Goal: Information Seeking & Learning: Find specific fact

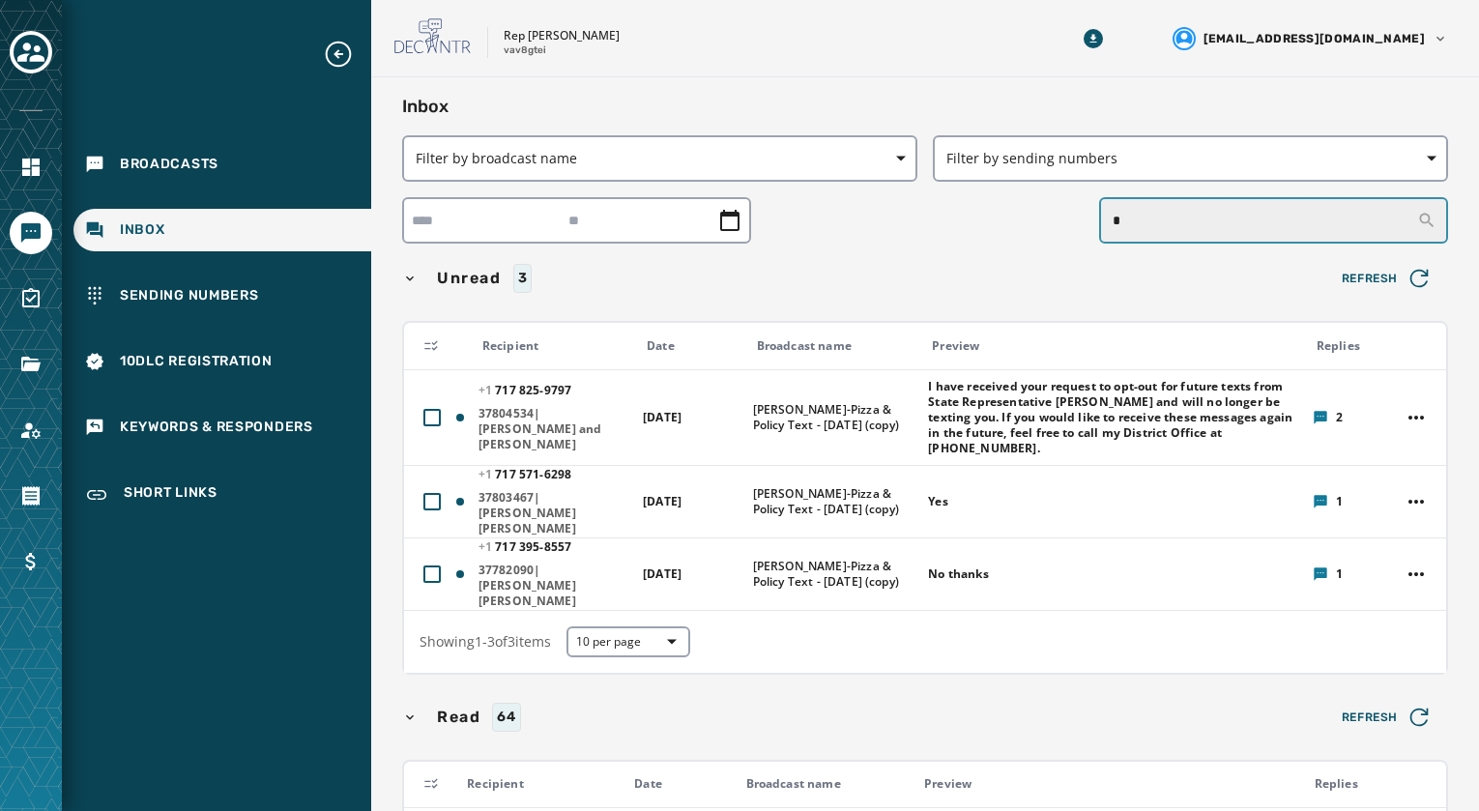
drag, startPoint x: 1180, startPoint y: 218, endPoint x: 1199, endPoint y: 217, distance: 18.5
click at [1191, 218] on input "*" at bounding box center [1273, 220] width 349 height 46
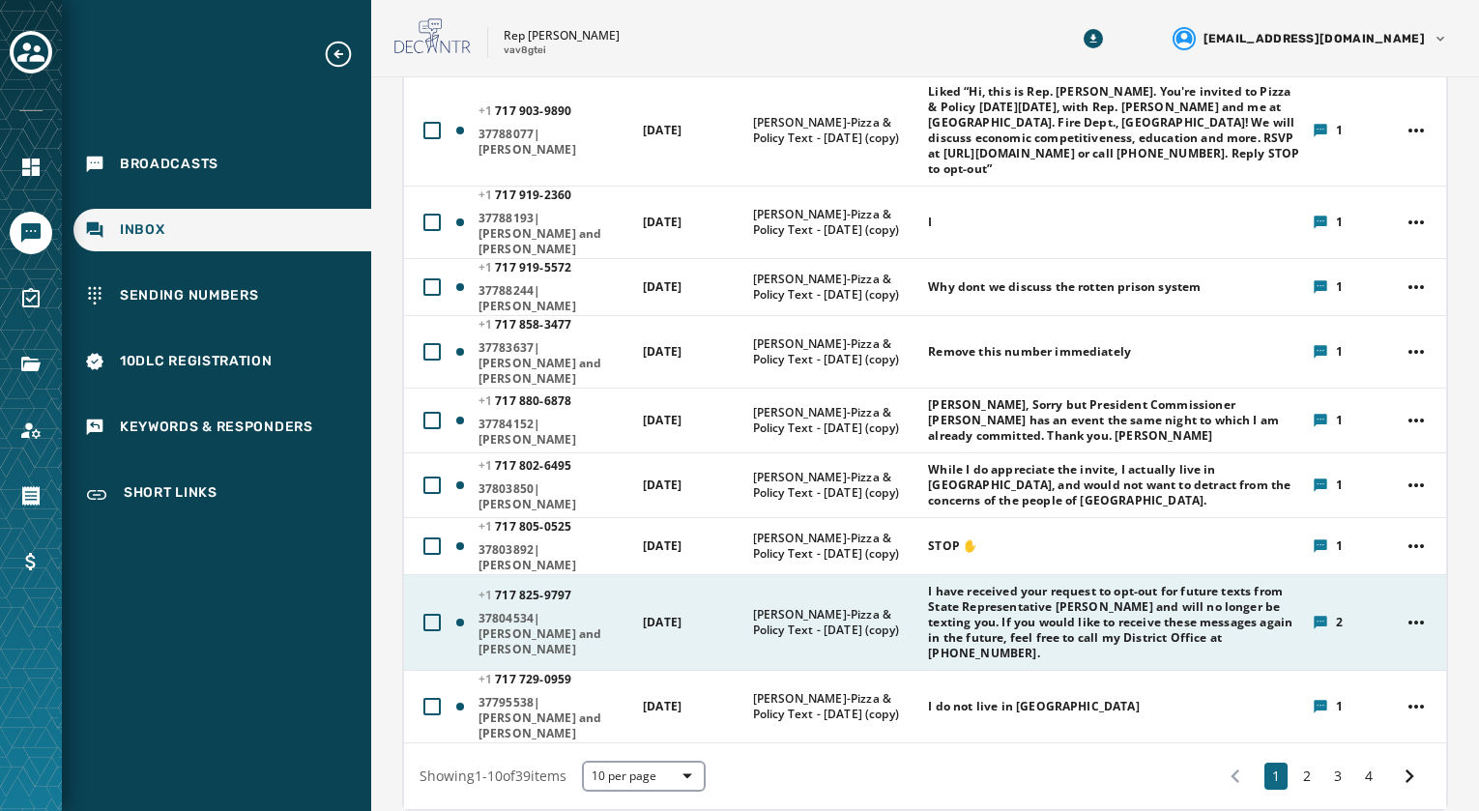
scroll to position [387, 0]
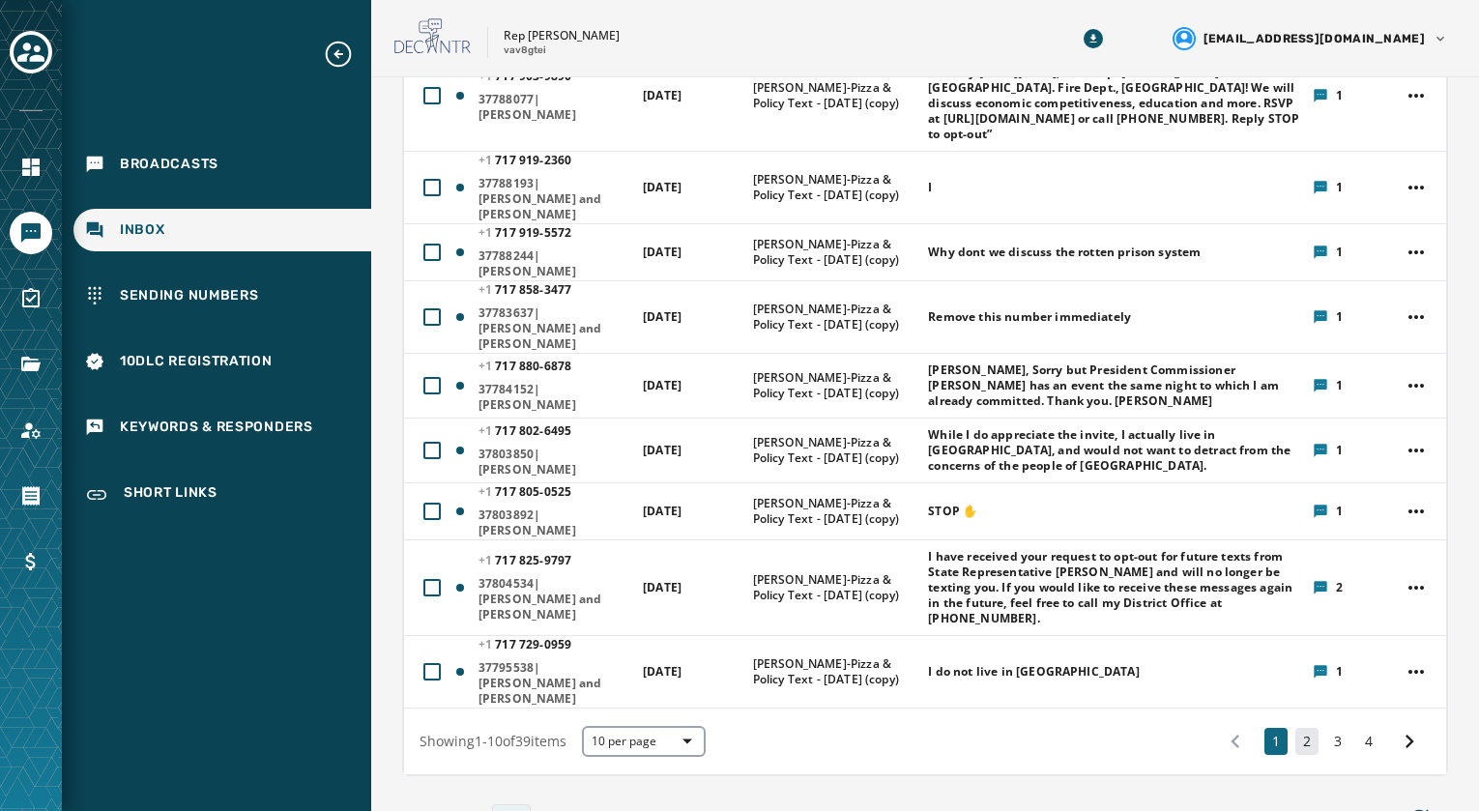
click at [1295, 728] on button "2" at bounding box center [1306, 741] width 23 height 27
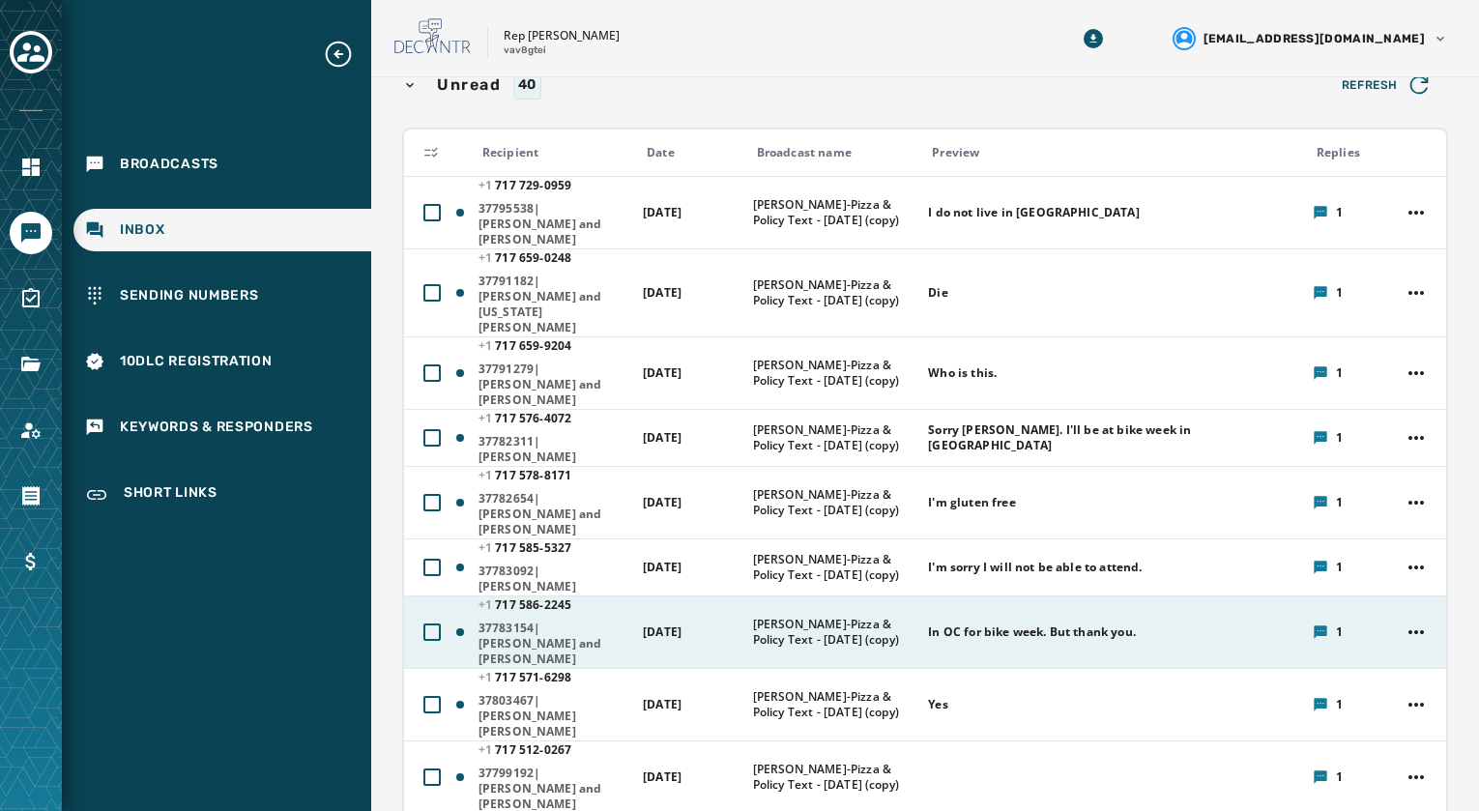
scroll to position [290, 0]
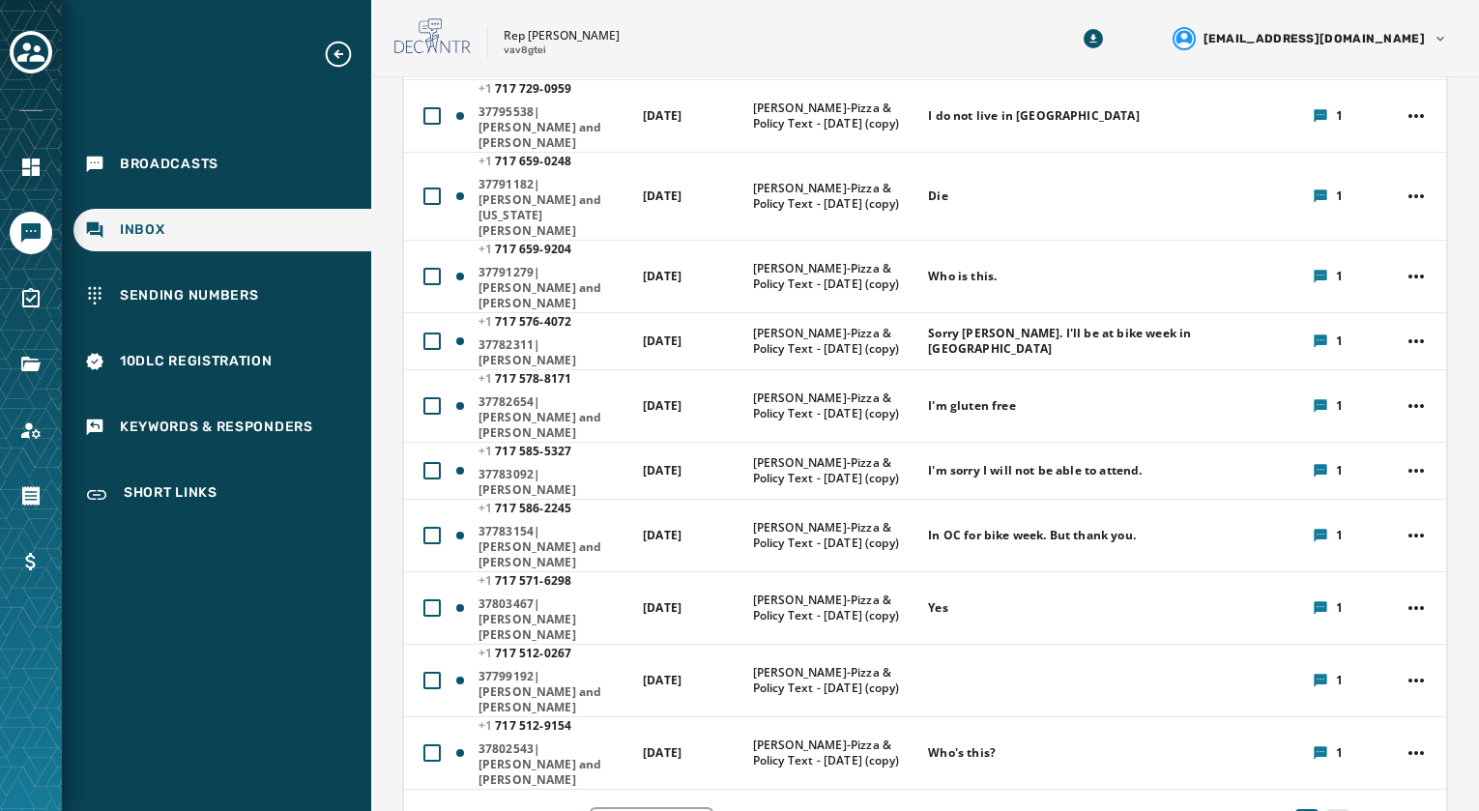
click at [1326, 809] on button "3" at bounding box center [1337, 822] width 23 height 27
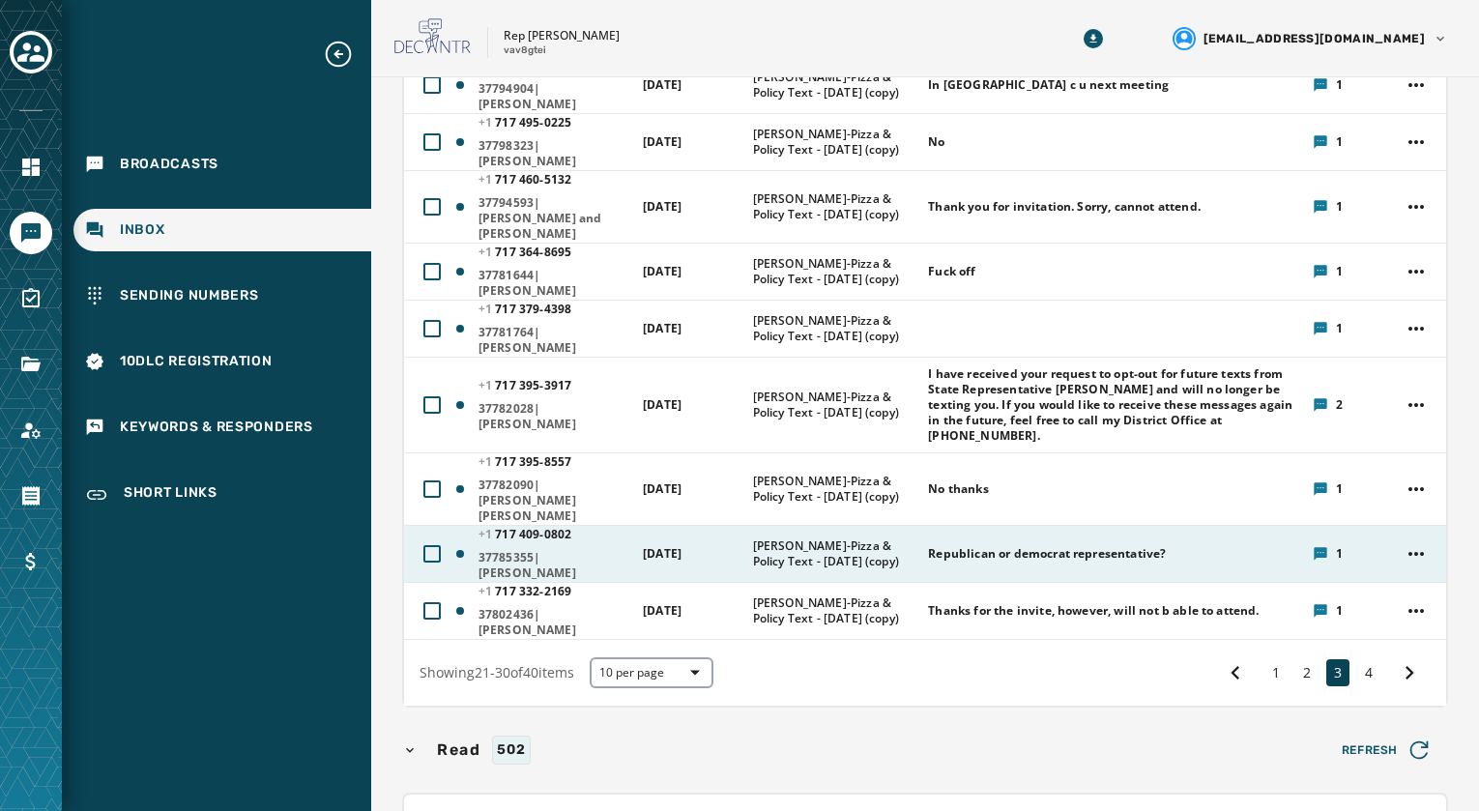
scroll to position [387, 0]
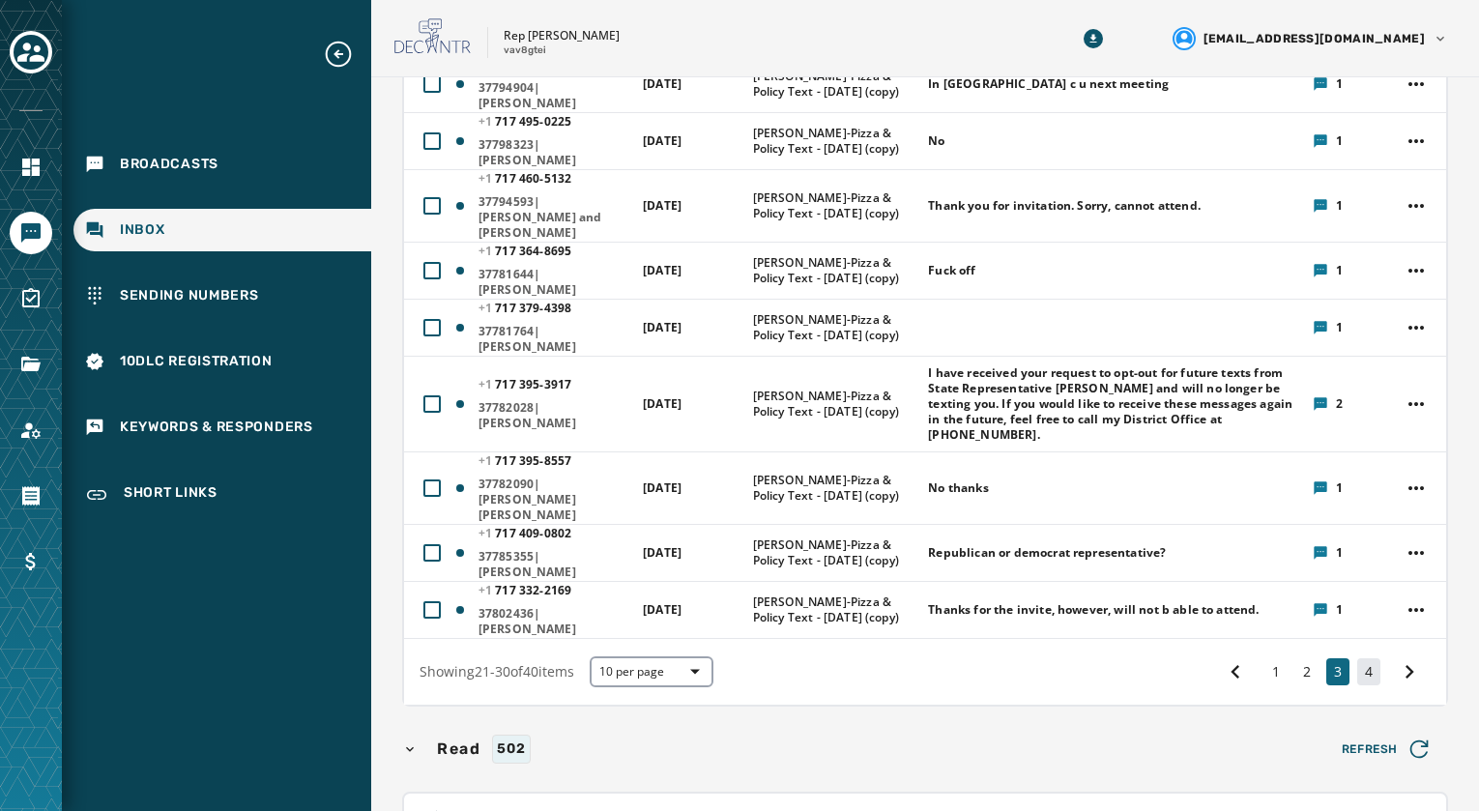
click at [1359, 658] on button "4" at bounding box center [1368, 671] width 23 height 27
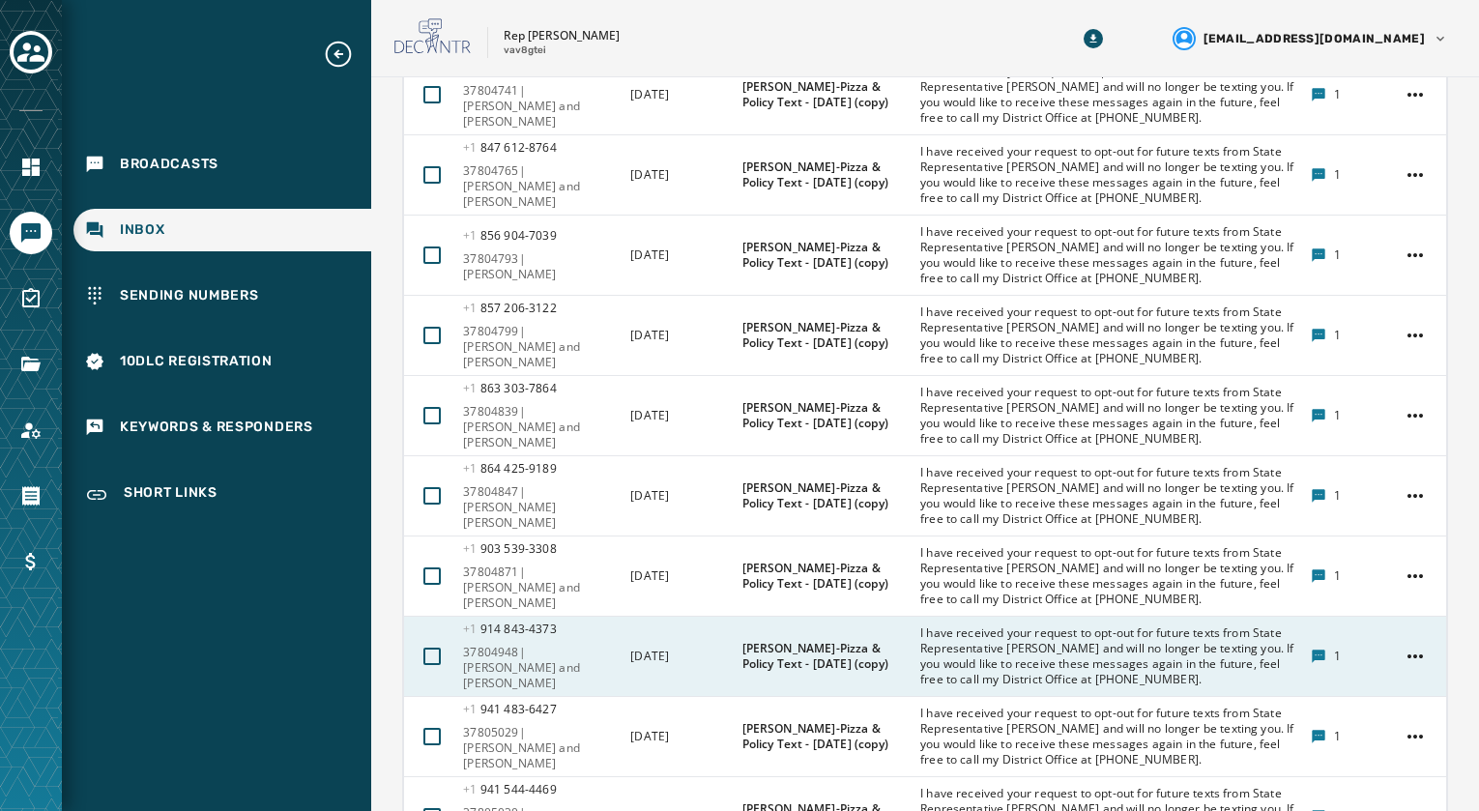
scroll to position [1359, 0]
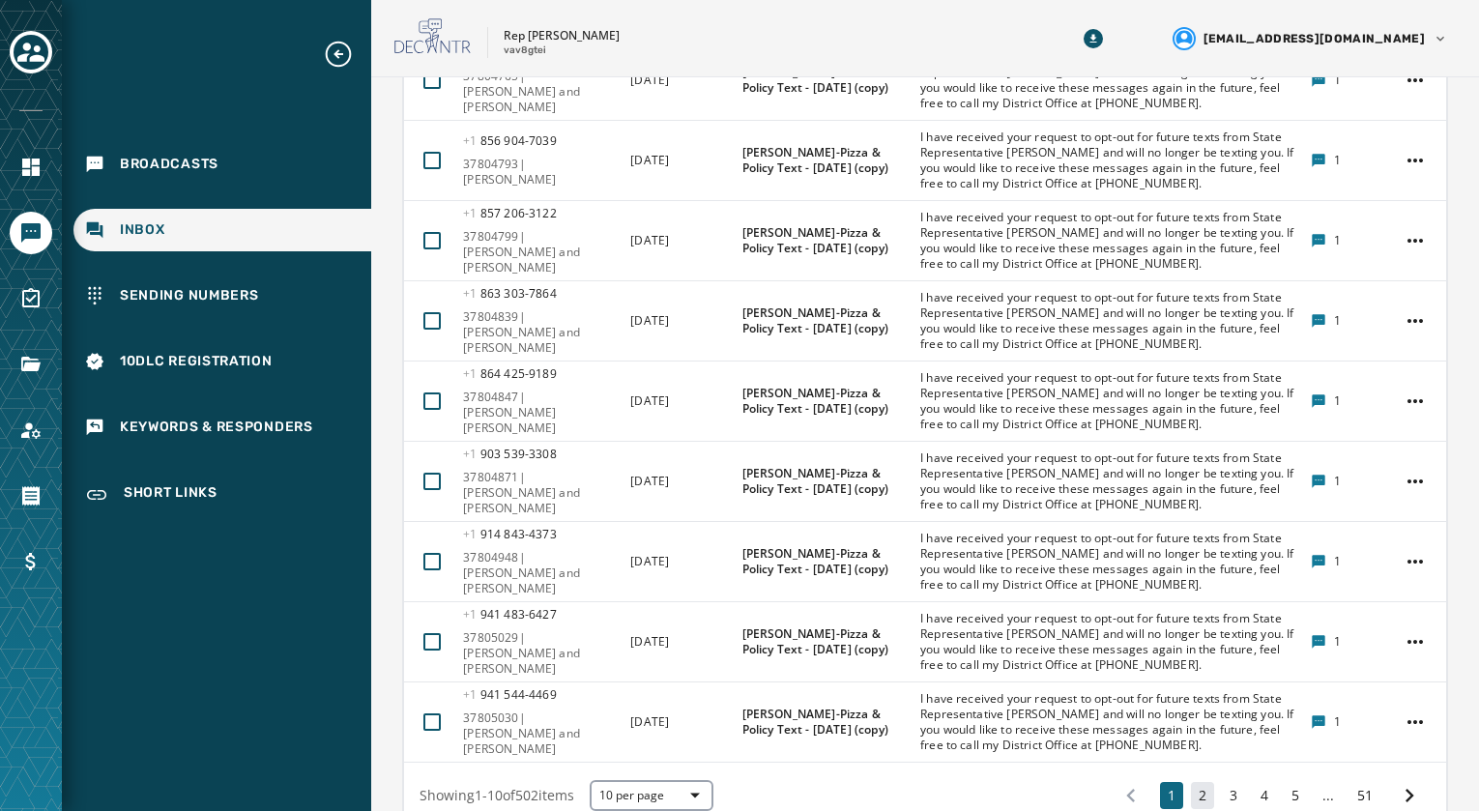
click at [1196, 782] on button "2" at bounding box center [1202, 795] width 23 height 27
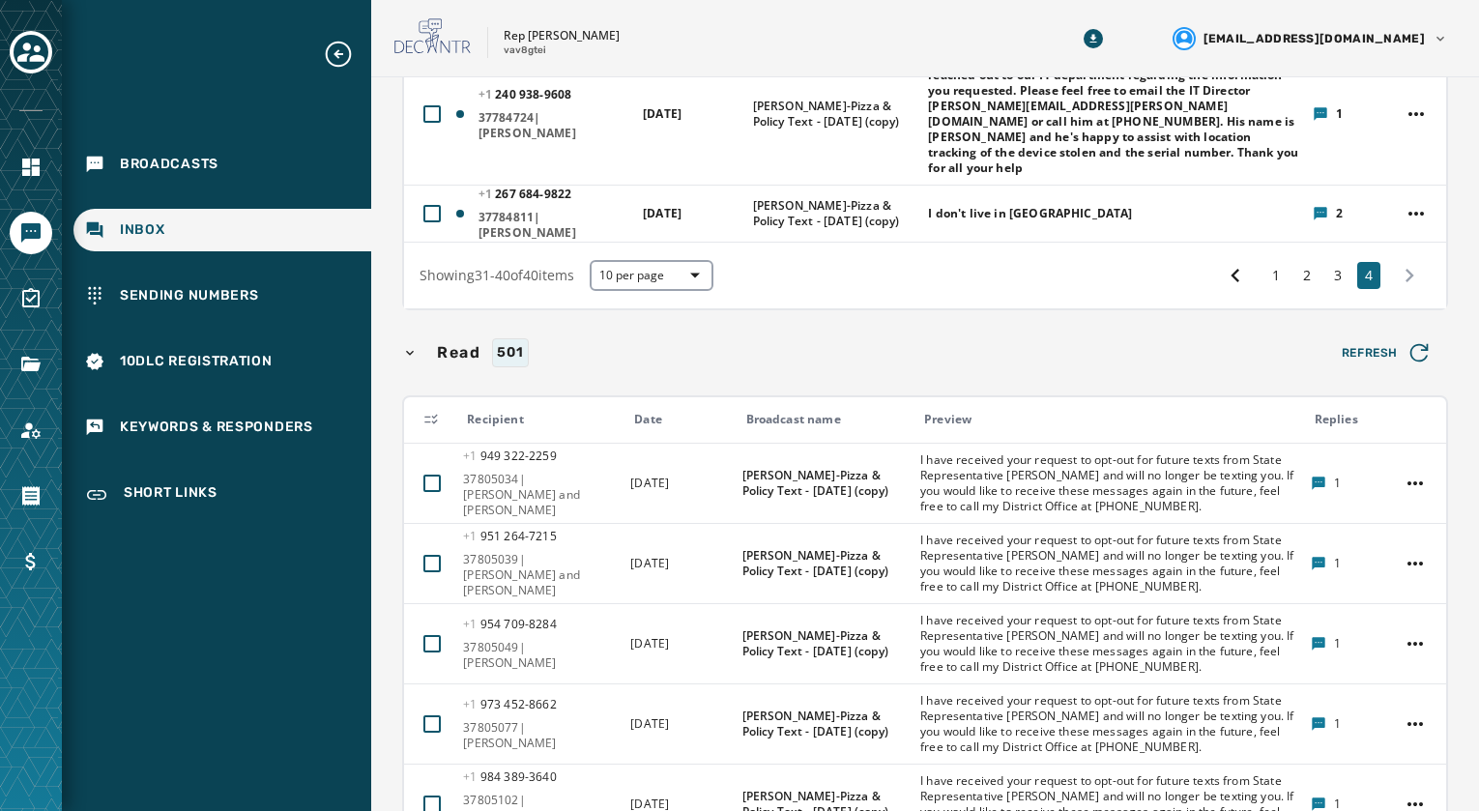
scroll to position [1263, 0]
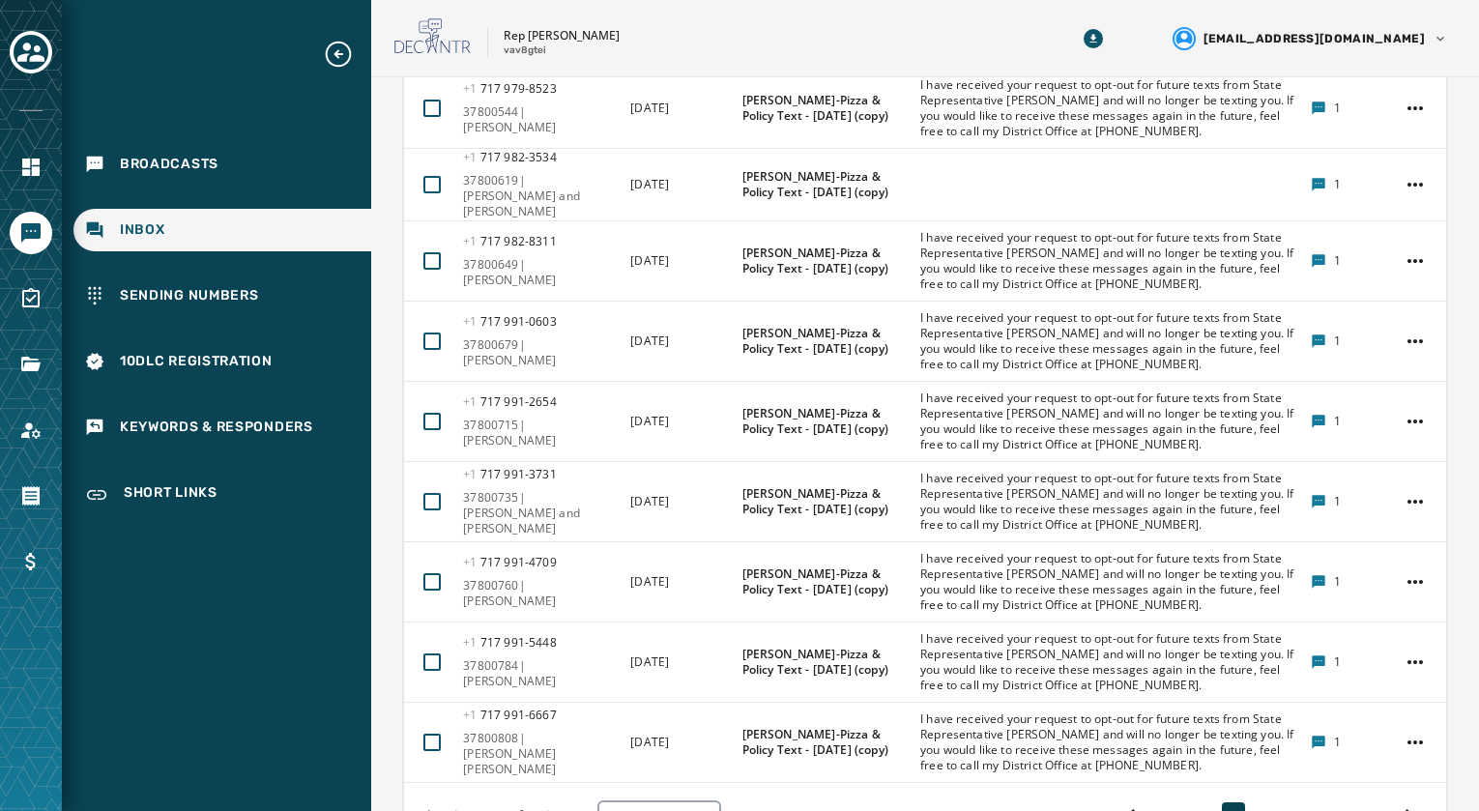
scroll to position [1336, 0]
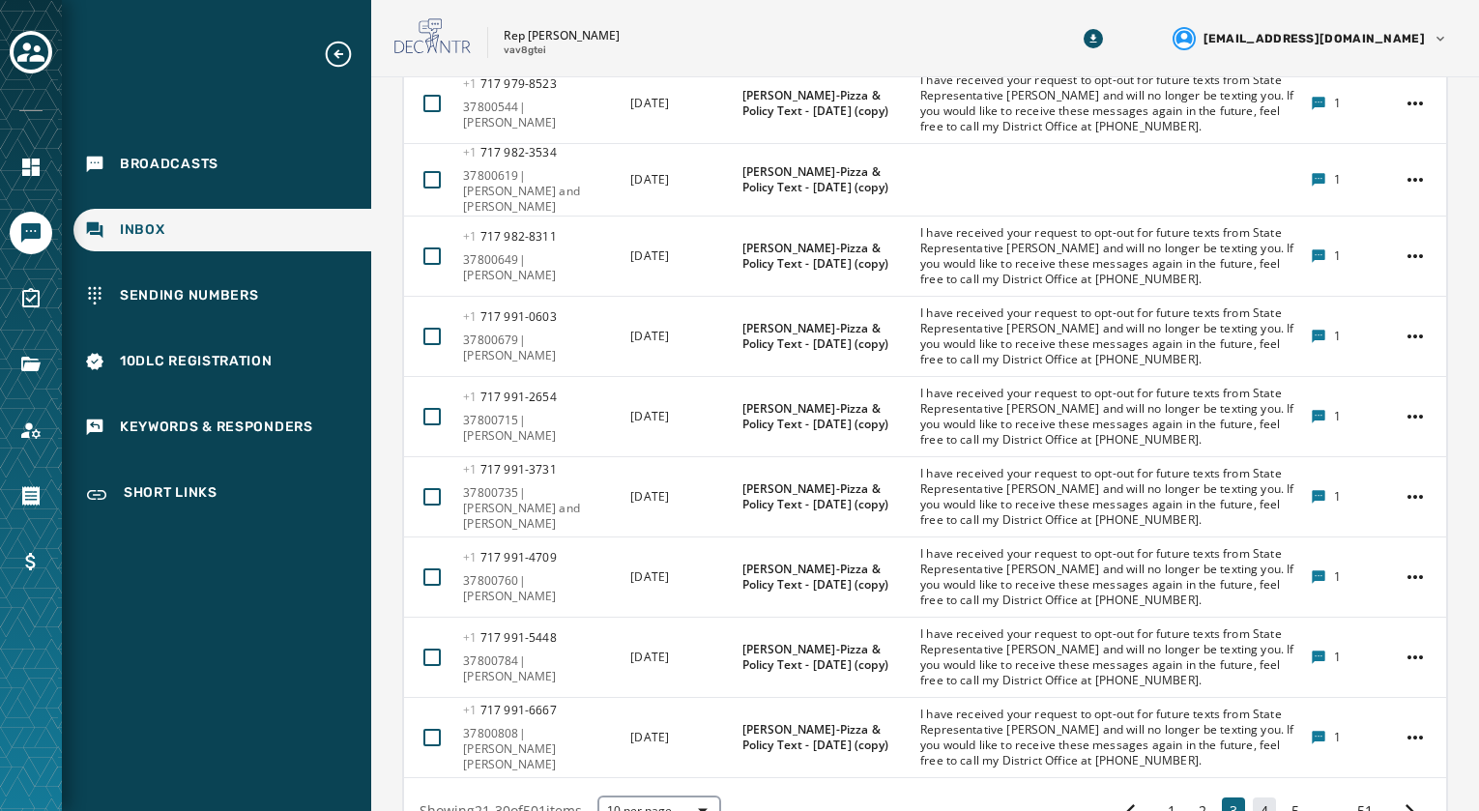
click at [1253, 798] on button "4" at bounding box center [1264, 811] width 23 height 27
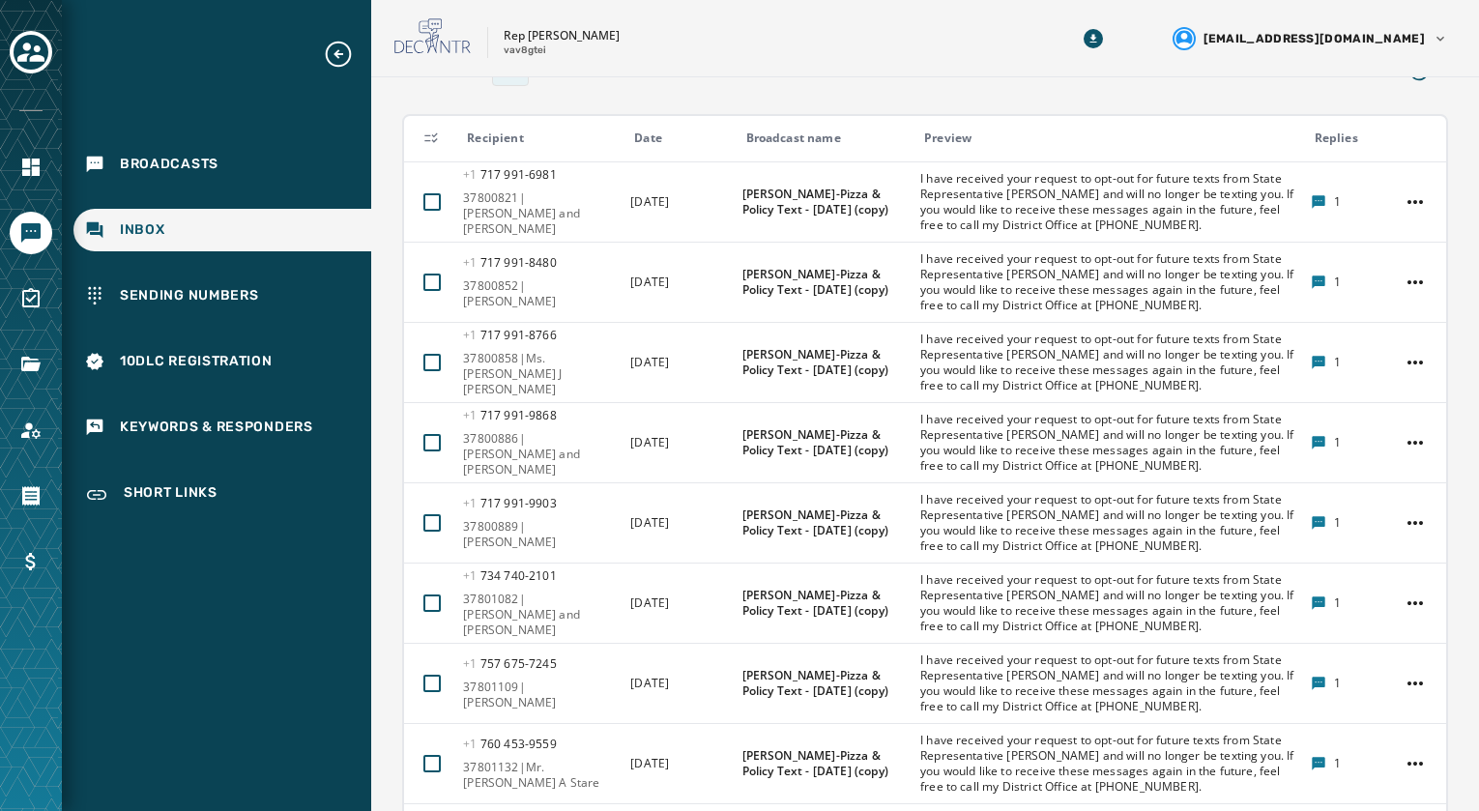
scroll to position [1336, 0]
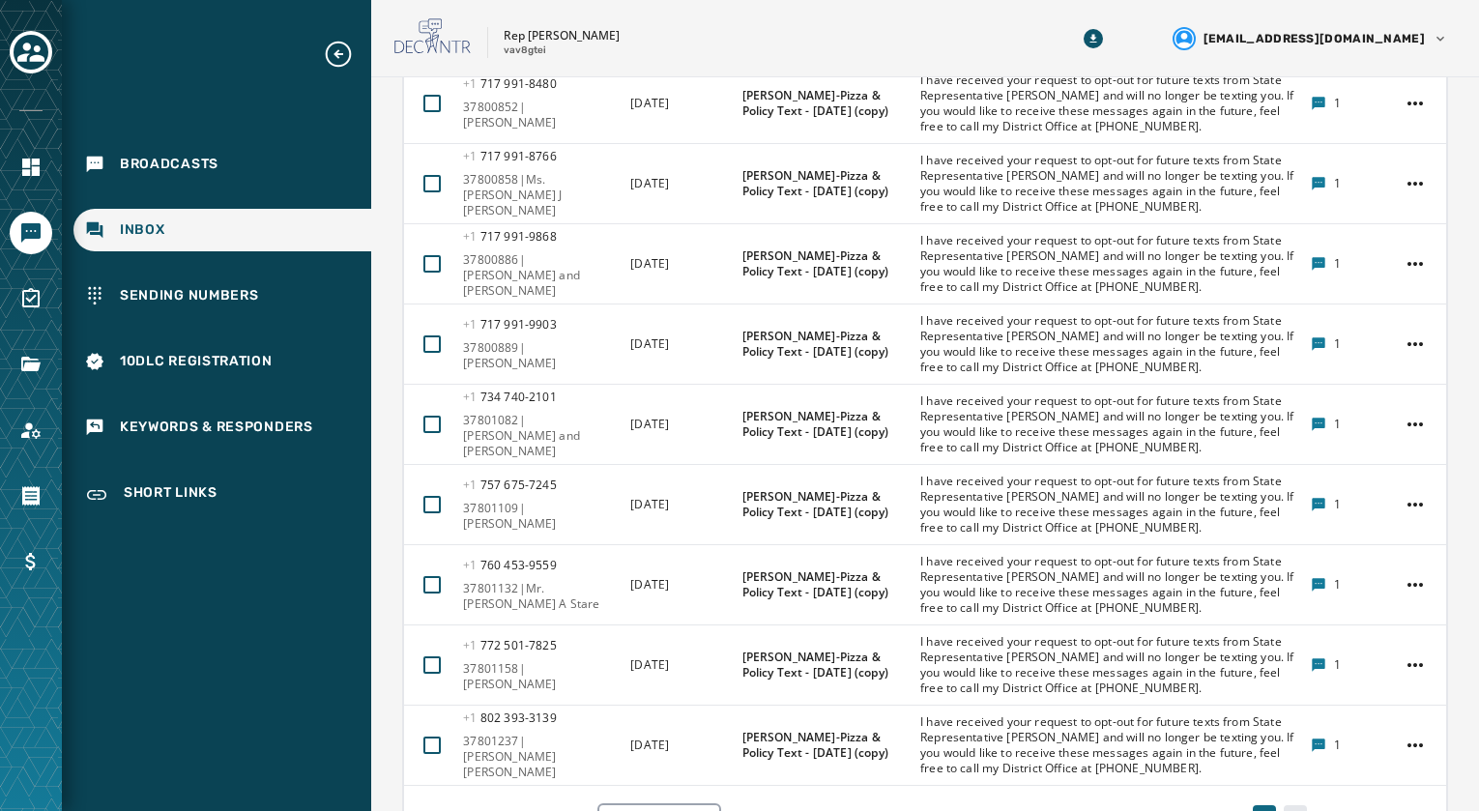
click at [1284, 805] on button "5" at bounding box center [1295, 818] width 23 height 27
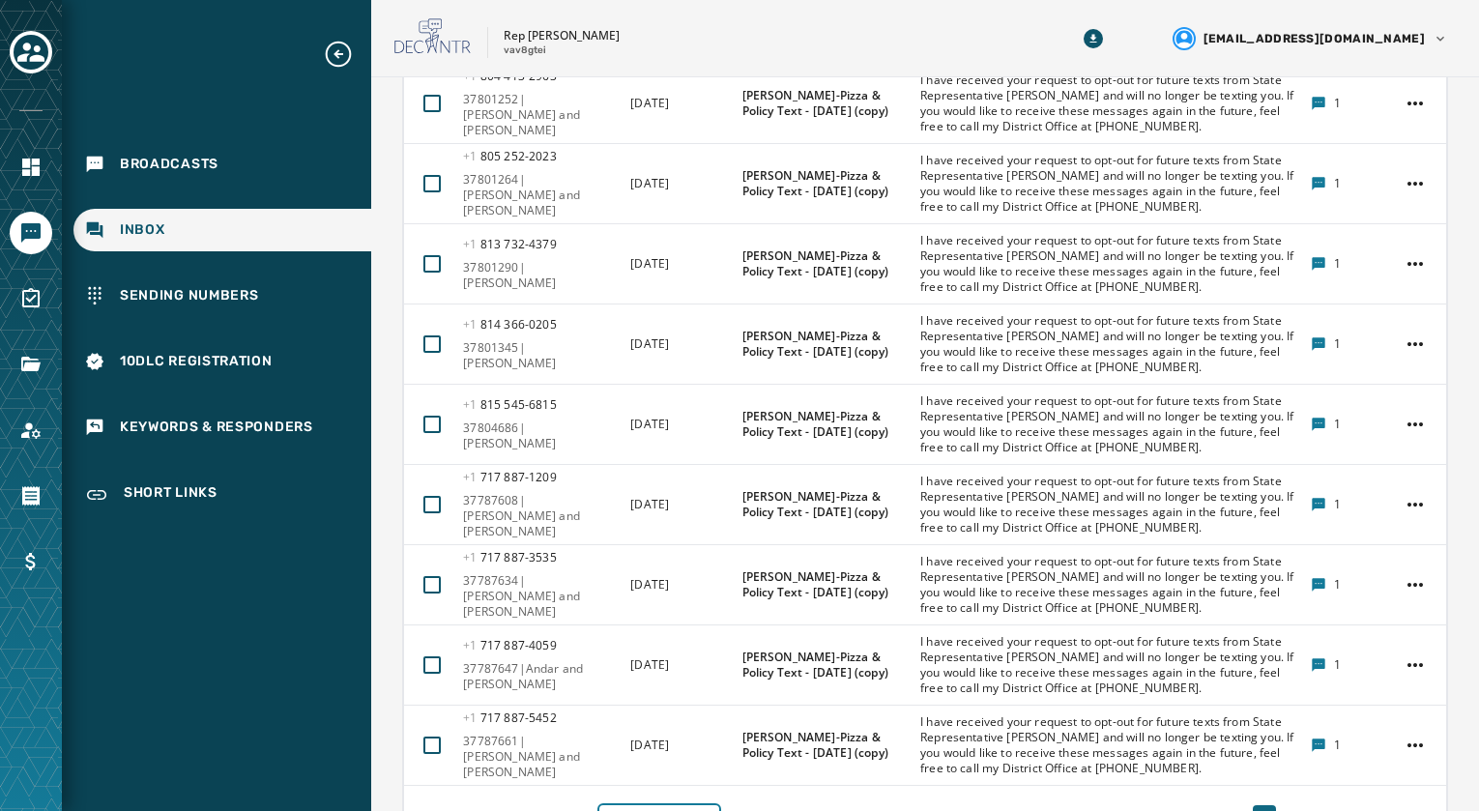
click at [673, 803] on button "10 per page" at bounding box center [659, 818] width 124 height 31
click at [676, 741] on span "25 per page" at bounding box center [659, 750] width 77 height 19
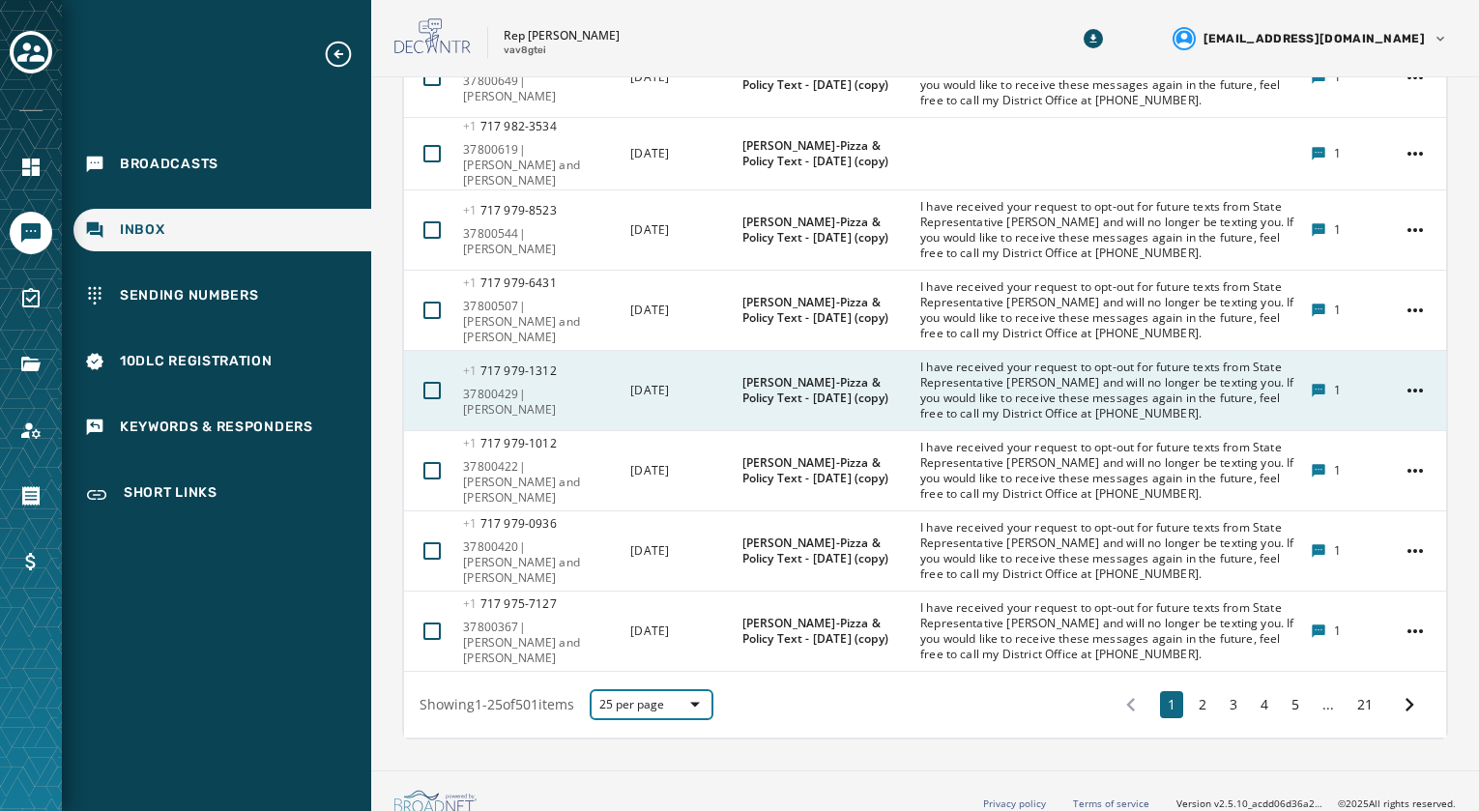
scroll to position [1834, 0]
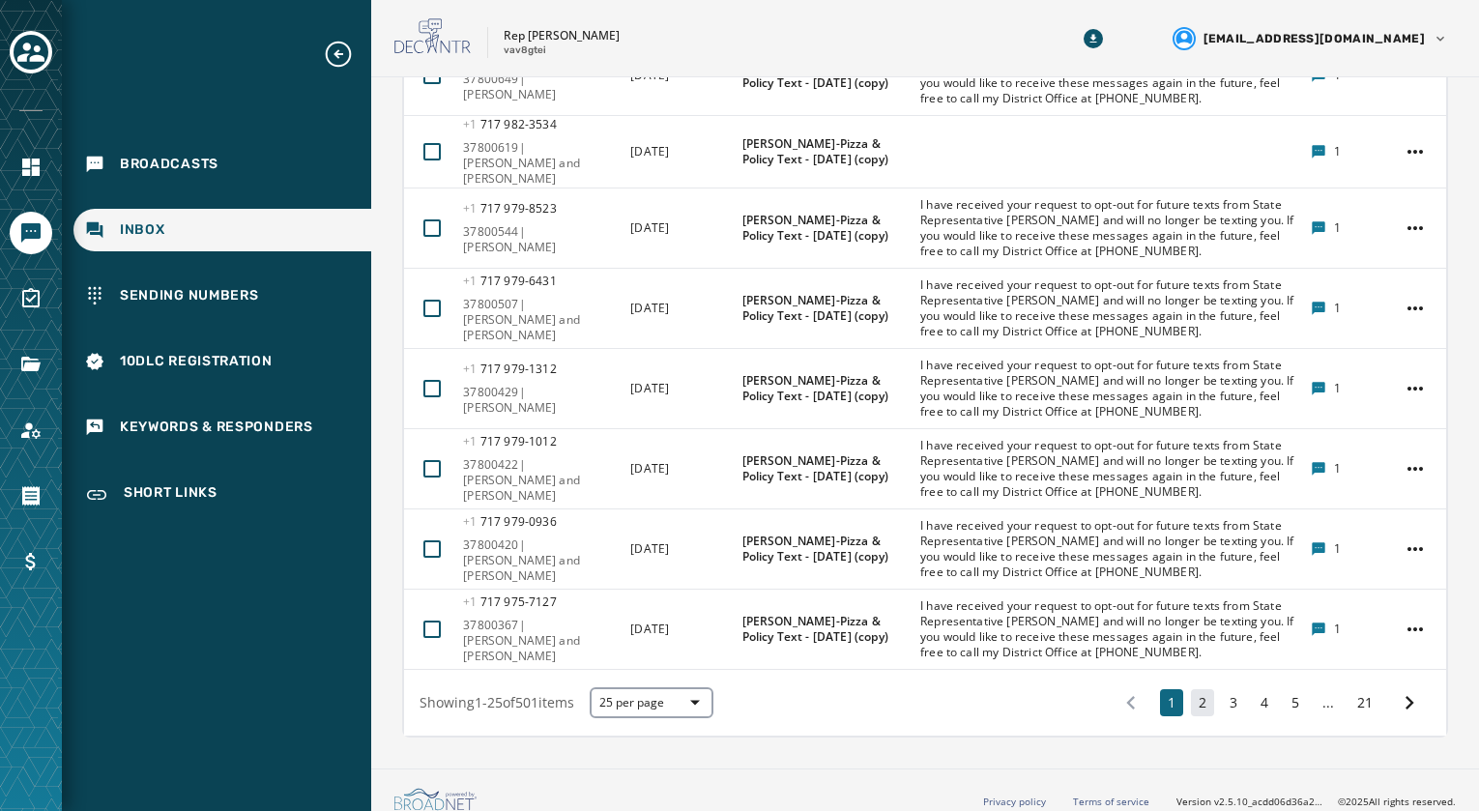
click at [1195, 691] on button "2" at bounding box center [1202, 702] width 23 height 27
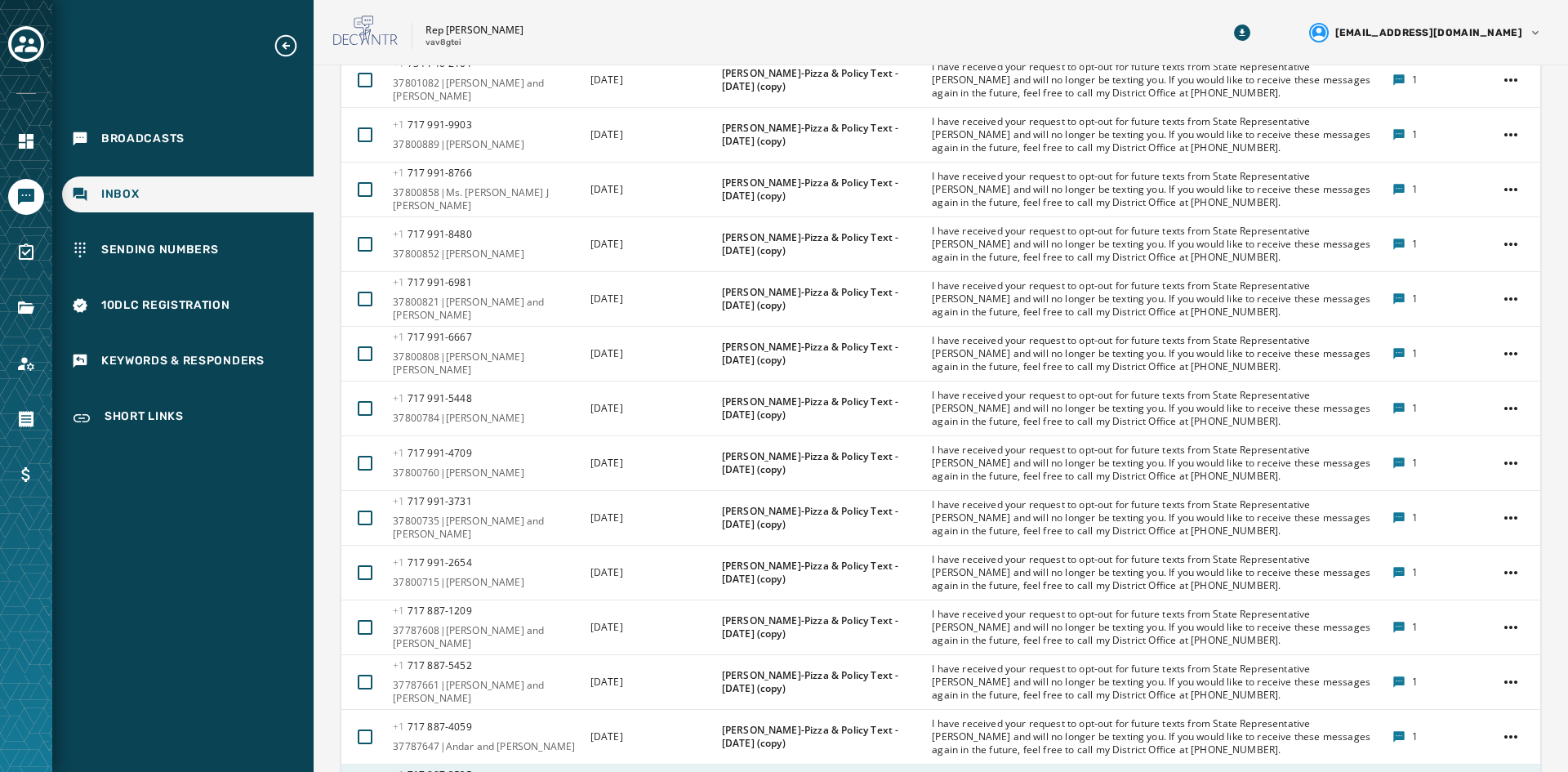
scroll to position [1155, 0]
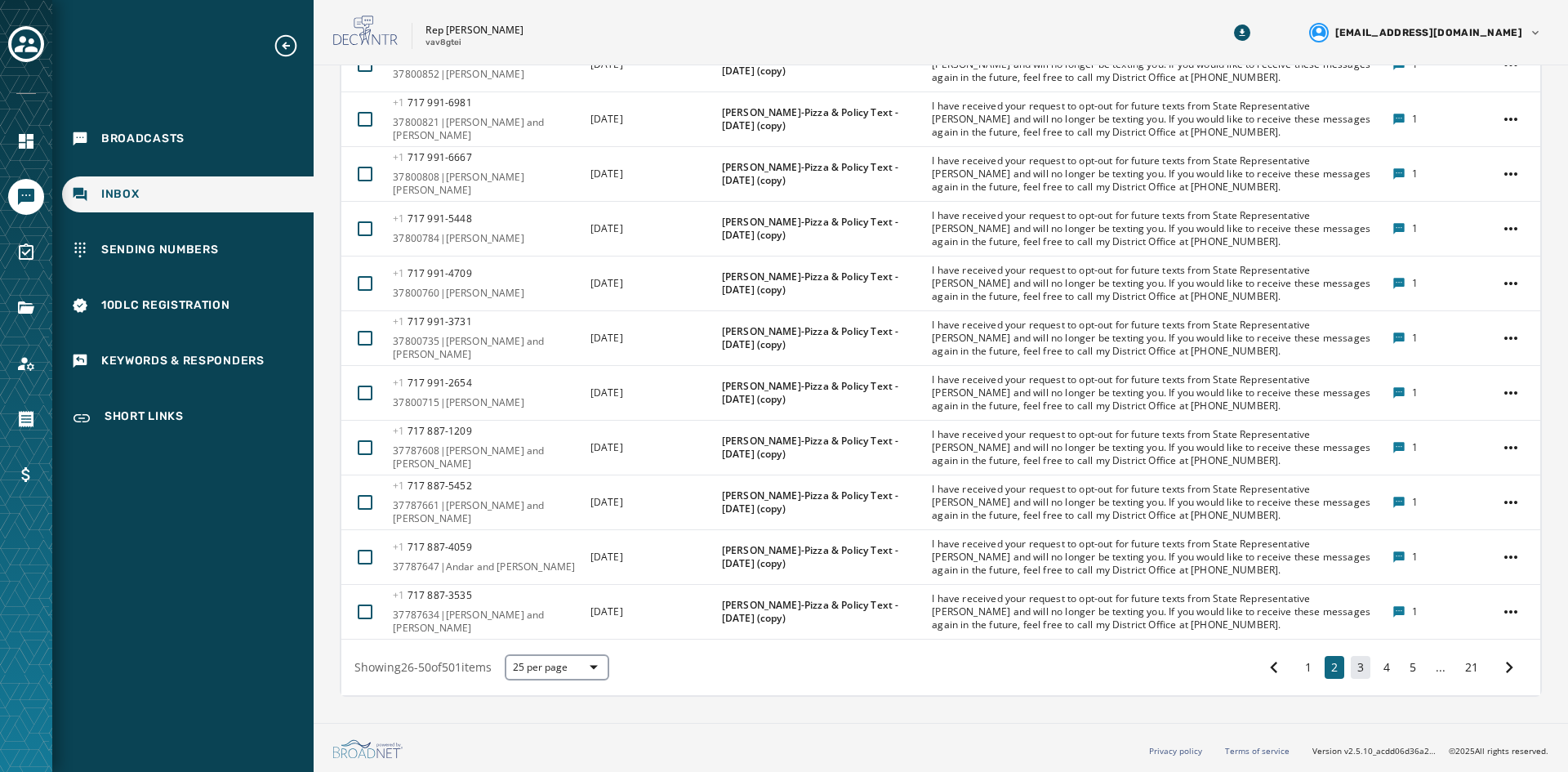
click at [1249, 661] on button "3" at bounding box center [1360, 666] width 19 height 23
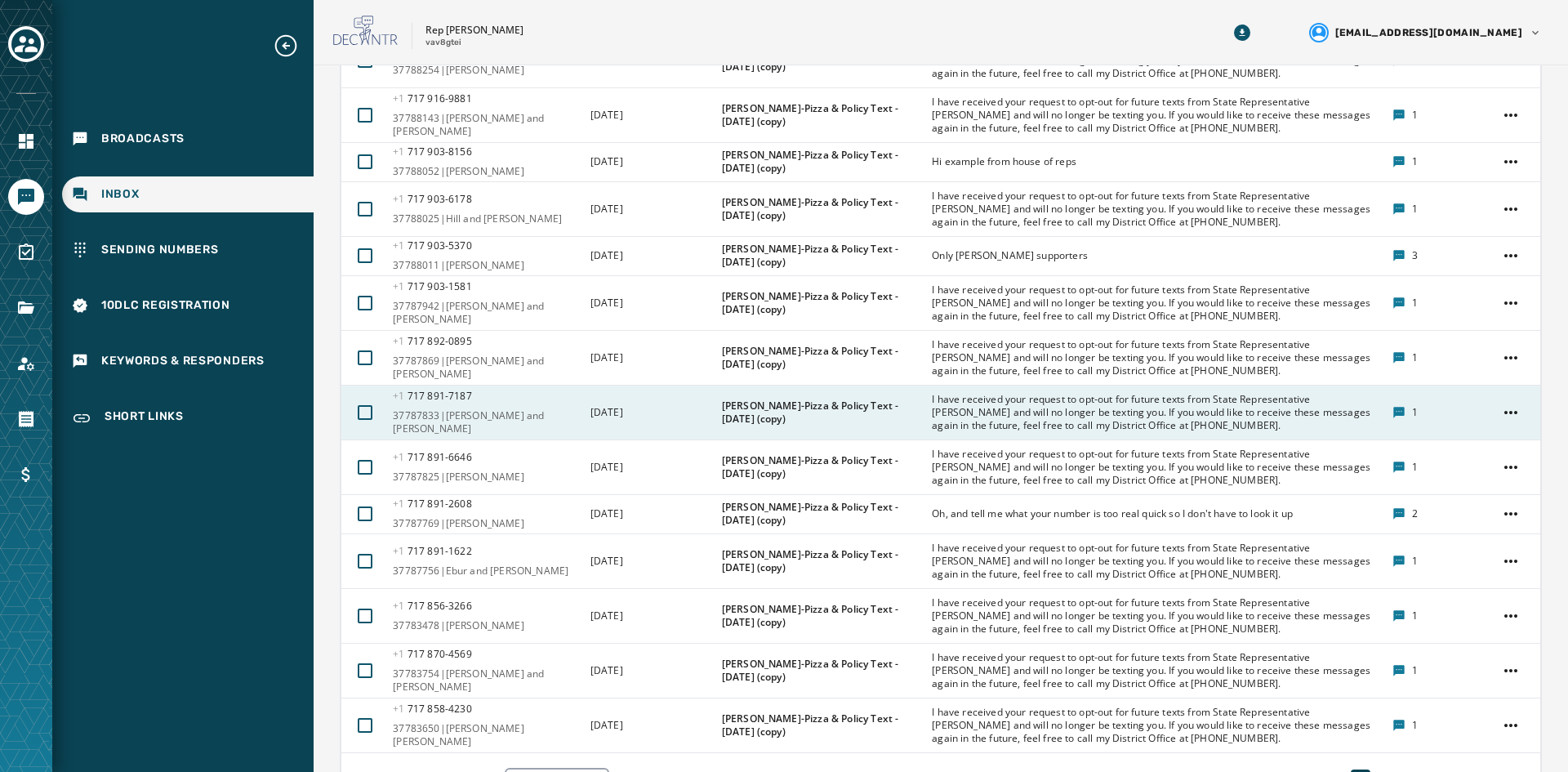
scroll to position [1093, 0]
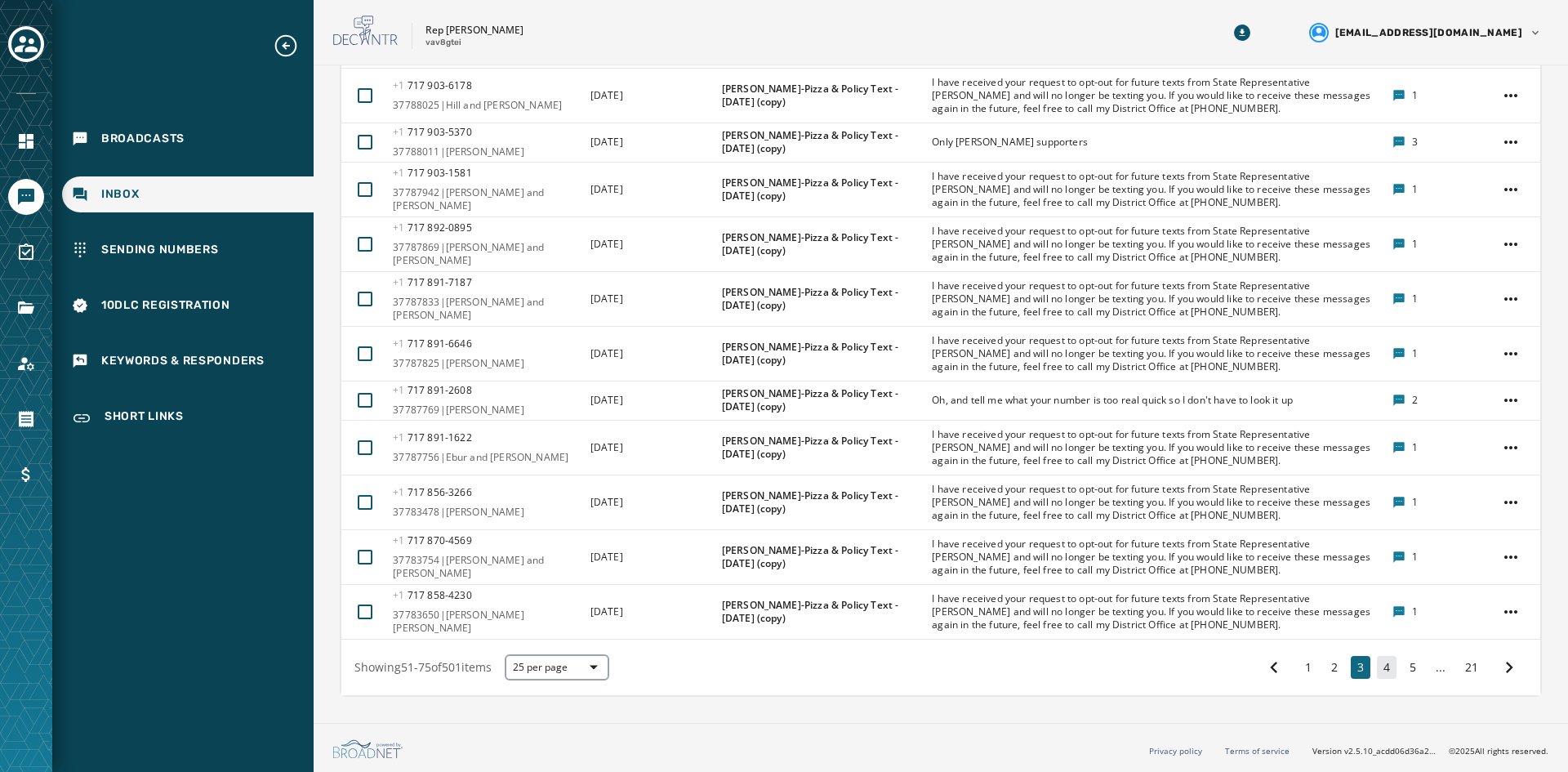
click at [1249, 674] on button "4" at bounding box center [1386, 666] width 19 height 23
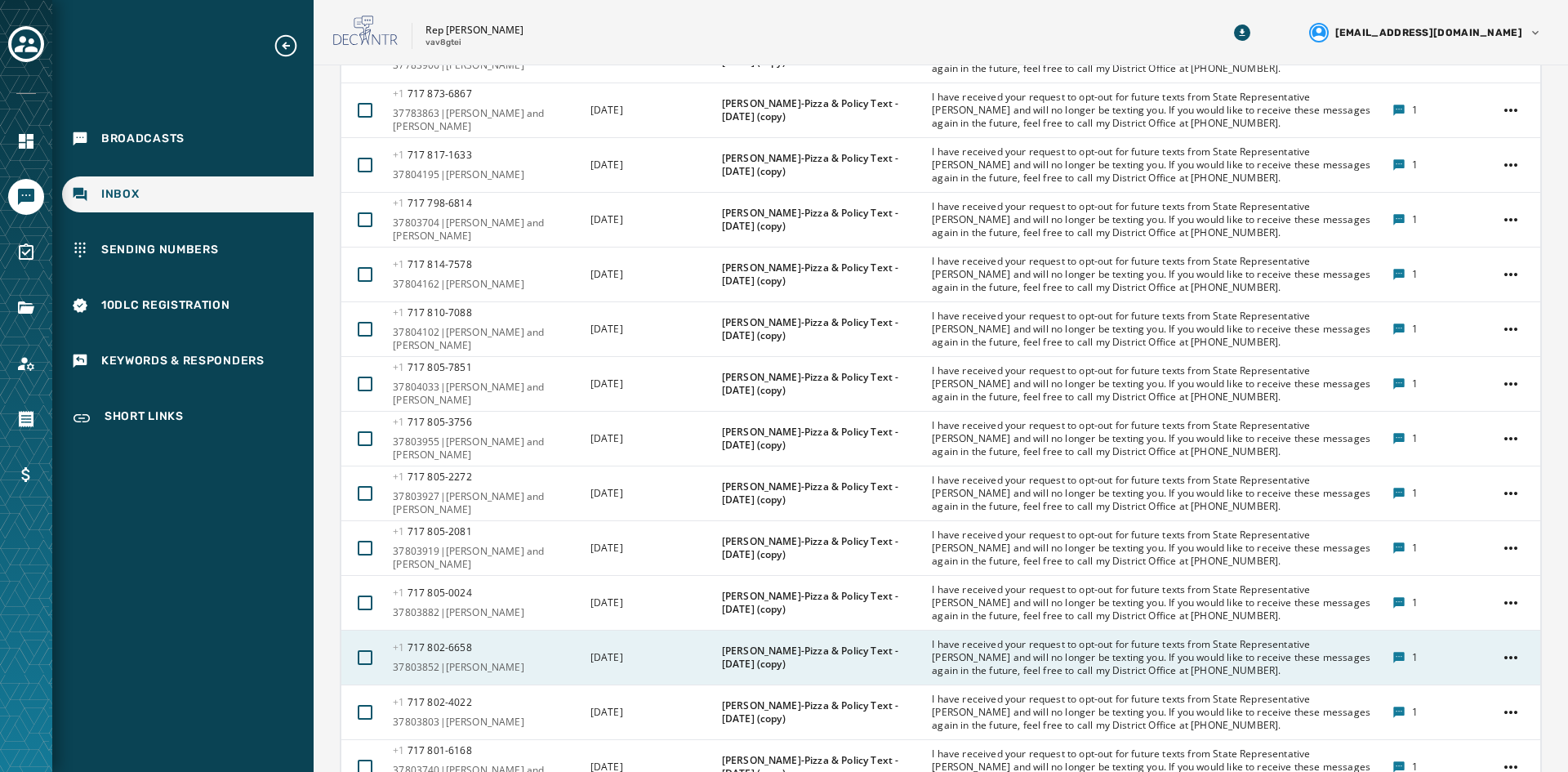
scroll to position [1155, 0]
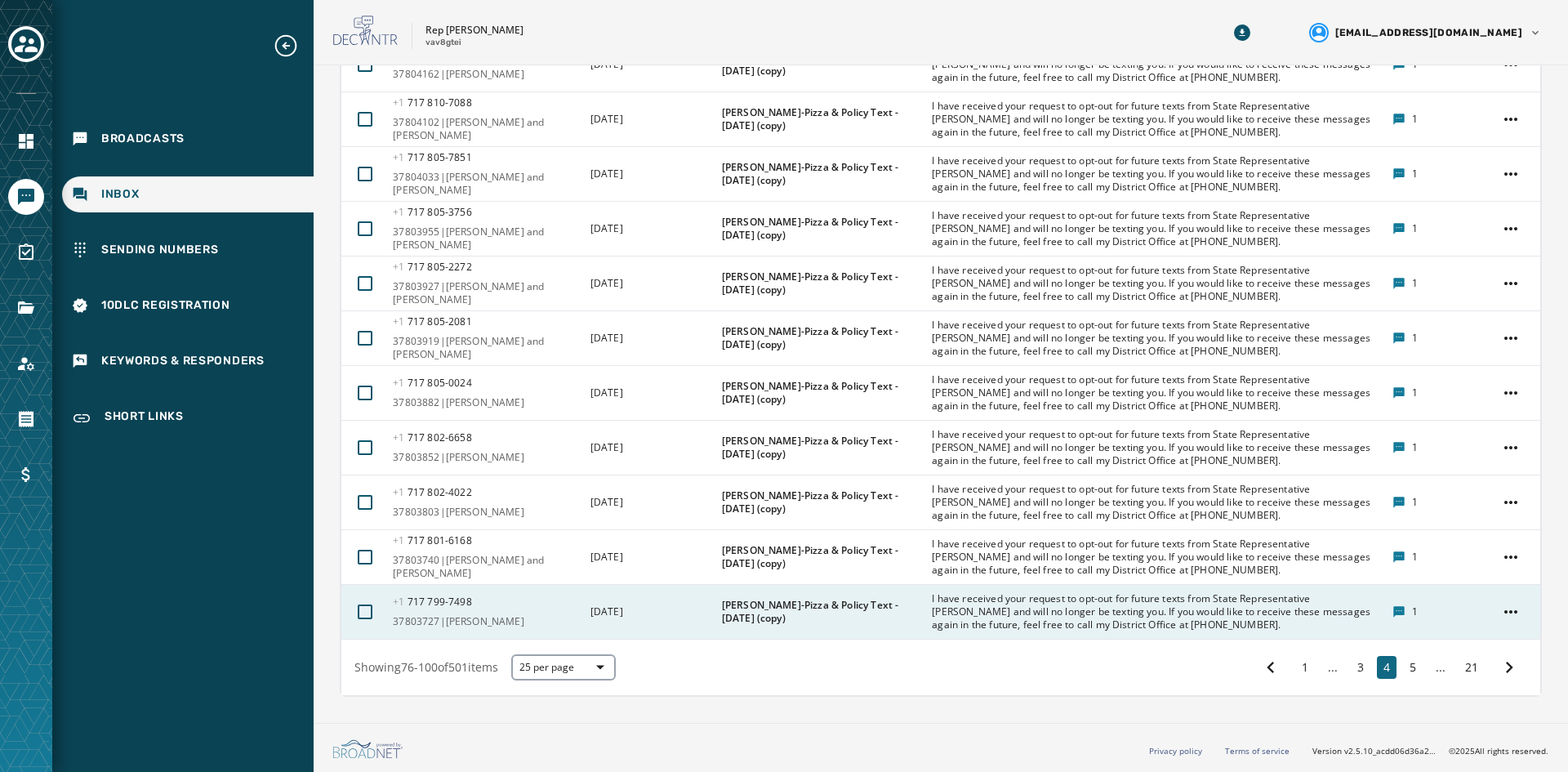
drag, startPoint x: 1400, startPoint y: 666, endPoint x: 1381, endPoint y: 638, distance: 33.8
click at [1249, 666] on button "5" at bounding box center [1413, 666] width 19 height 23
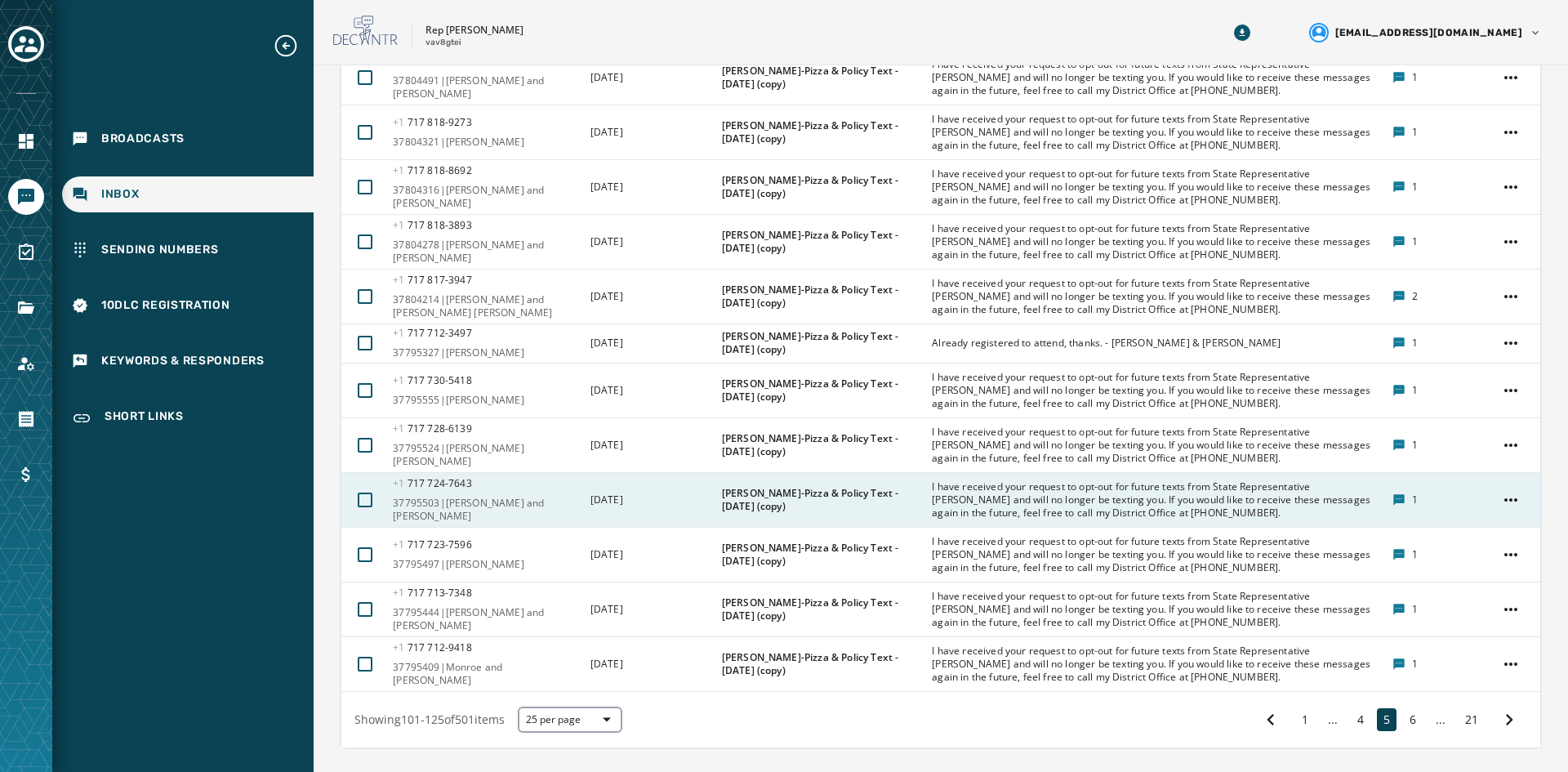
scroll to position [1140, 0]
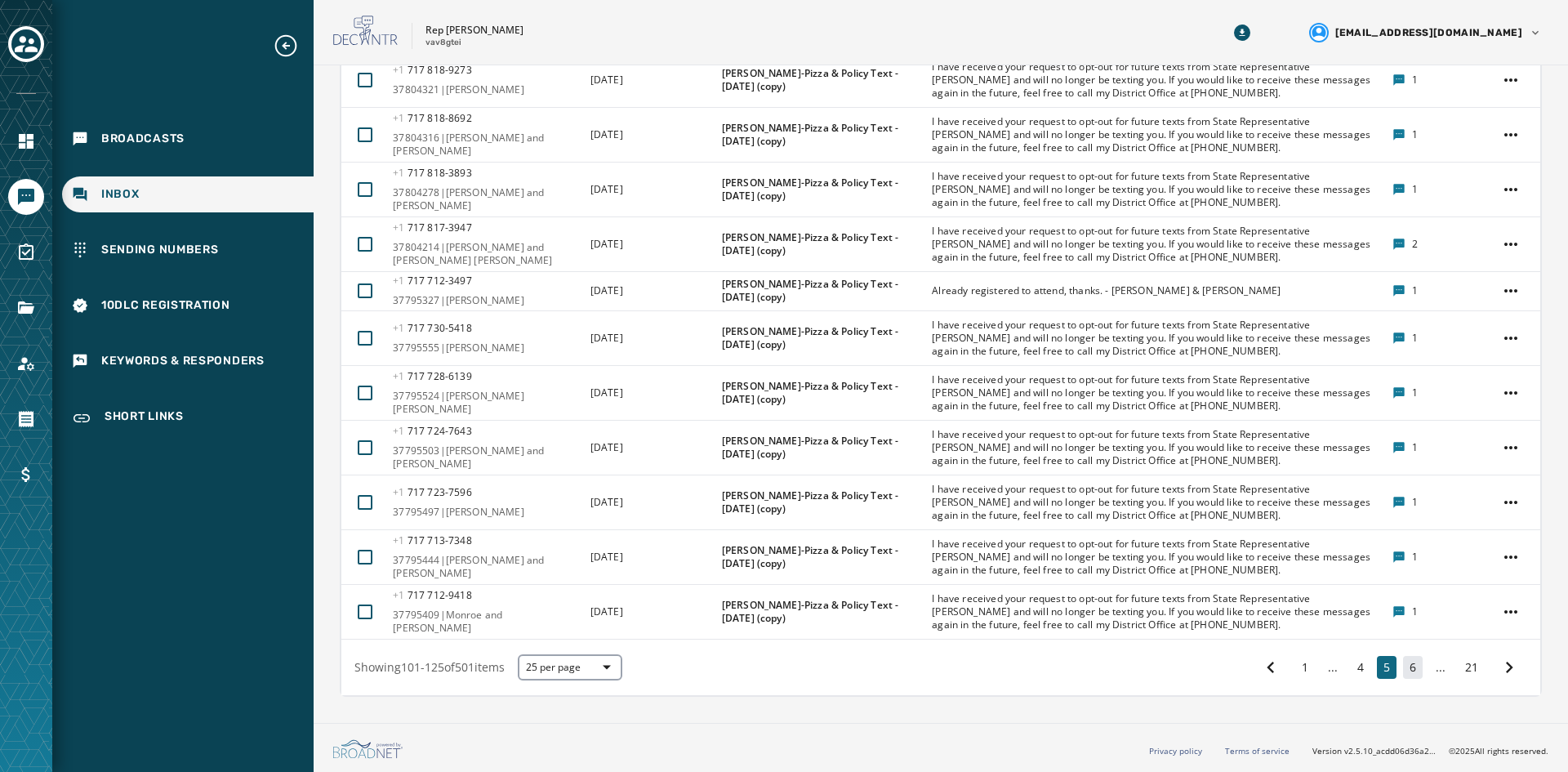
click at [1249, 665] on button "6" at bounding box center [1413, 666] width 19 height 23
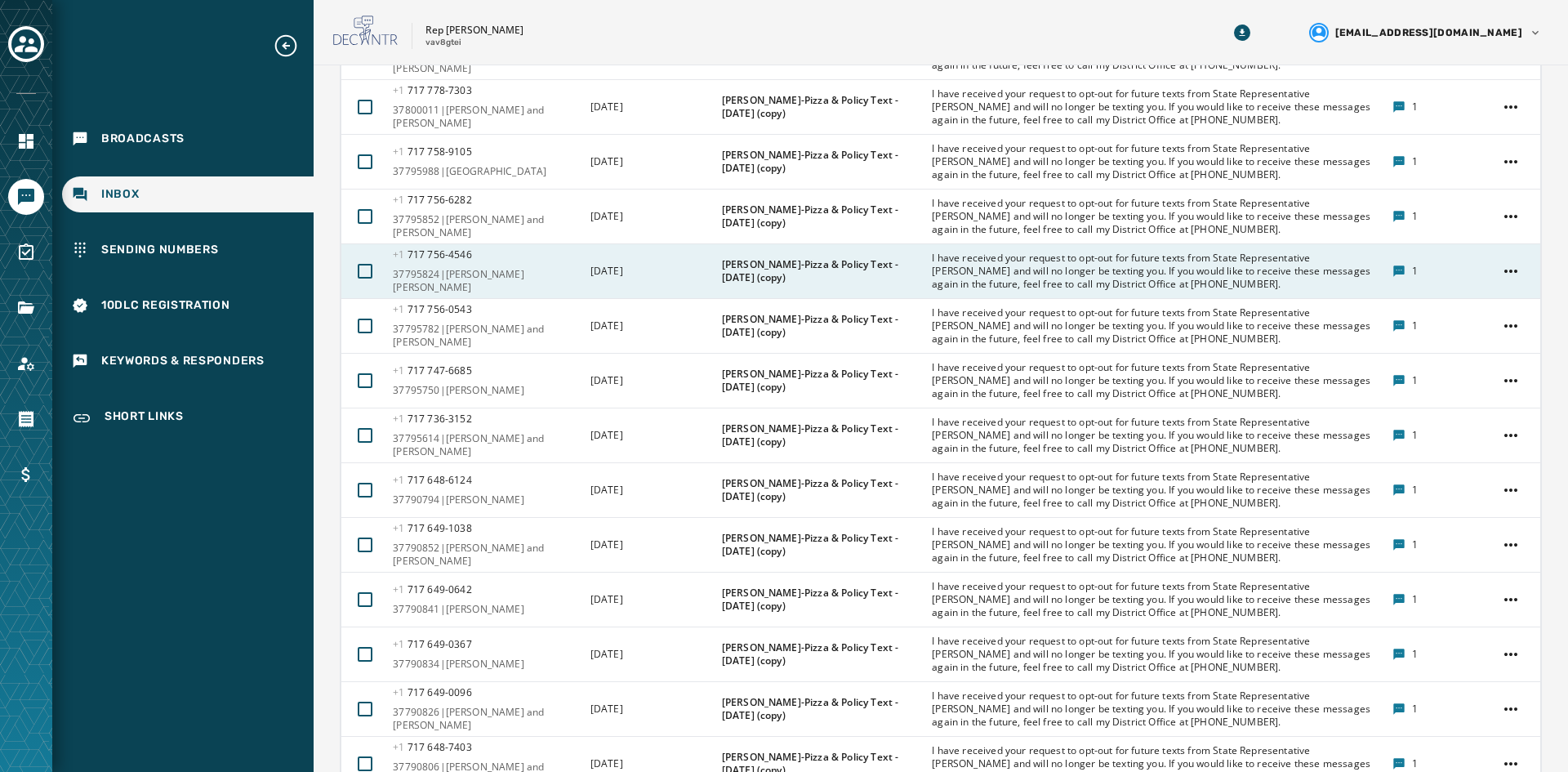
scroll to position [1155, 0]
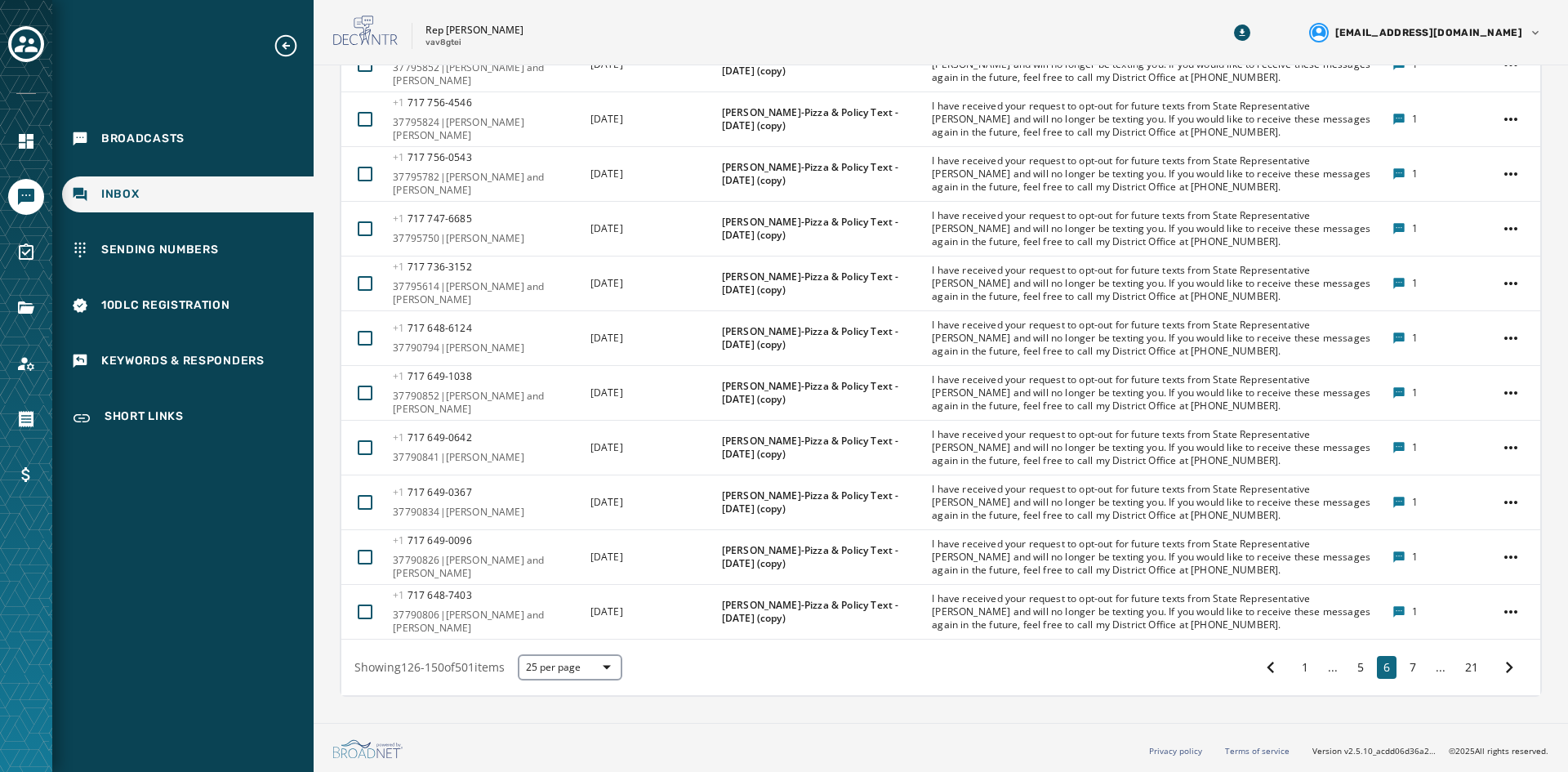
click at [1249, 667] on div "1 ... 5 6 7 ... 21" at bounding box center [1390, 666] width 275 height 30
click at [1249, 665] on button "7" at bounding box center [1413, 666] width 19 height 23
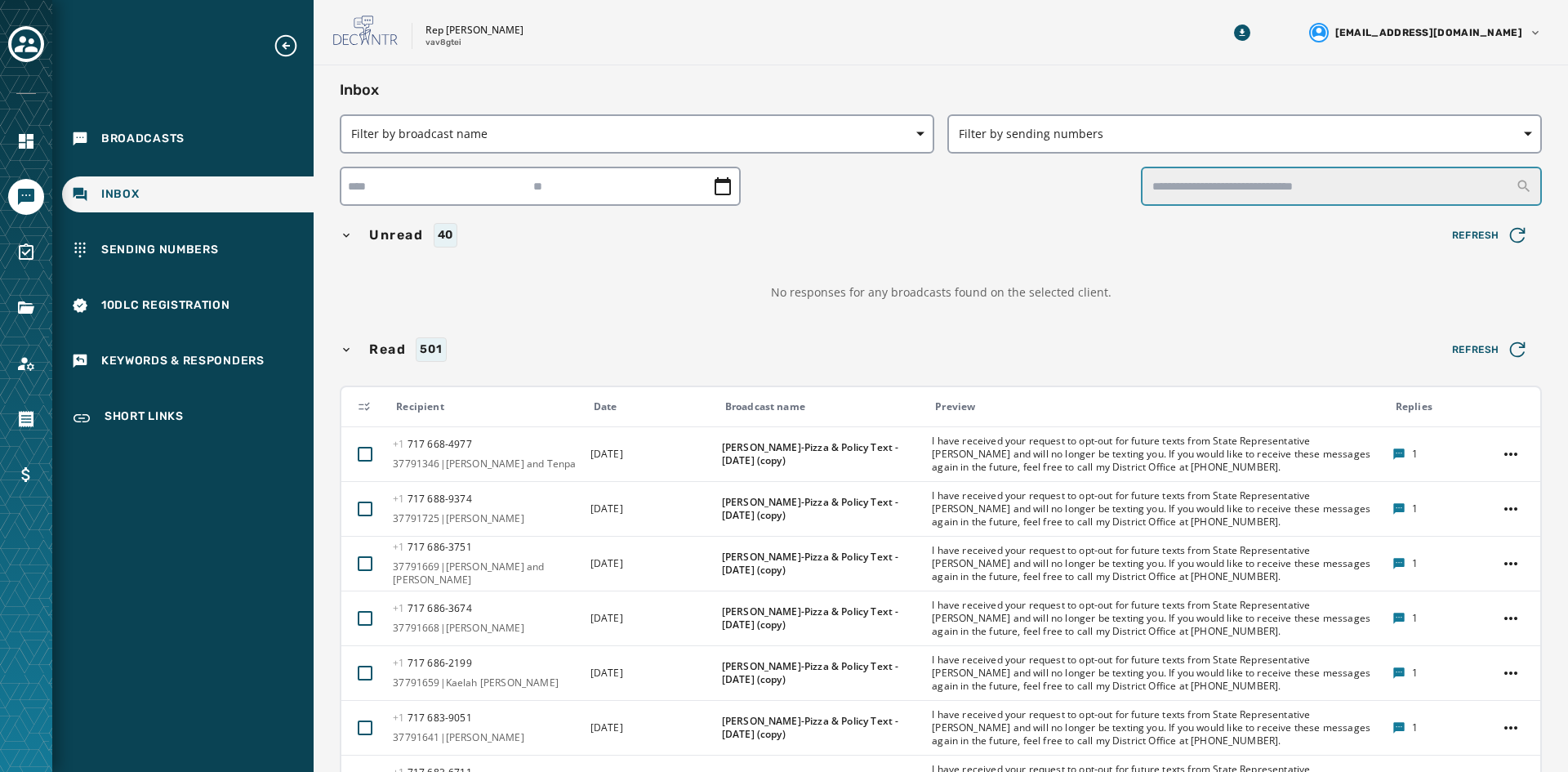
click at [1194, 188] on input "text" at bounding box center [1342, 186] width 401 height 39
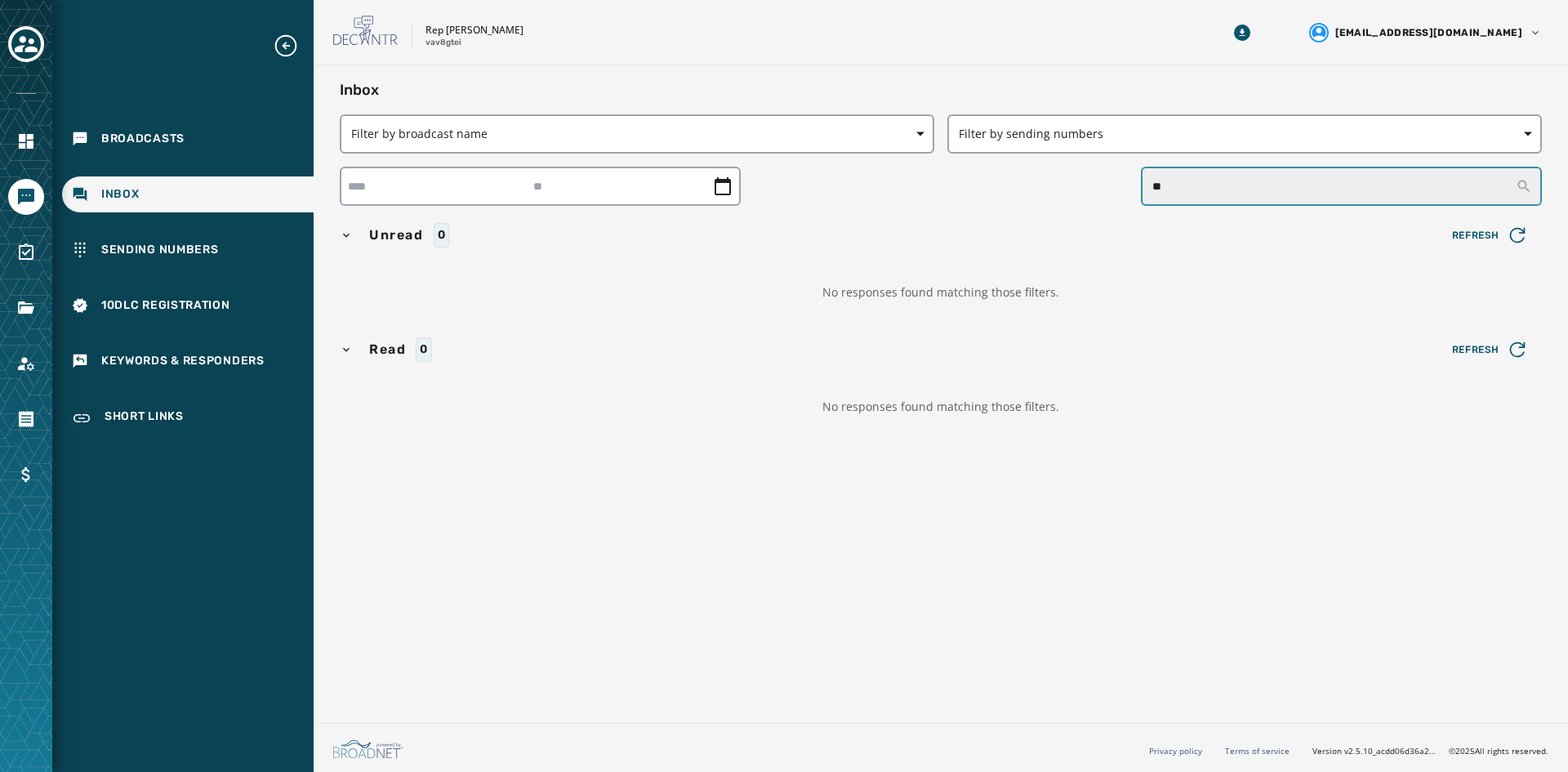
type input "*"
click at [1249, 220] on button "Refresh" at bounding box center [1490, 235] width 103 height 33
drag, startPoint x: 1313, startPoint y: 190, endPoint x: 1179, endPoint y: 199, distance: 134.3
click at [1181, 198] on input "*****" at bounding box center [1342, 186] width 401 height 39
type input "****"
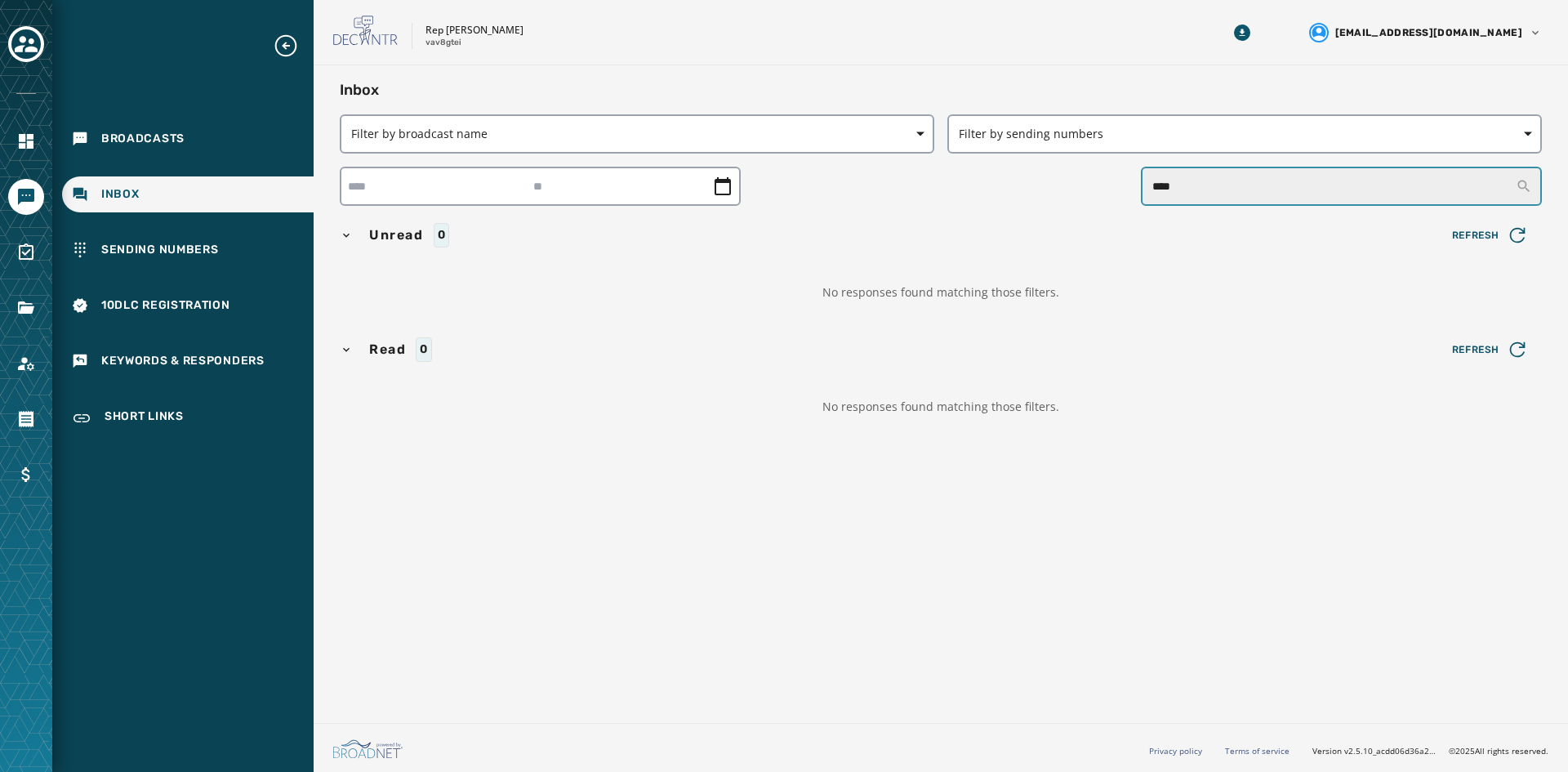
drag, startPoint x: 1129, startPoint y: 192, endPoint x: 1067, endPoint y: 197, distance: 62.2
click at [1064, 196] on div "****" at bounding box center [940, 186] width 1202 height 39
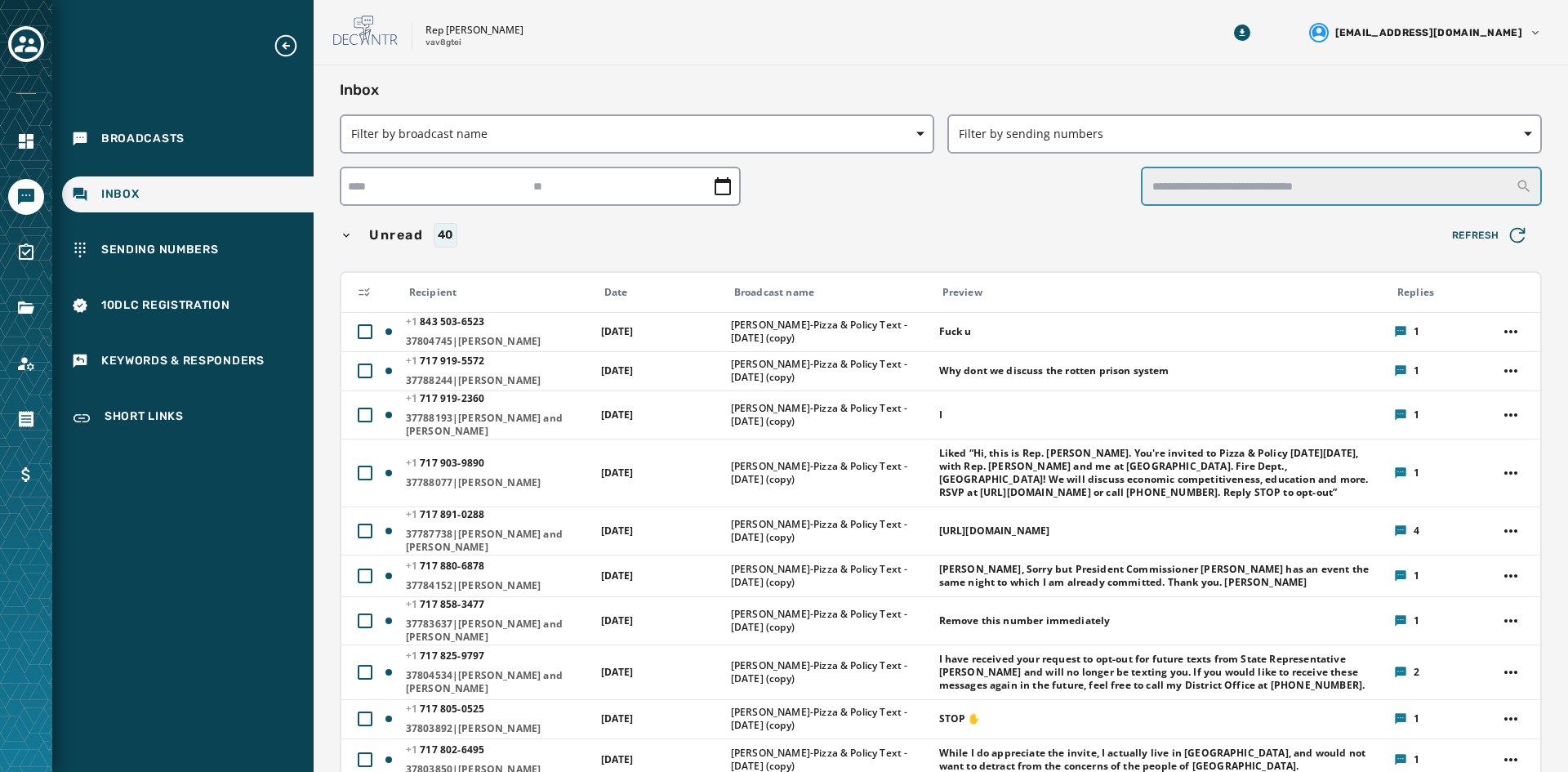
click at [1233, 189] on input "text" at bounding box center [1342, 186] width 401 height 39
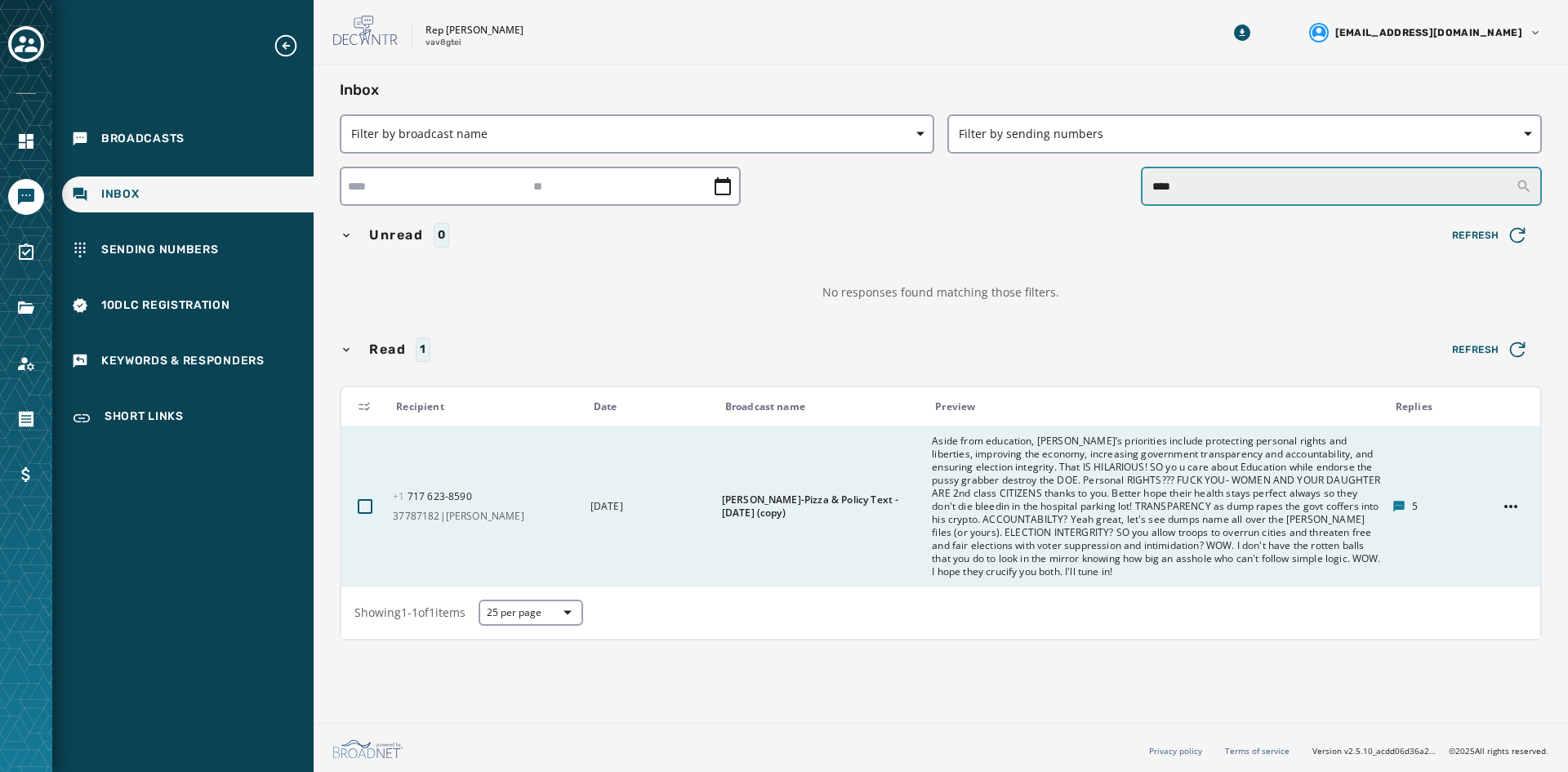
type input "****"
click at [464, 509] on span "37787182|[PERSON_NAME]" at bounding box center [486, 515] width 186 height 13
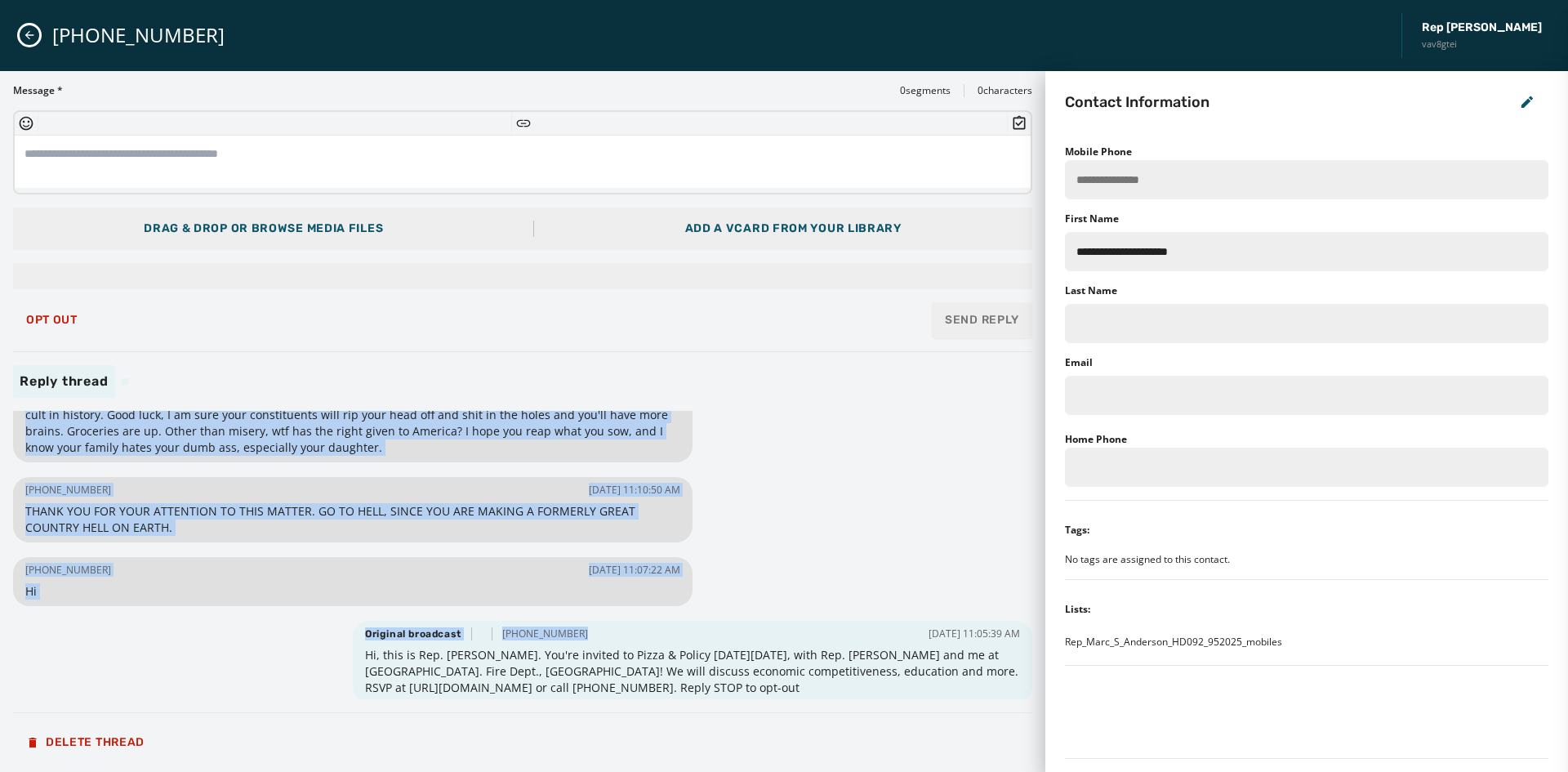
scroll to position [365, 0]
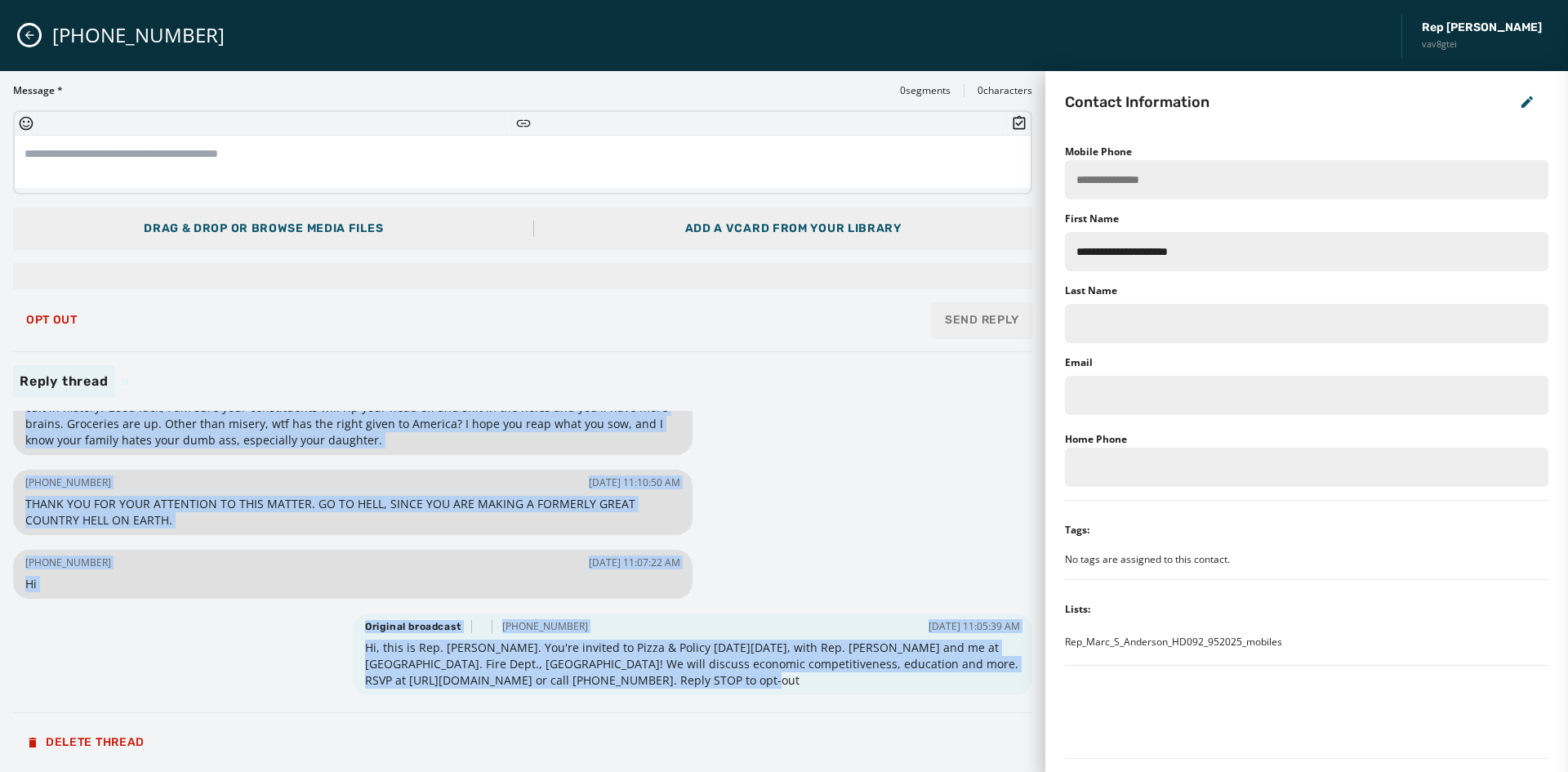
drag, startPoint x: 30, startPoint y: 424, endPoint x: 594, endPoint y: 606, distance: 592.6
click at [734, 684] on div "[PHONE_NUMBER] [DATE] 11:27:20 AM Aside from education, [PERSON_NAME]’s priorit…" at bounding box center [522, 554] width 1019 height 288
copy div "3 450 791-2032 68/41/5397 - 08:20:69 LO Ipsum dolo sitametco, Adip’e seddoeiusm…"
click at [791, 552] on div "[PHONE_NUMBER] [DATE] 11:27:20 AM Aside from education, [PERSON_NAME]’s priorit…" at bounding box center [522, 554] width 1019 height 288
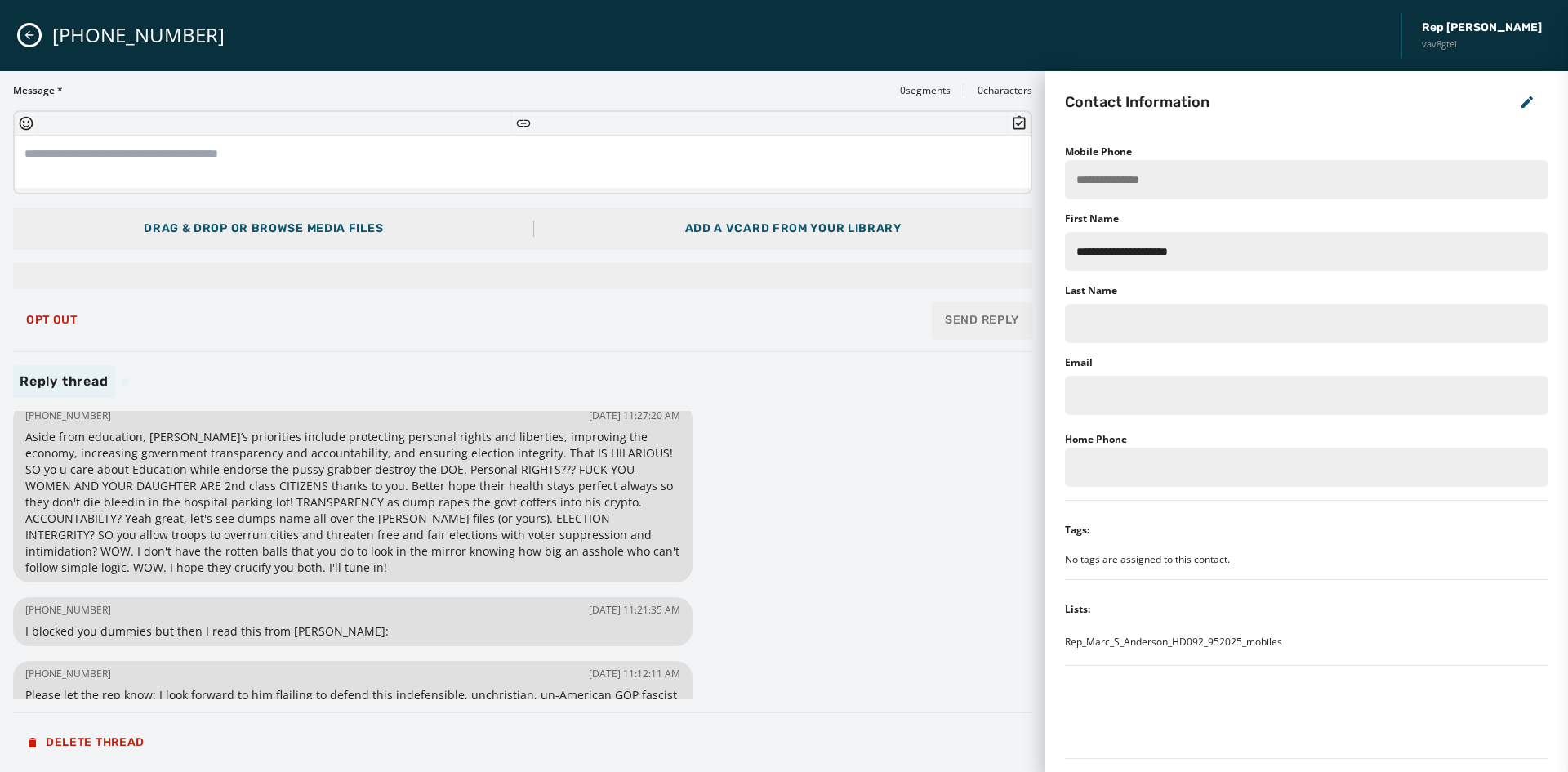
scroll to position [0, 0]
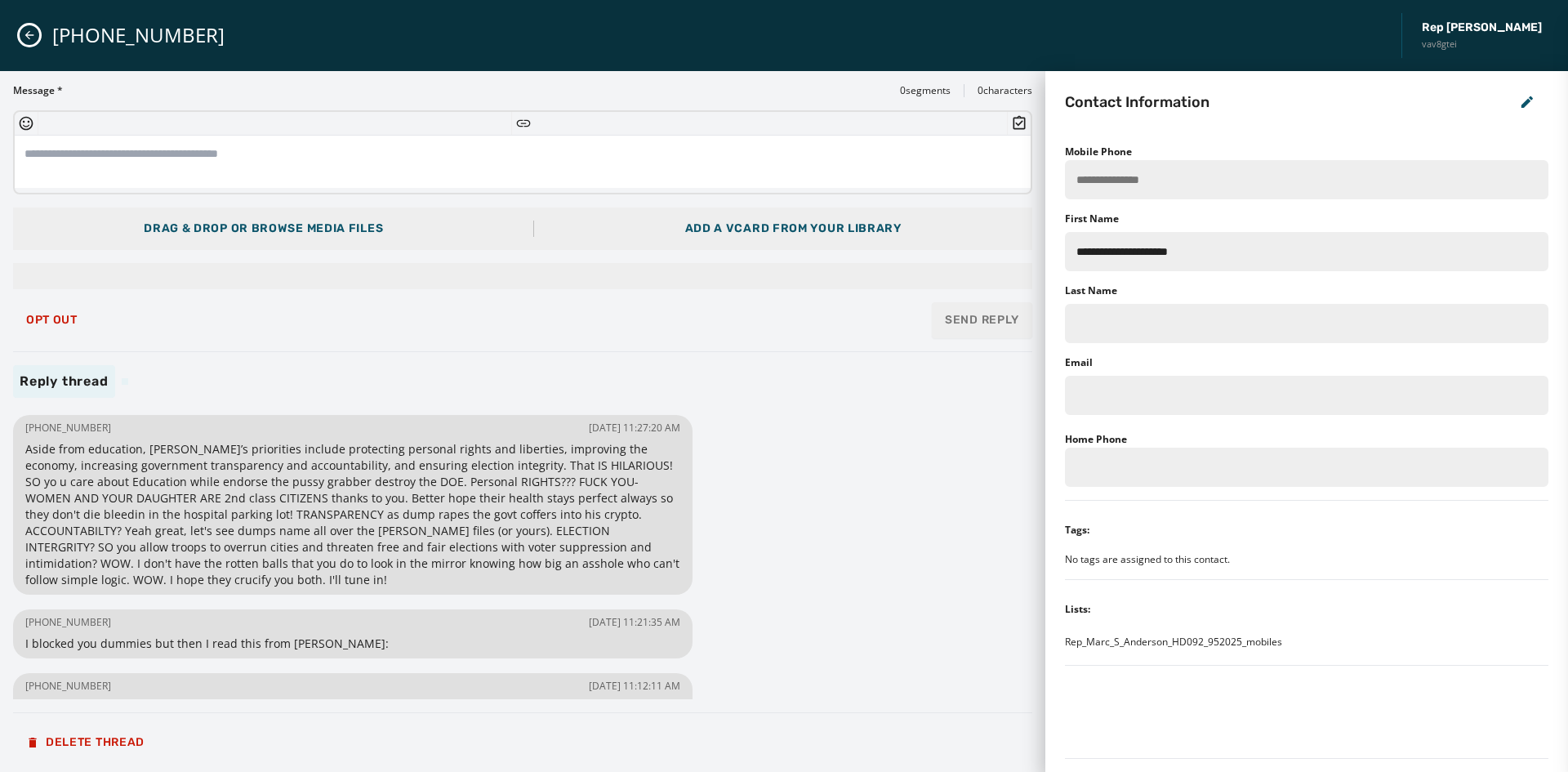
drag, startPoint x: 22, startPoint y: 33, endPoint x: 87, endPoint y: 86, distance: 83.9
click at [23, 33] on button "Close admin drawer" at bounding box center [29, 35] width 19 height 19
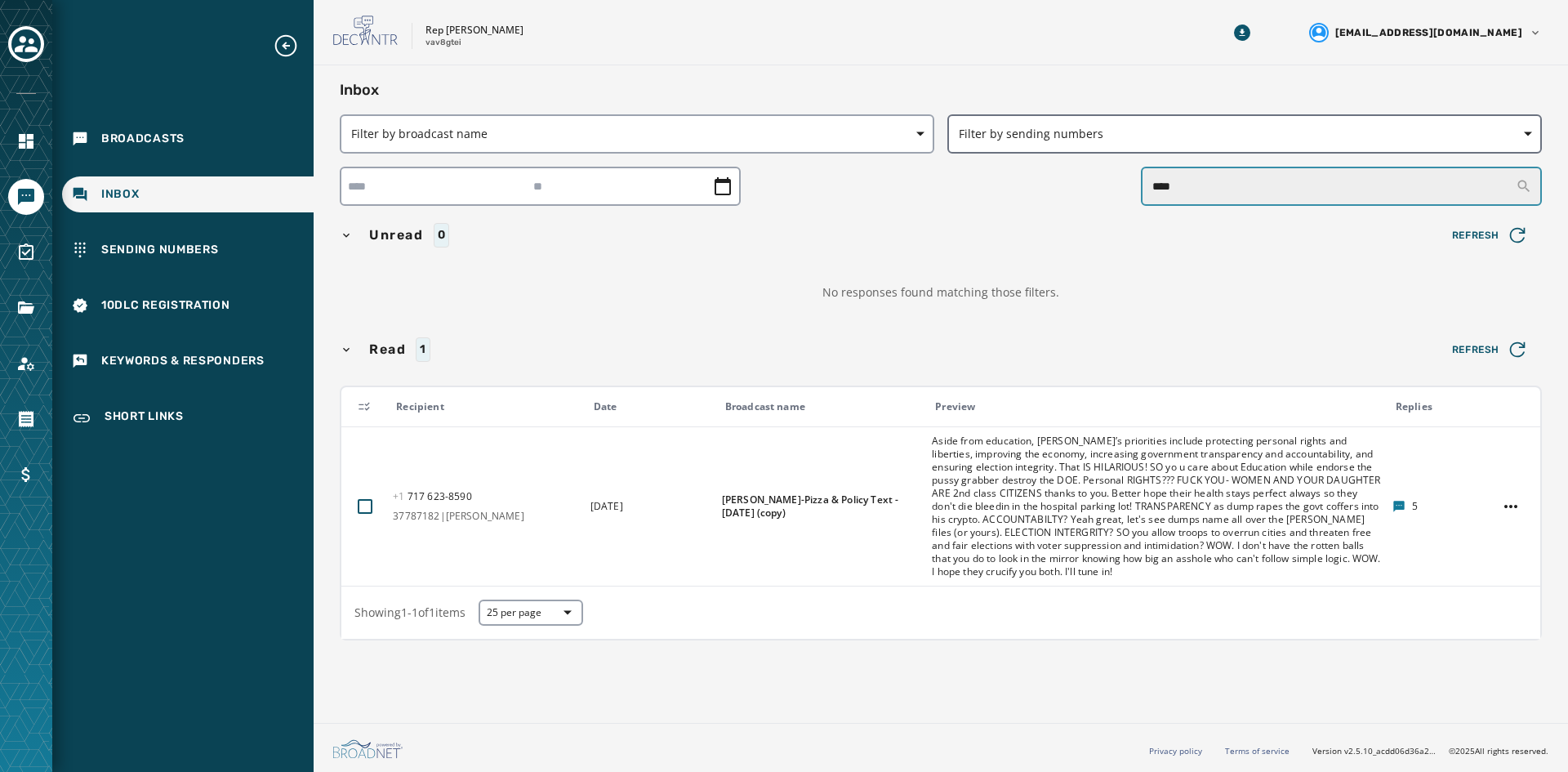
drag, startPoint x: 1205, startPoint y: 189, endPoint x: 984, endPoint y: 153, distance: 223.9
click at [984, 153] on div "Inbox Filter by broadcast name Filter by sending numbers **** Unread 0 Refresh …" at bounding box center [940, 362] width 1202 height 568
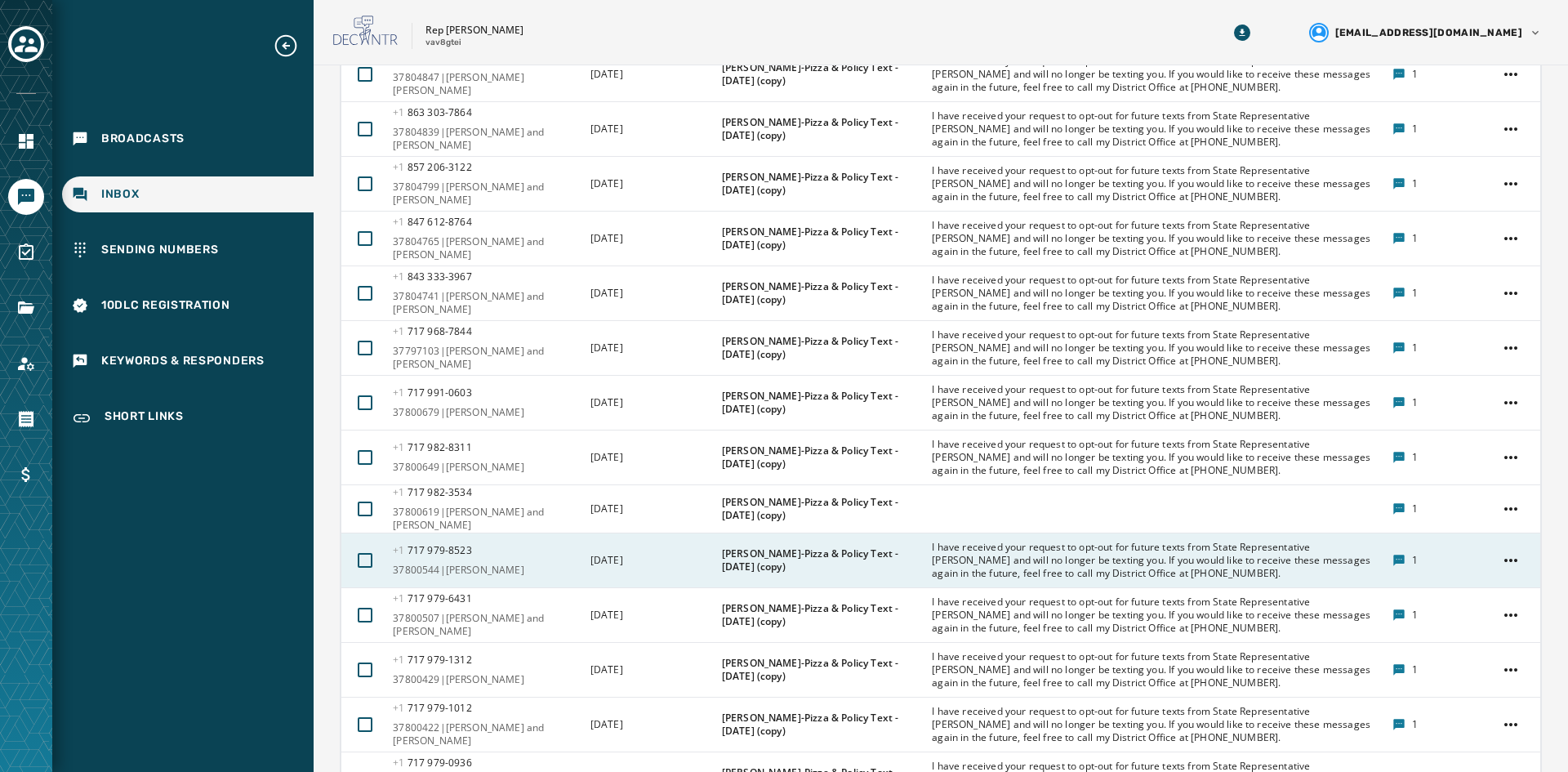
scroll to position [2243, 0]
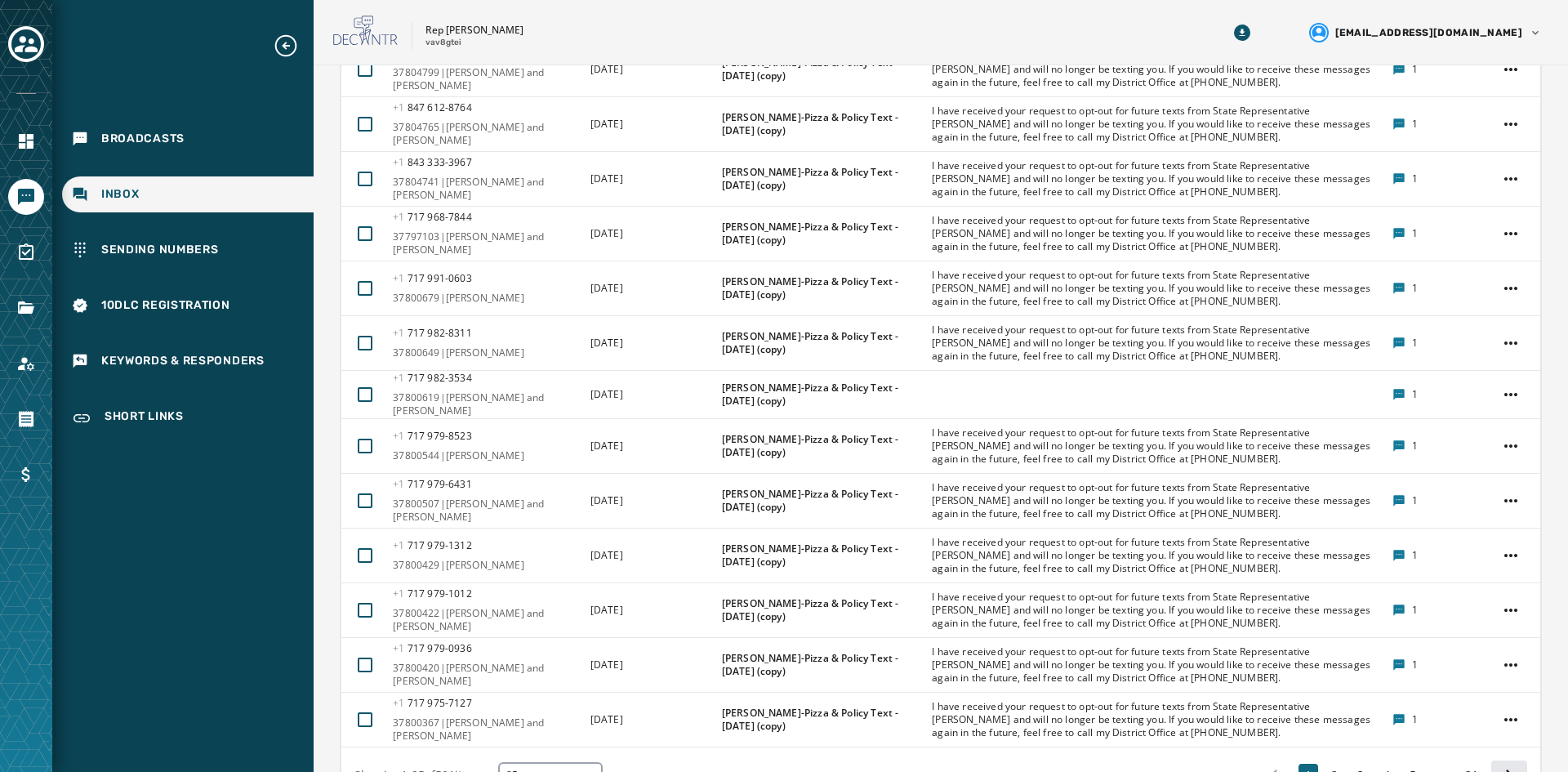
click at [1249, 684] on icon at bounding box center [1509, 775] width 23 height 23
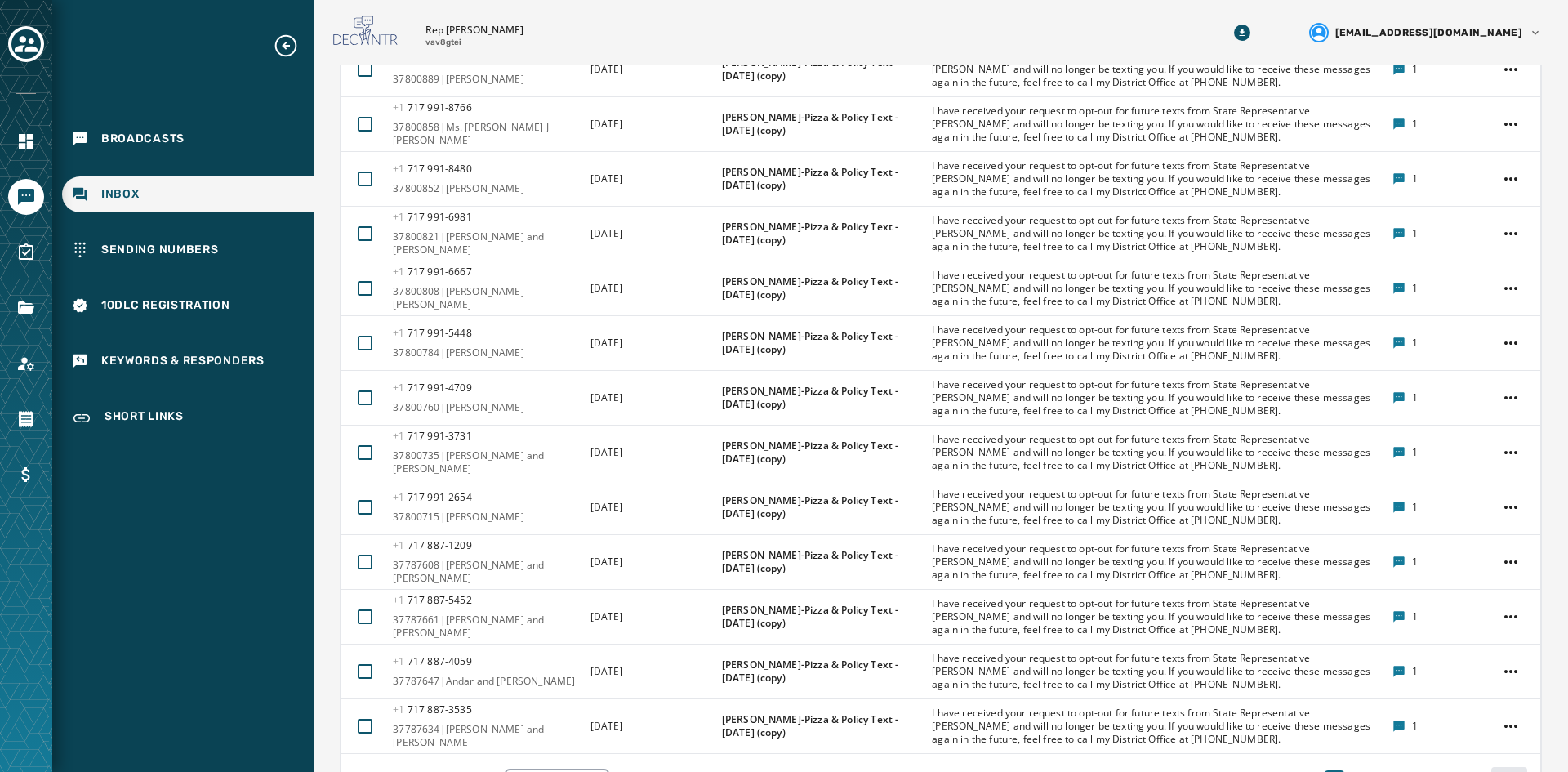
click at [1249, 684] on icon at bounding box center [1509, 781] width 23 height 23
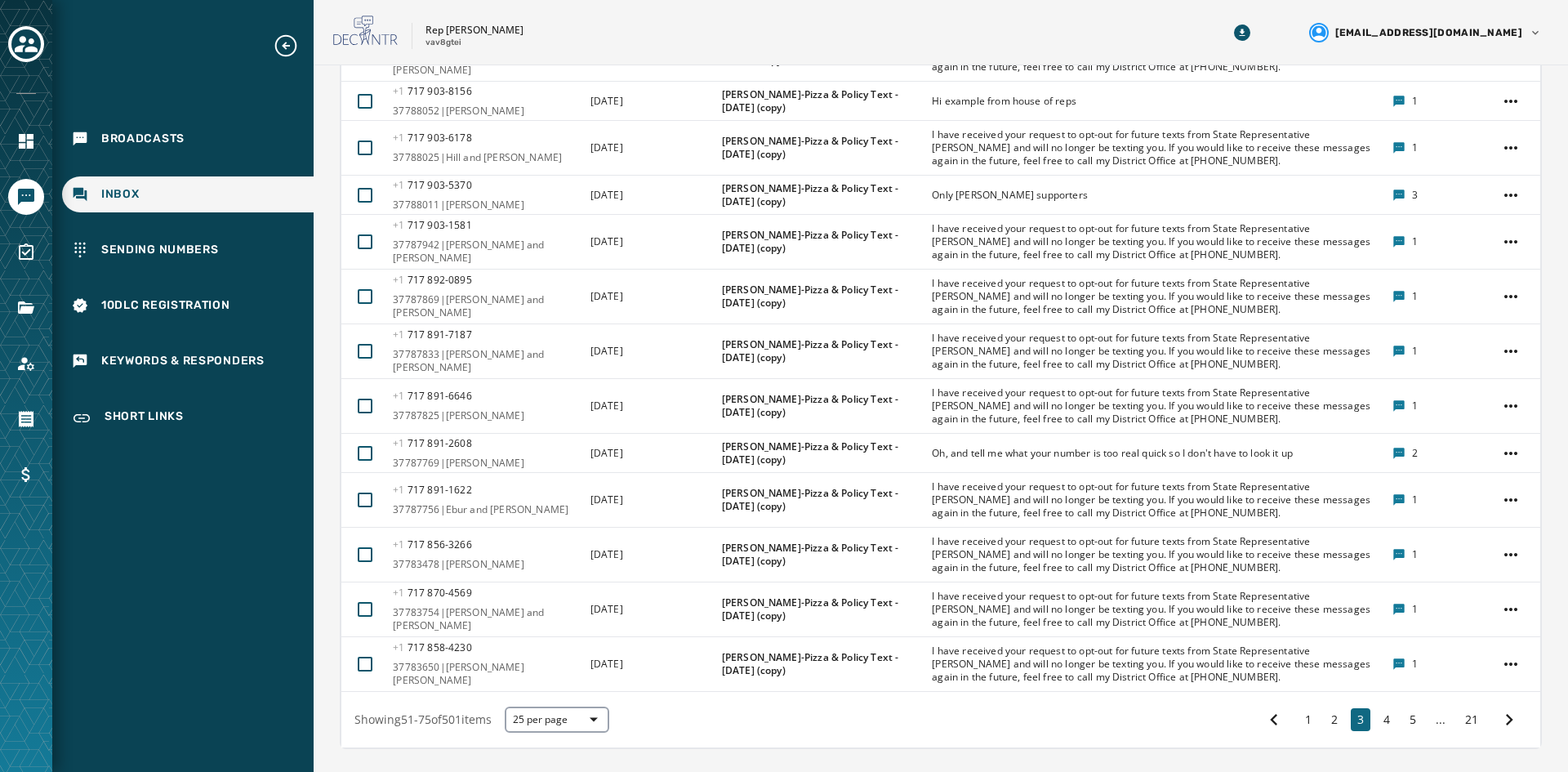
scroll to position [2196, 0]
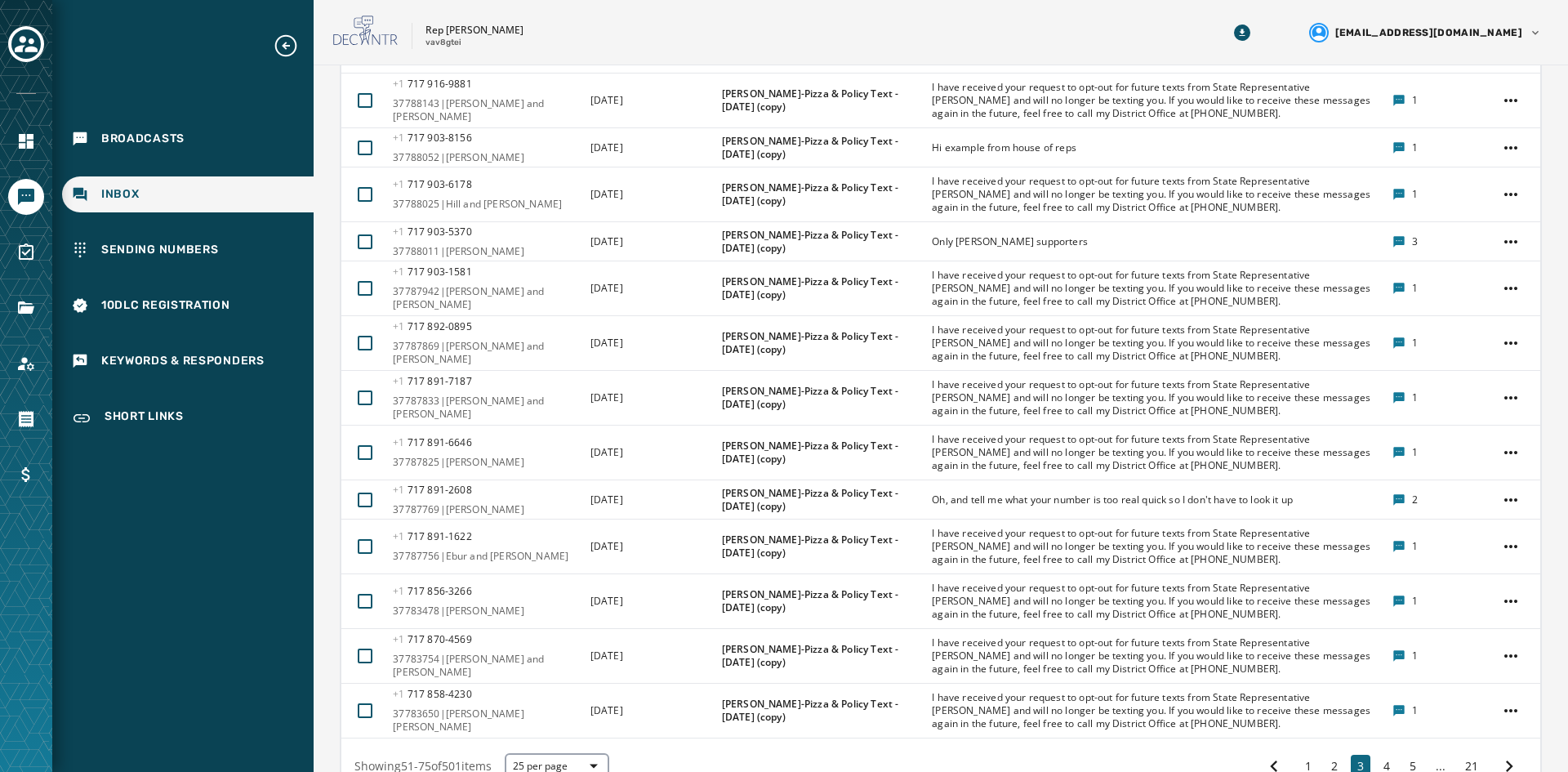
click at [1249, 684] on div "Showing 51 - 75 of 501 items 25 per page 1 2 3 4 5 ... 21" at bounding box center [940, 766] width 1199 height 56
click at [1249, 684] on button "21" at bounding box center [1472, 765] width 26 height 23
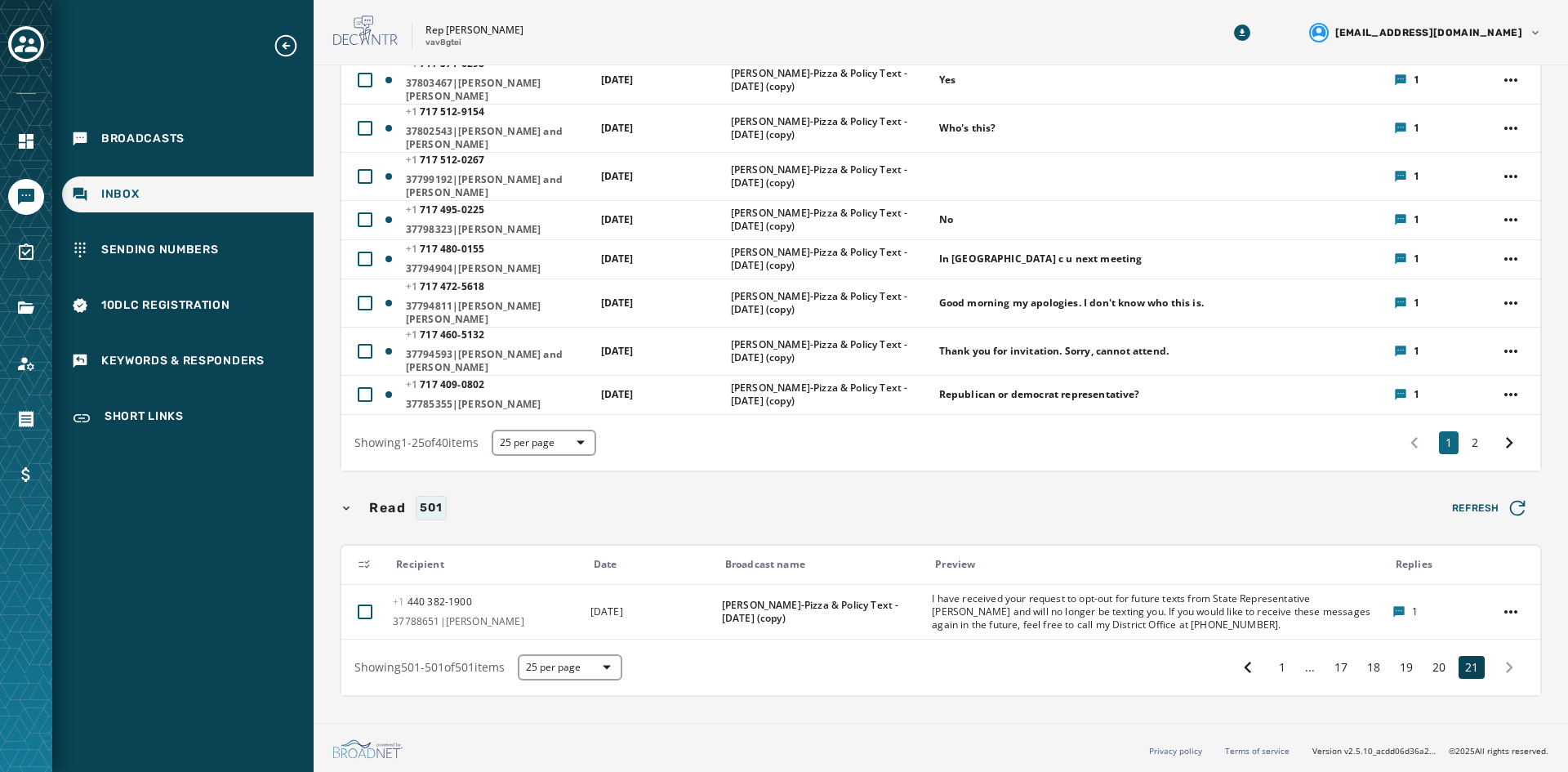
scroll to position [945, 0]
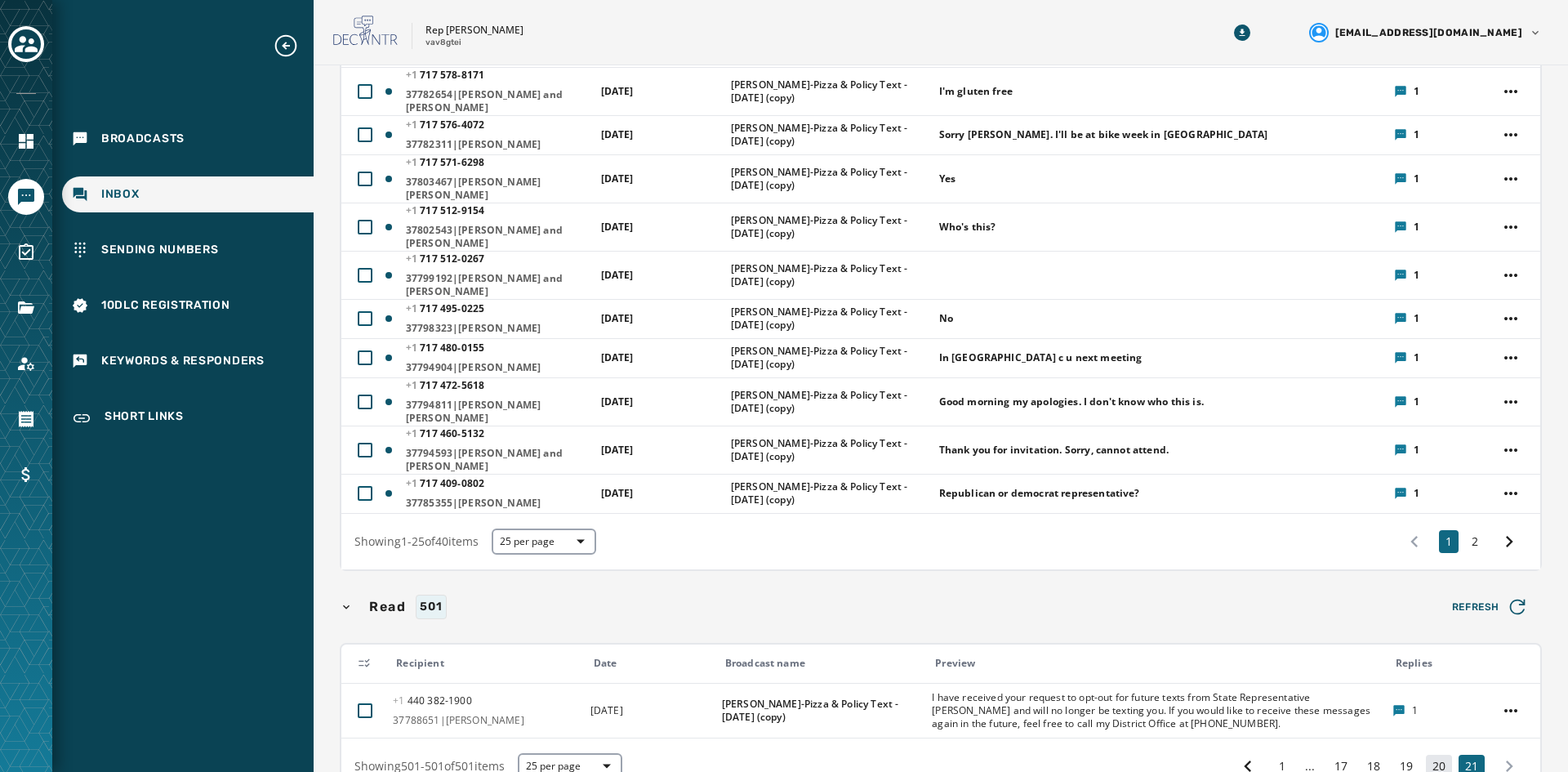
click at [1249, 684] on button "20" at bounding box center [1439, 765] width 26 height 23
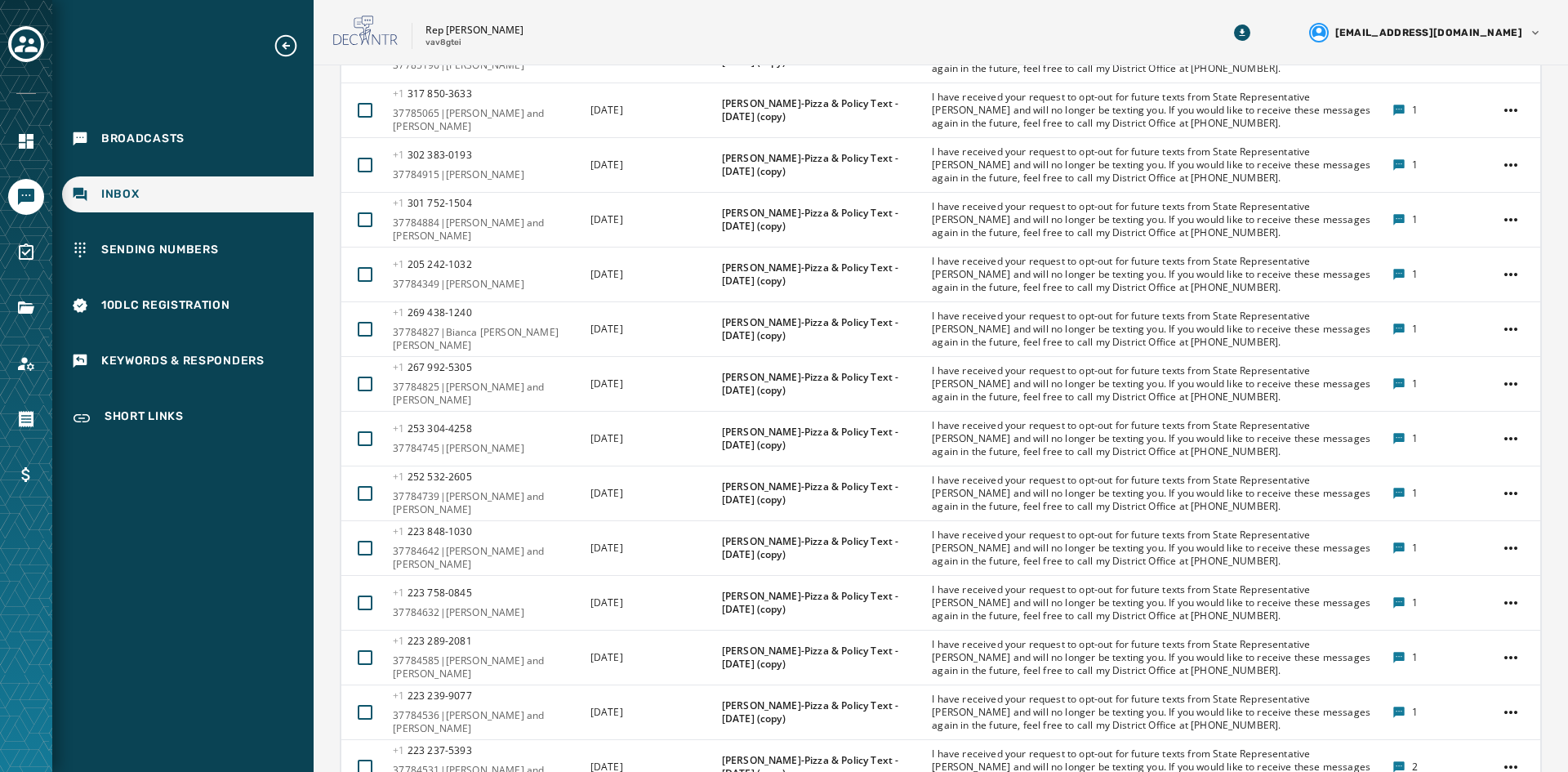
scroll to position [2258, 0]
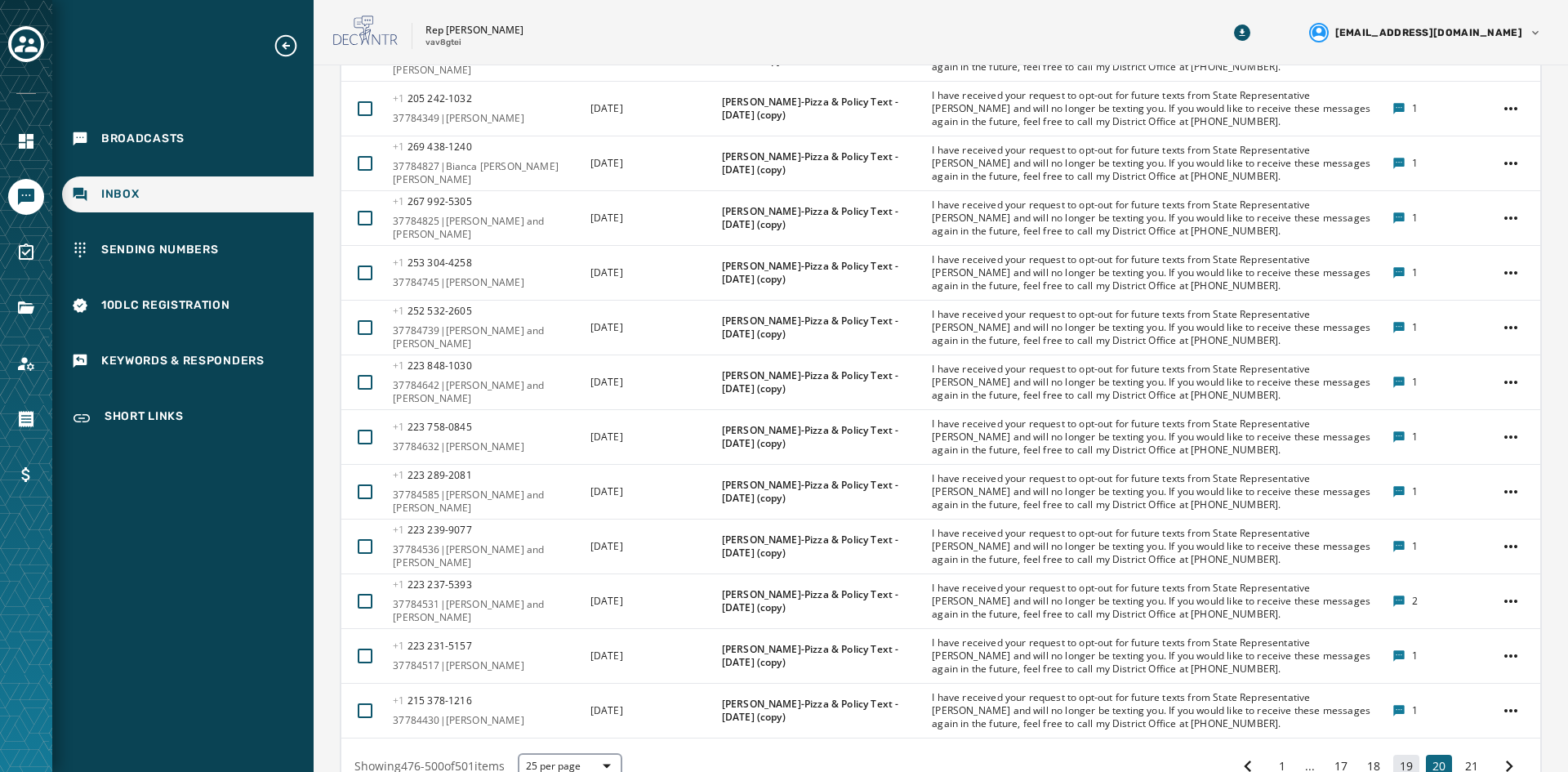
drag, startPoint x: 1397, startPoint y: 665, endPoint x: 1345, endPoint y: 638, distance: 58.6
click at [1249, 684] on button "19" at bounding box center [1406, 765] width 26 height 23
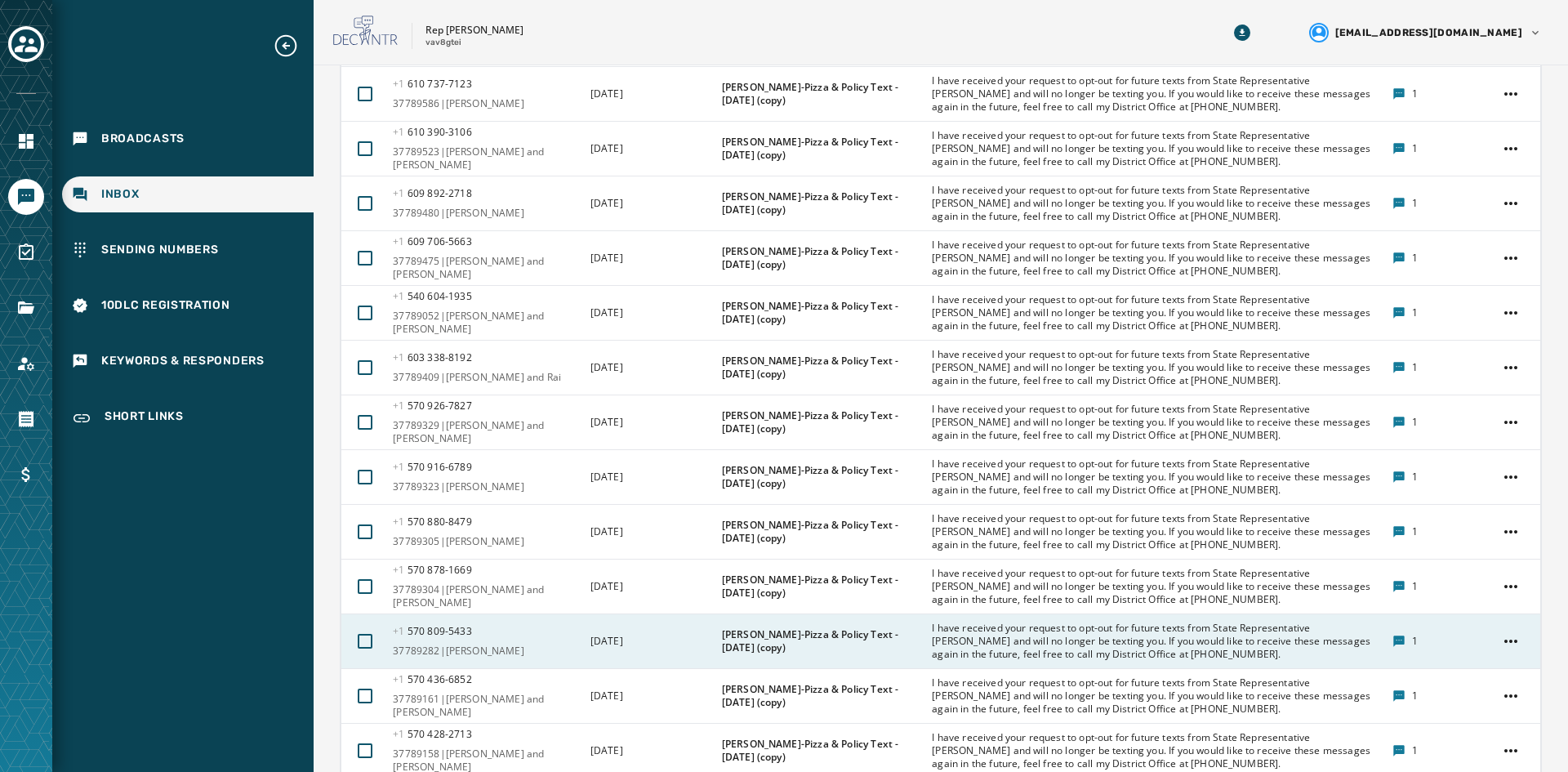
scroll to position [2258, 0]
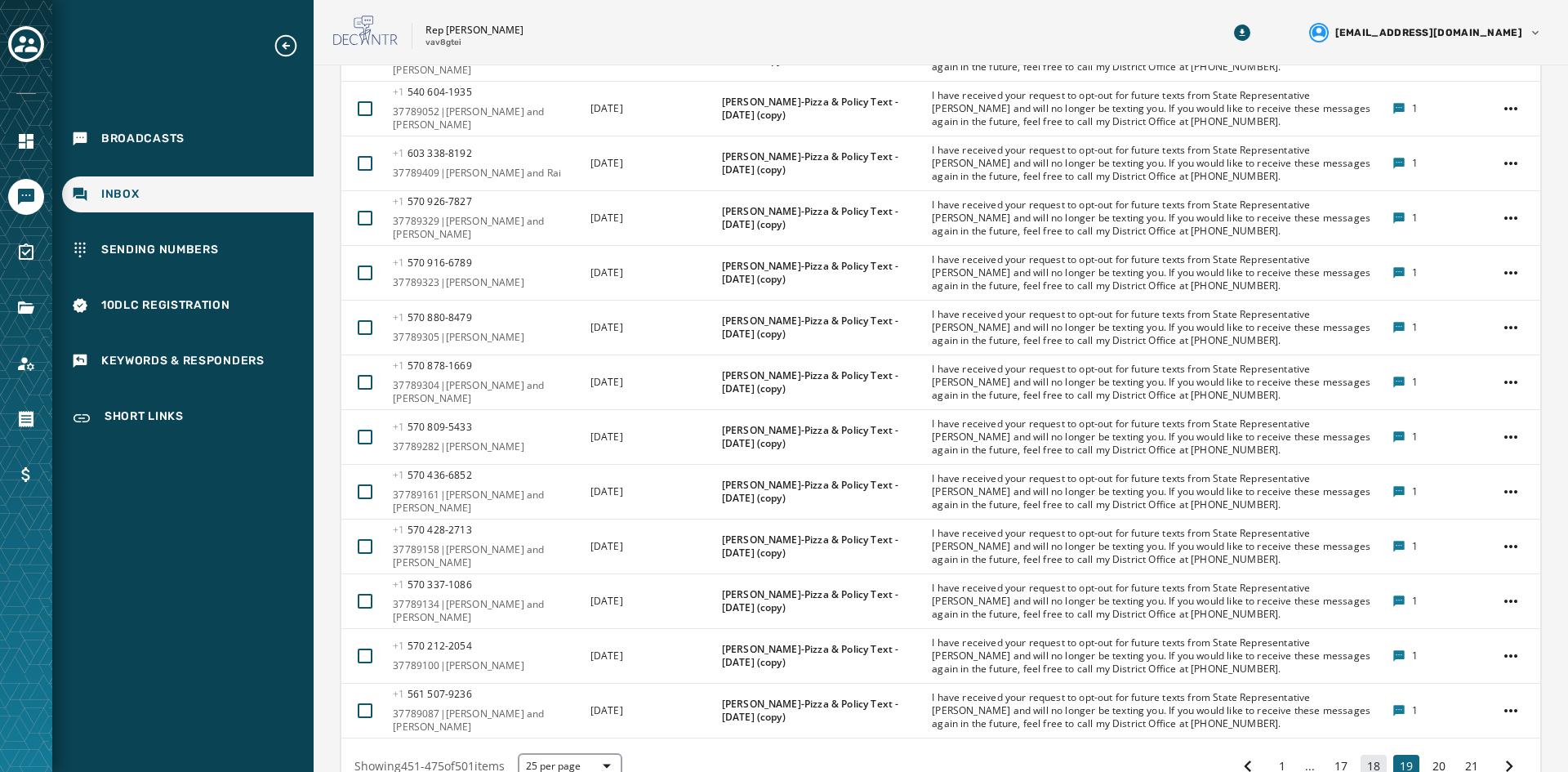
click at [1249, 684] on button "18" at bounding box center [1374, 765] width 26 height 23
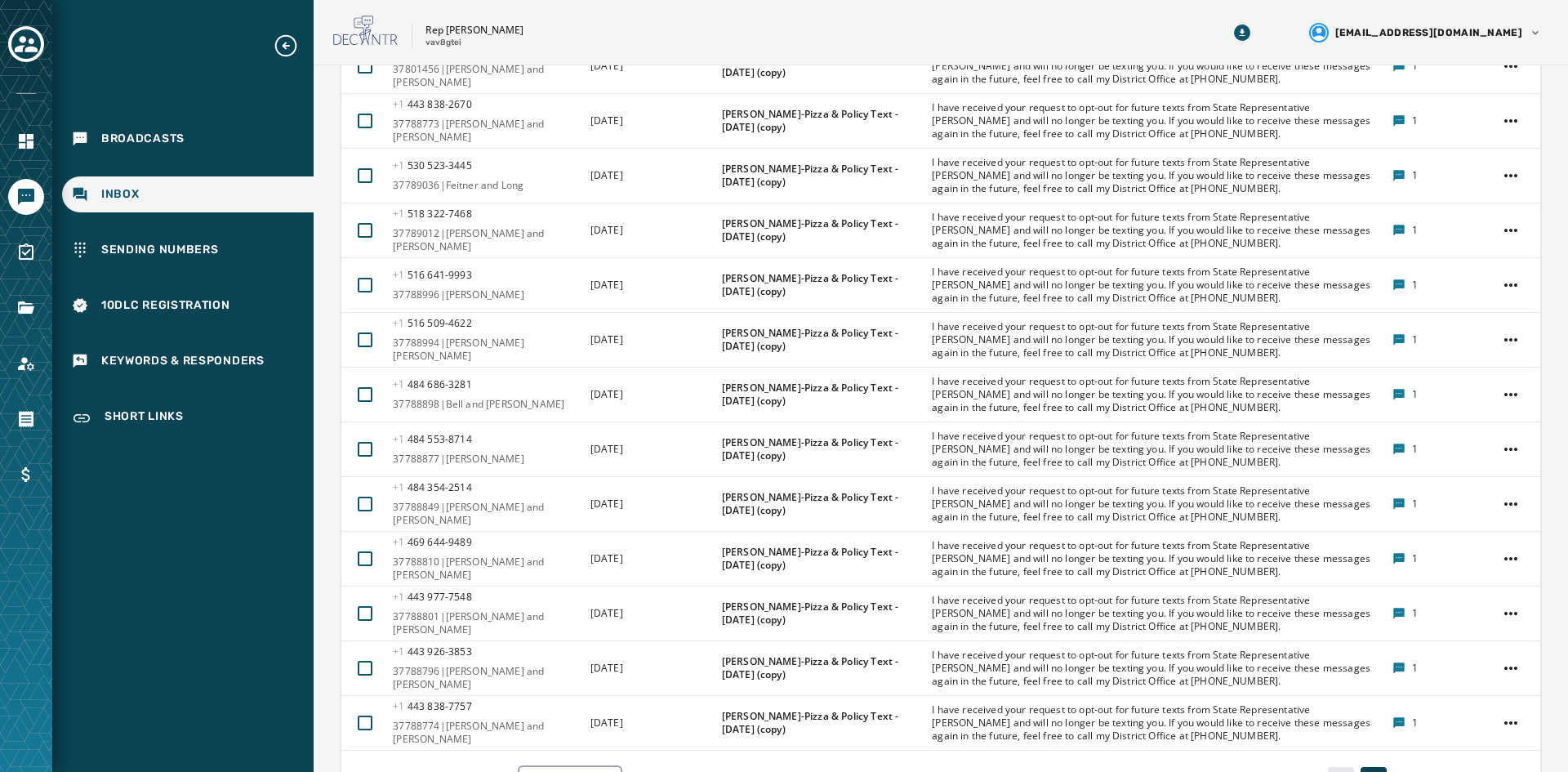
scroll to position [2258, 0]
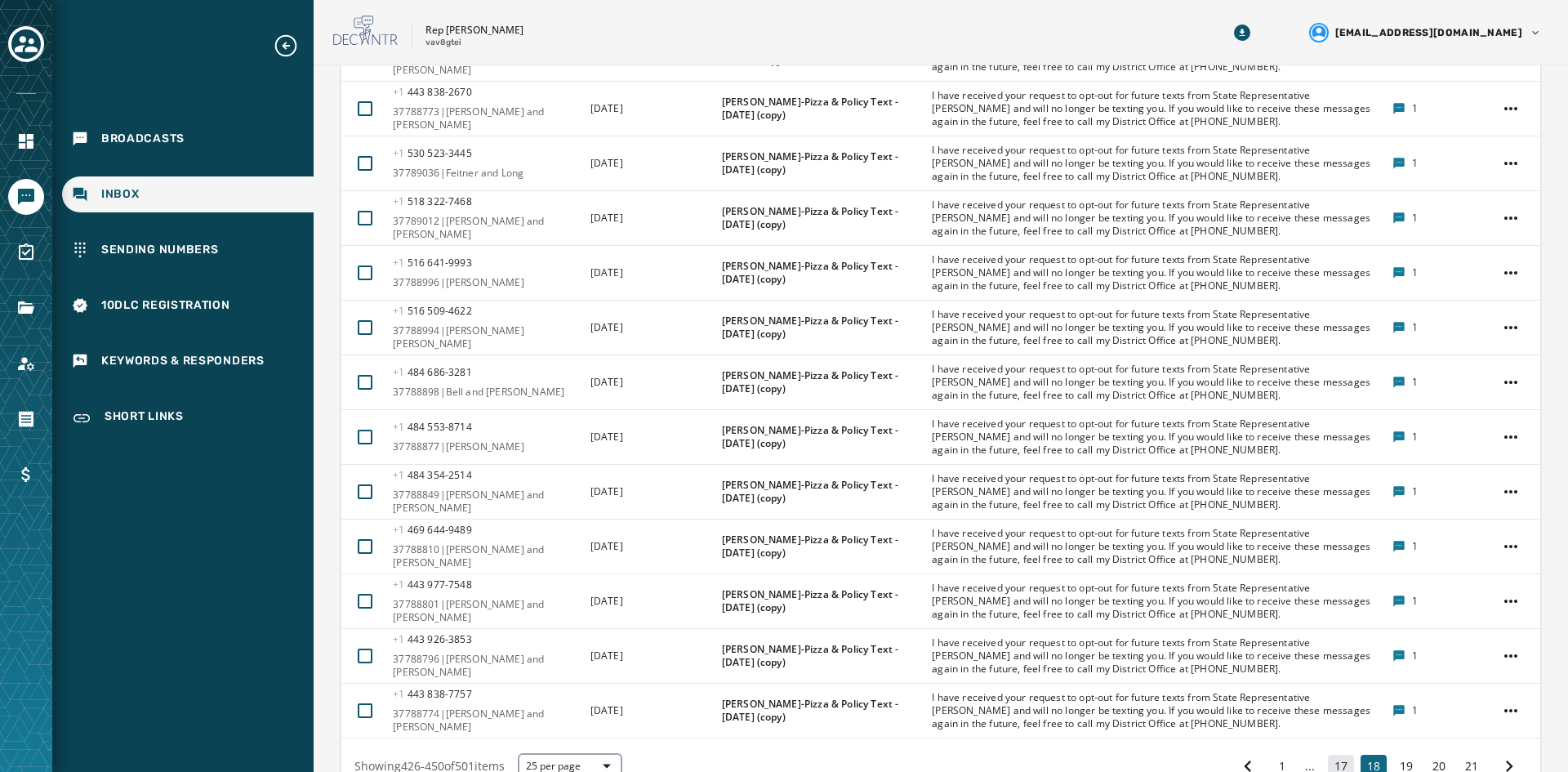
click at [1249, 684] on button "17" at bounding box center [1341, 765] width 26 height 23
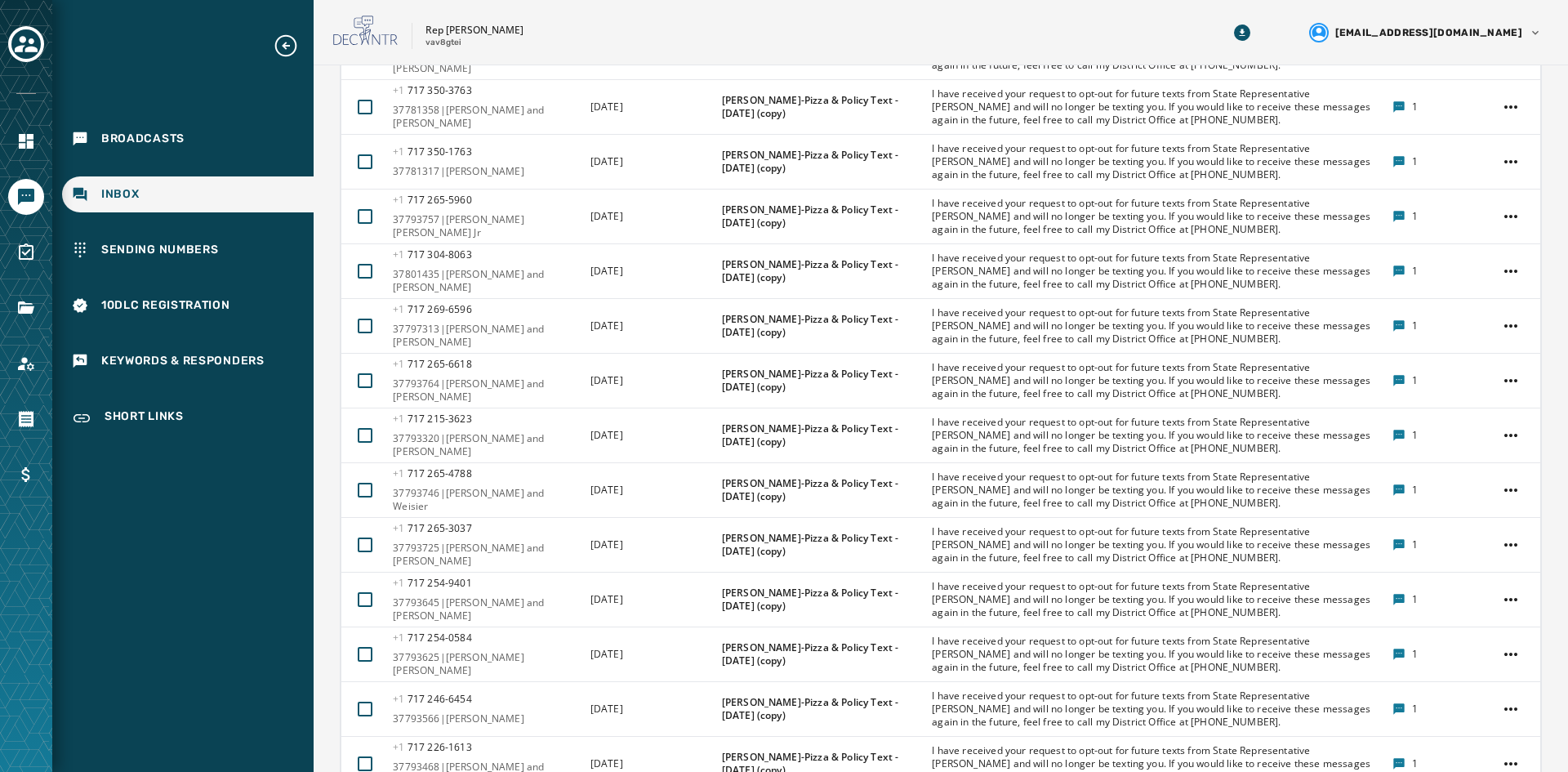
scroll to position [2258, 0]
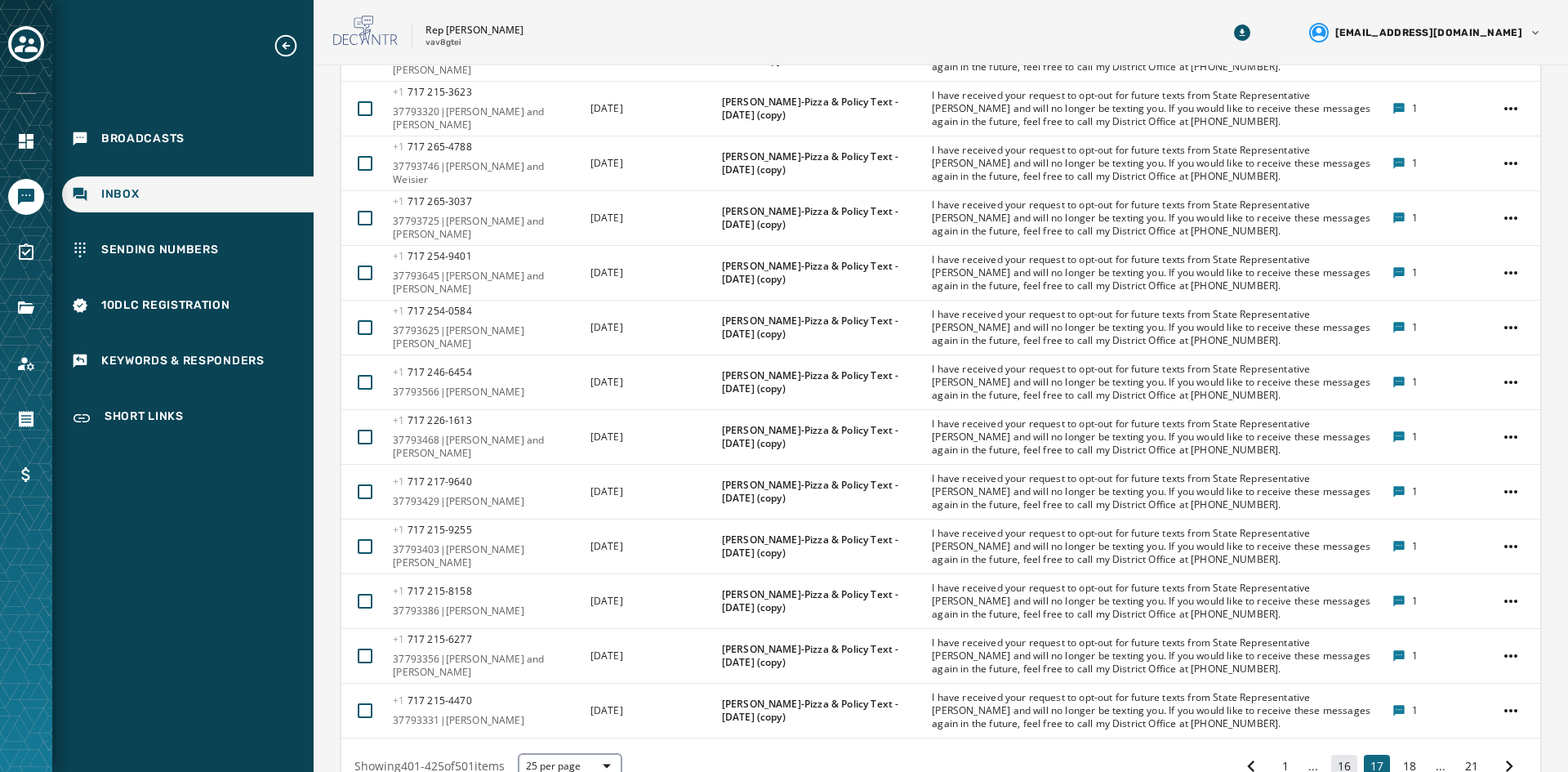
click at [1249, 684] on button "16" at bounding box center [1344, 765] width 26 height 23
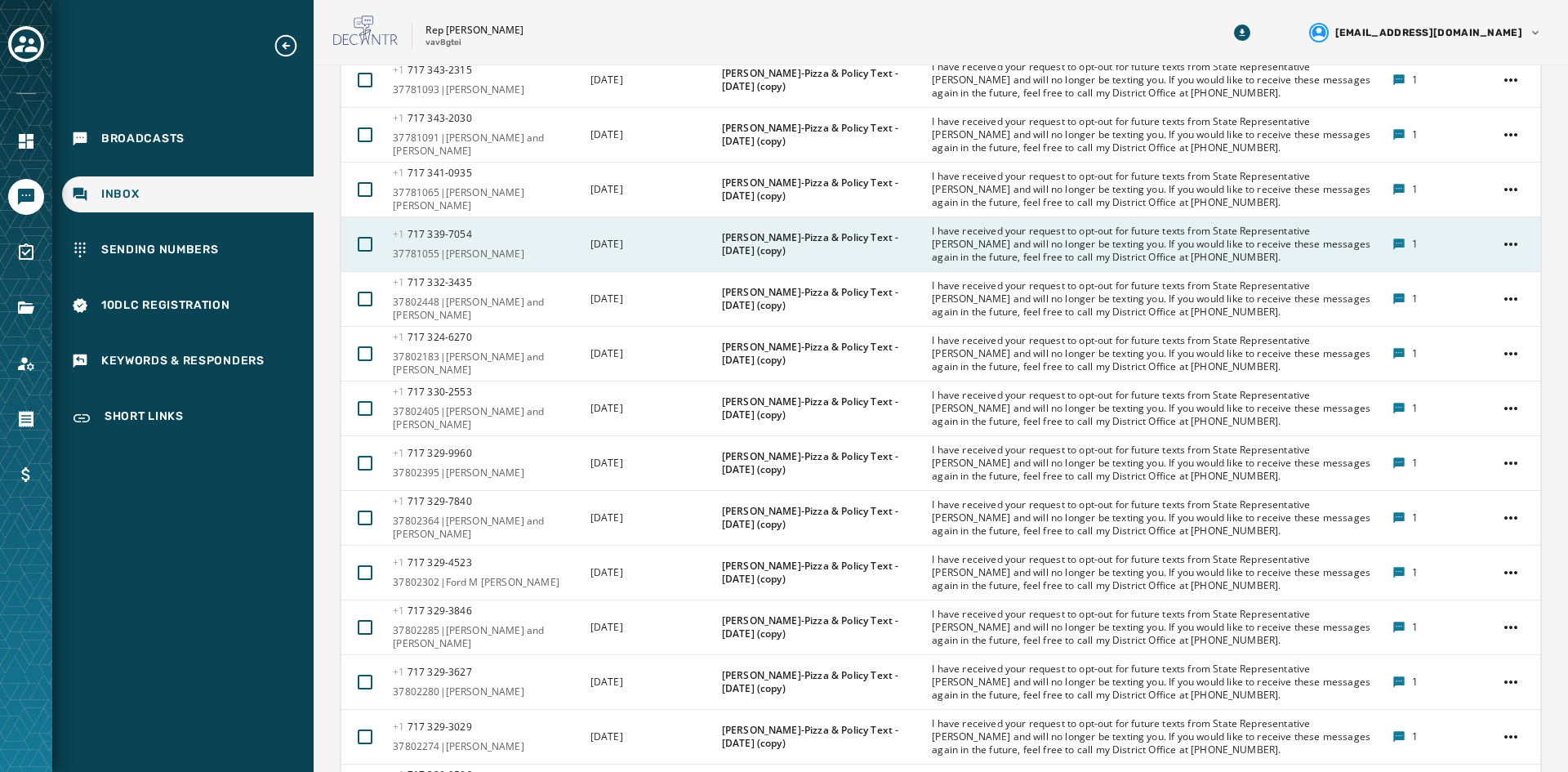
scroll to position [2258, 0]
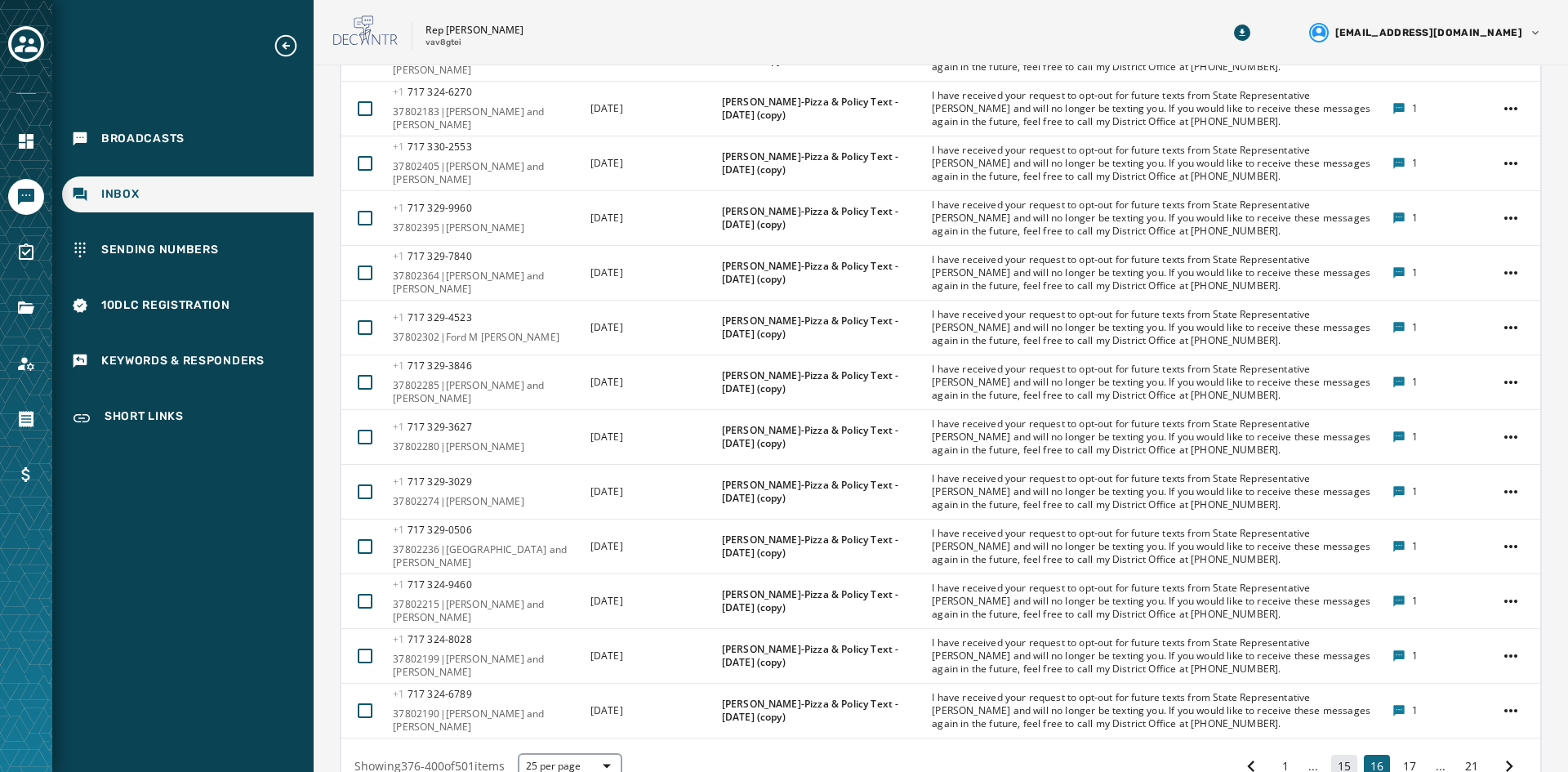
click at [1249, 684] on button "15" at bounding box center [1344, 765] width 26 height 23
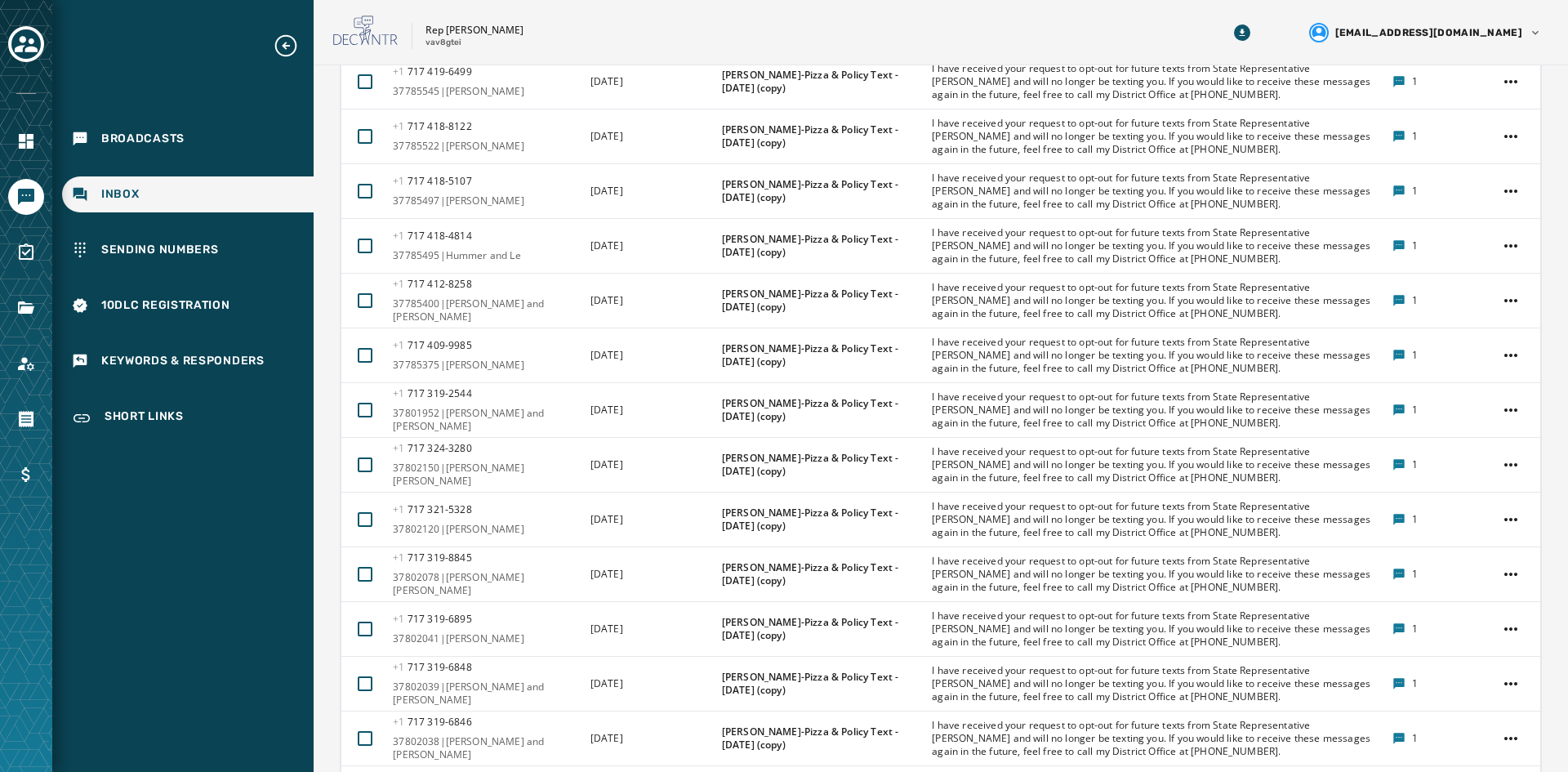
scroll to position [2258, 0]
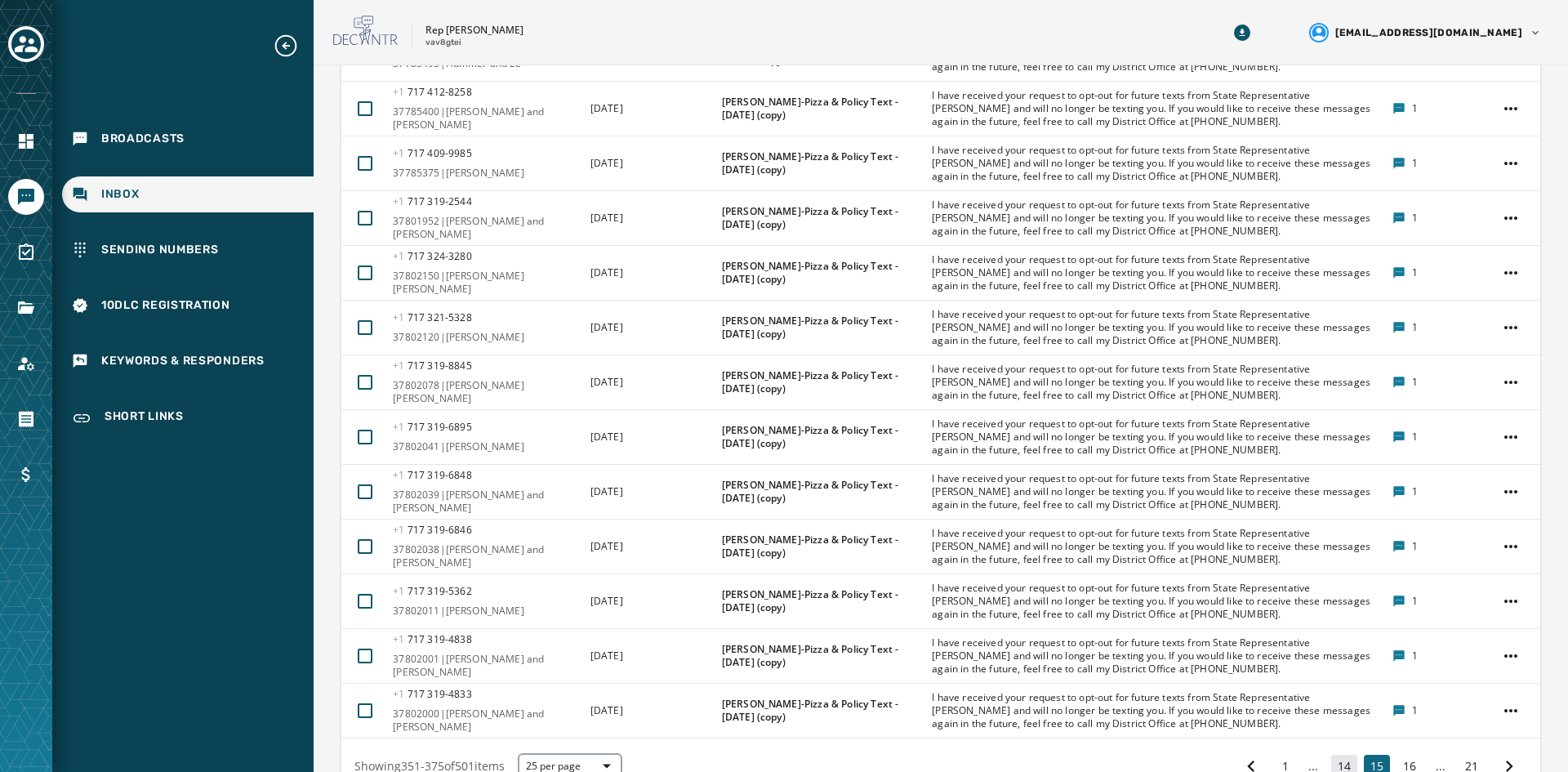
click at [1249, 684] on button "14" at bounding box center [1344, 765] width 26 height 23
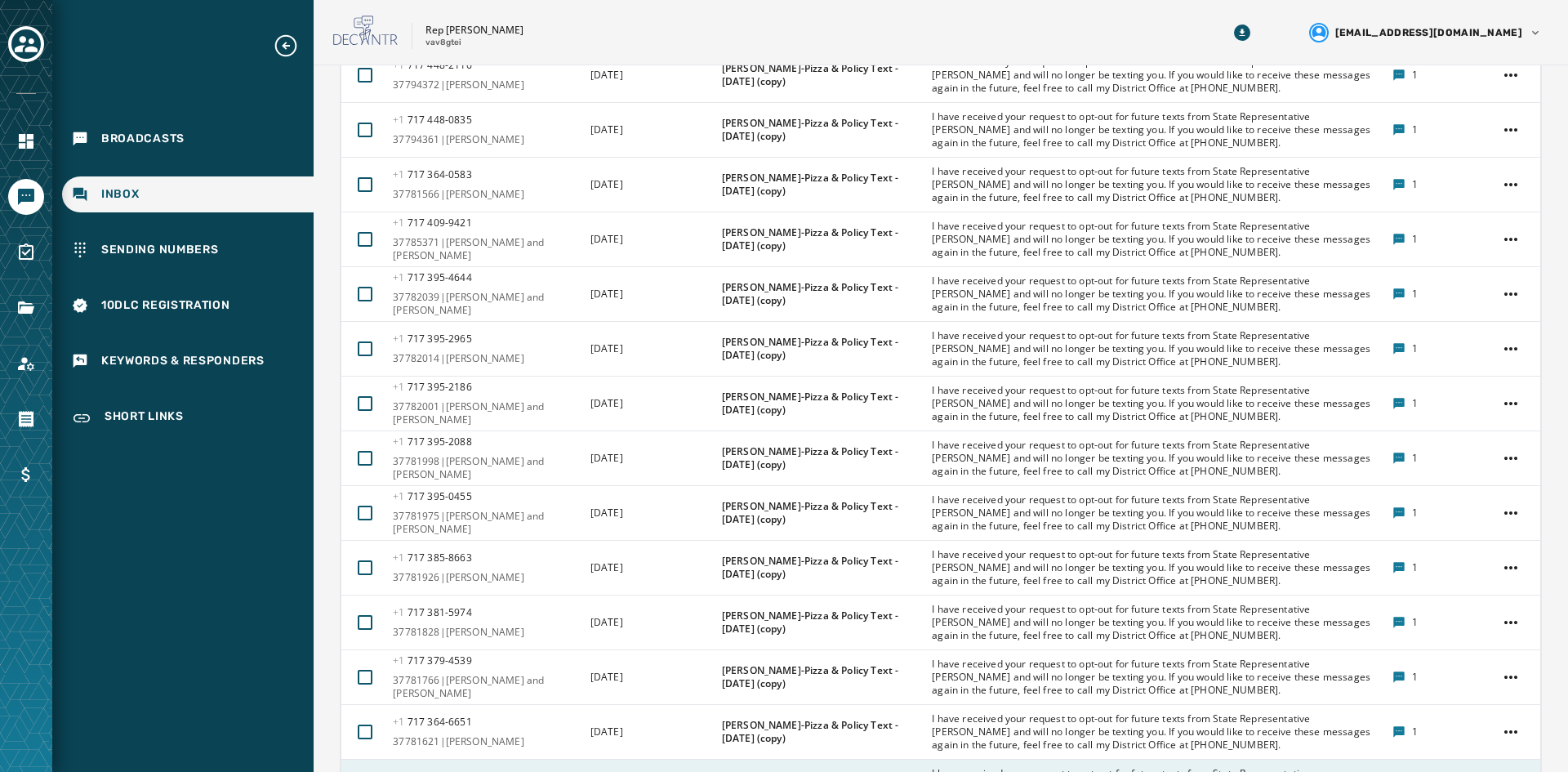
scroll to position [2258, 0]
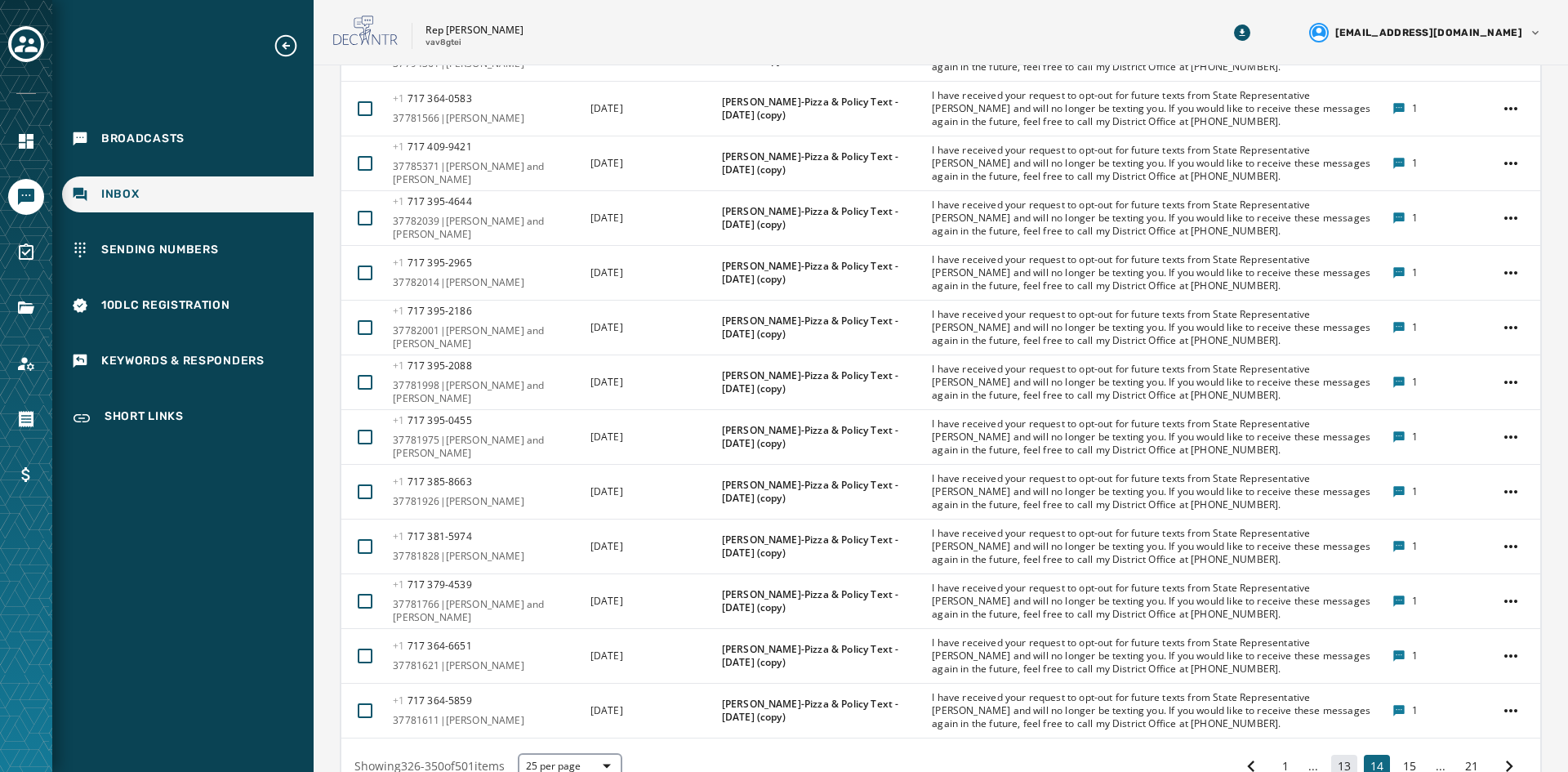
click at [1249, 684] on button "13" at bounding box center [1344, 765] width 26 height 23
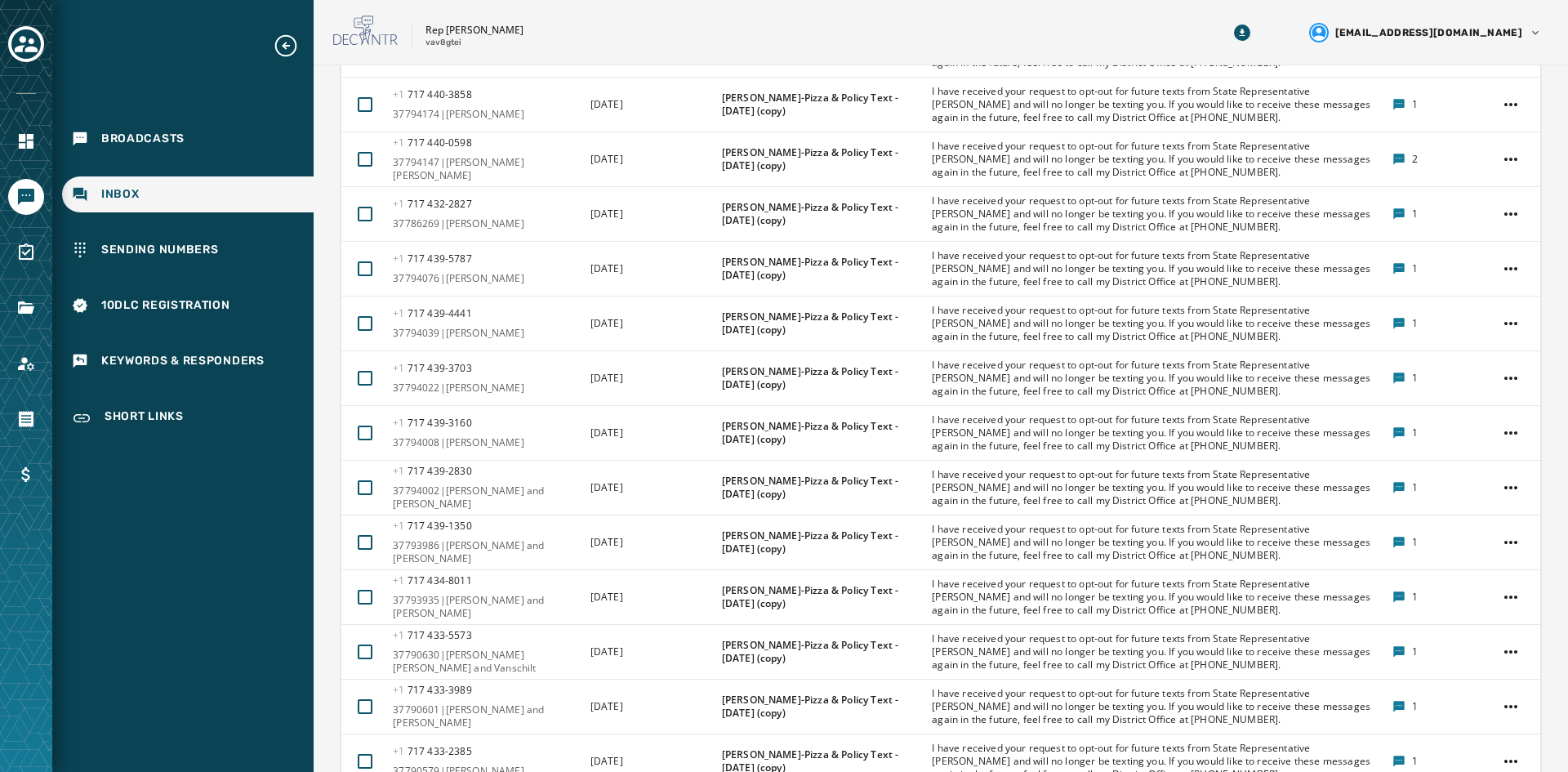
scroll to position [2258, 0]
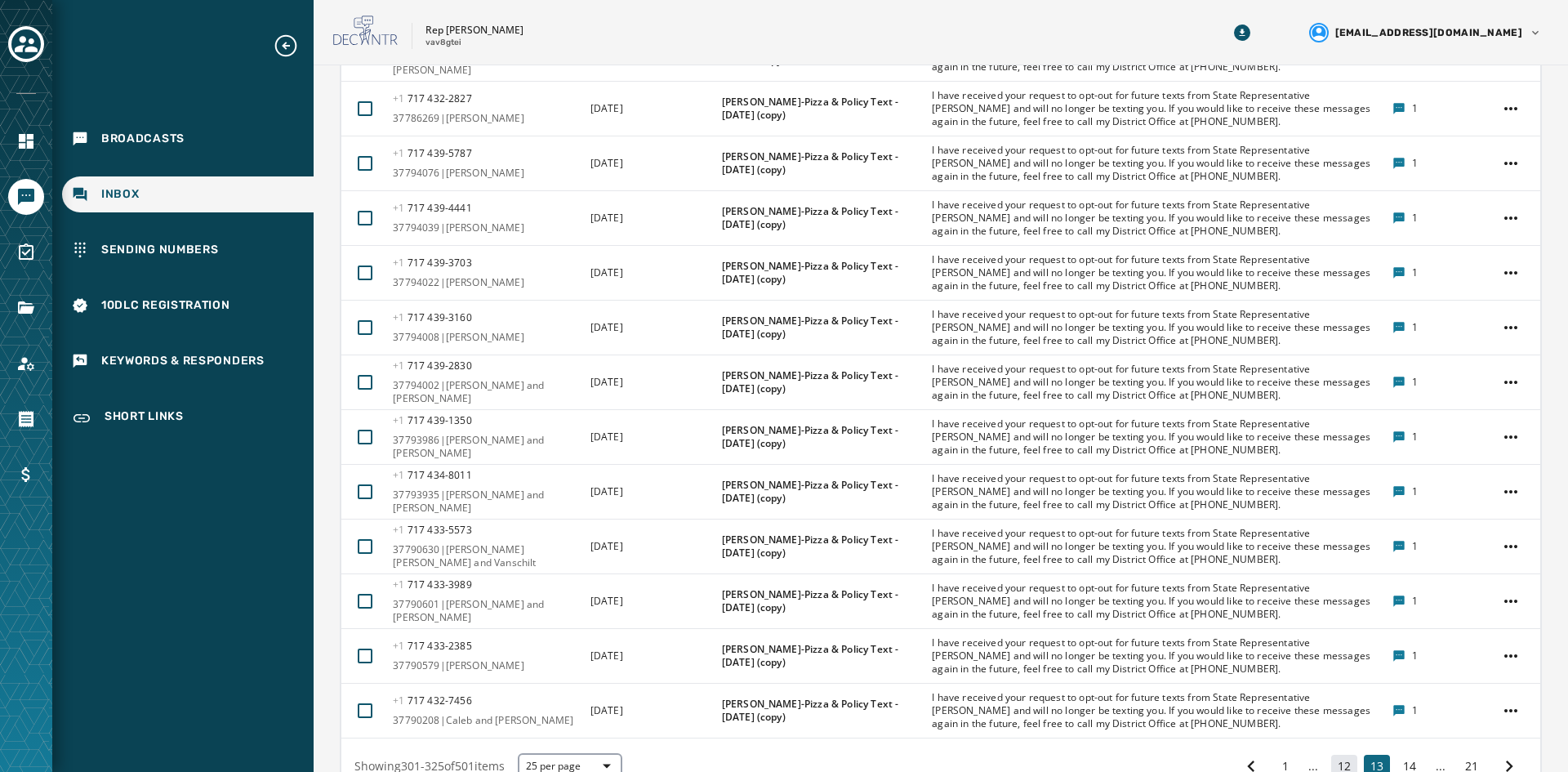
click at [1249, 684] on button "12" at bounding box center [1344, 765] width 26 height 23
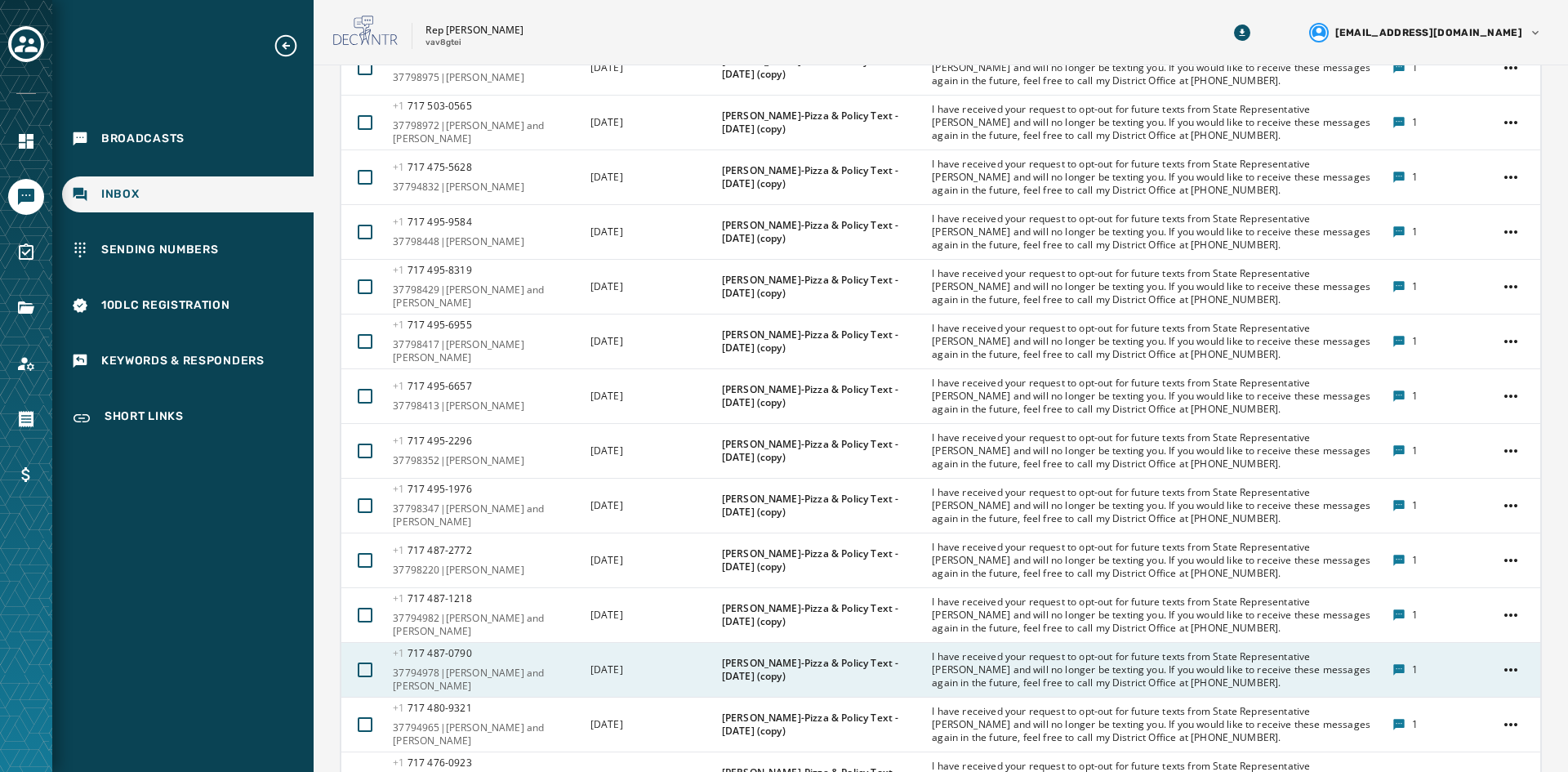
scroll to position [2258, 0]
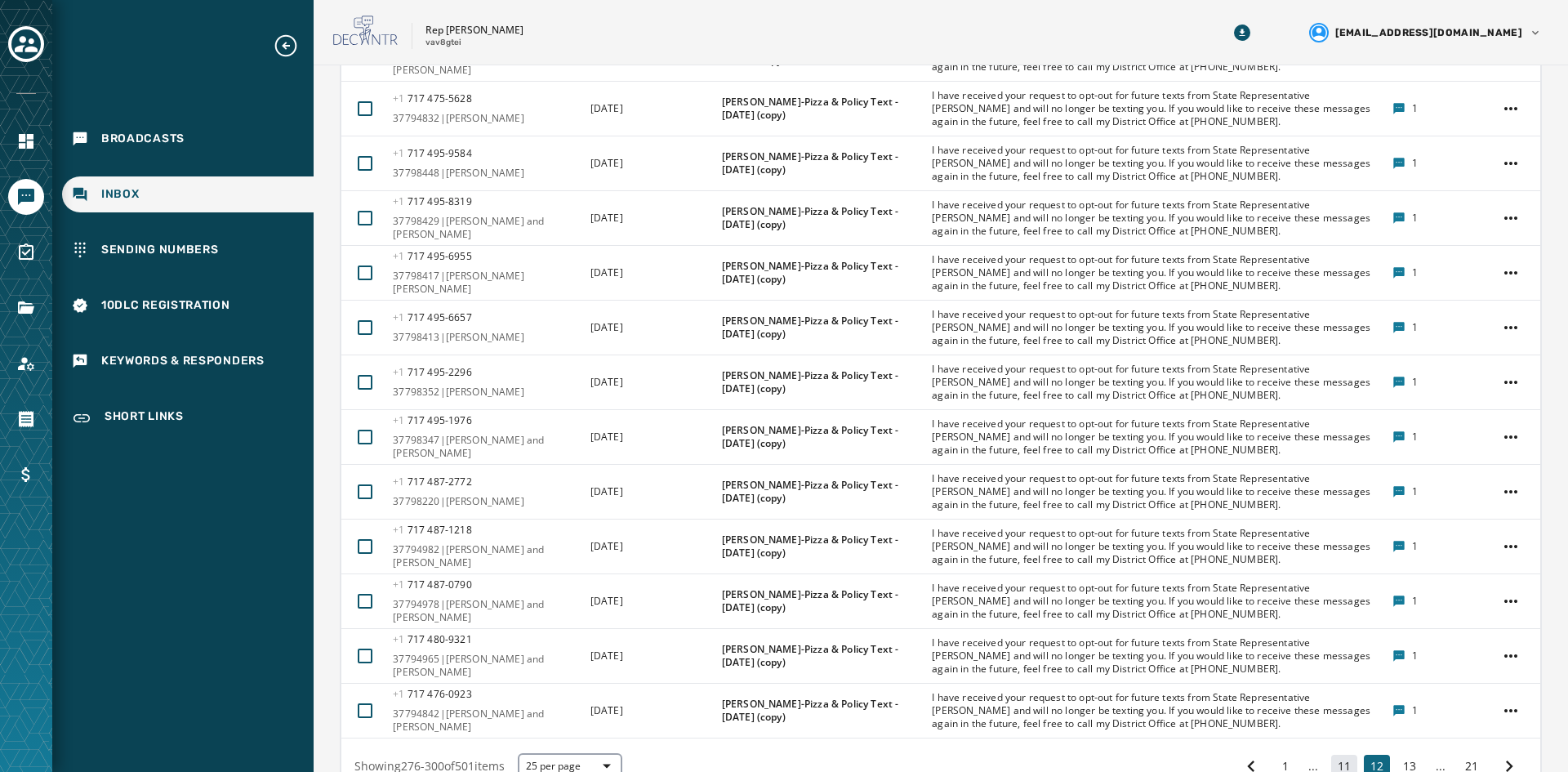
click at [1249, 684] on button "11" at bounding box center [1344, 765] width 26 height 23
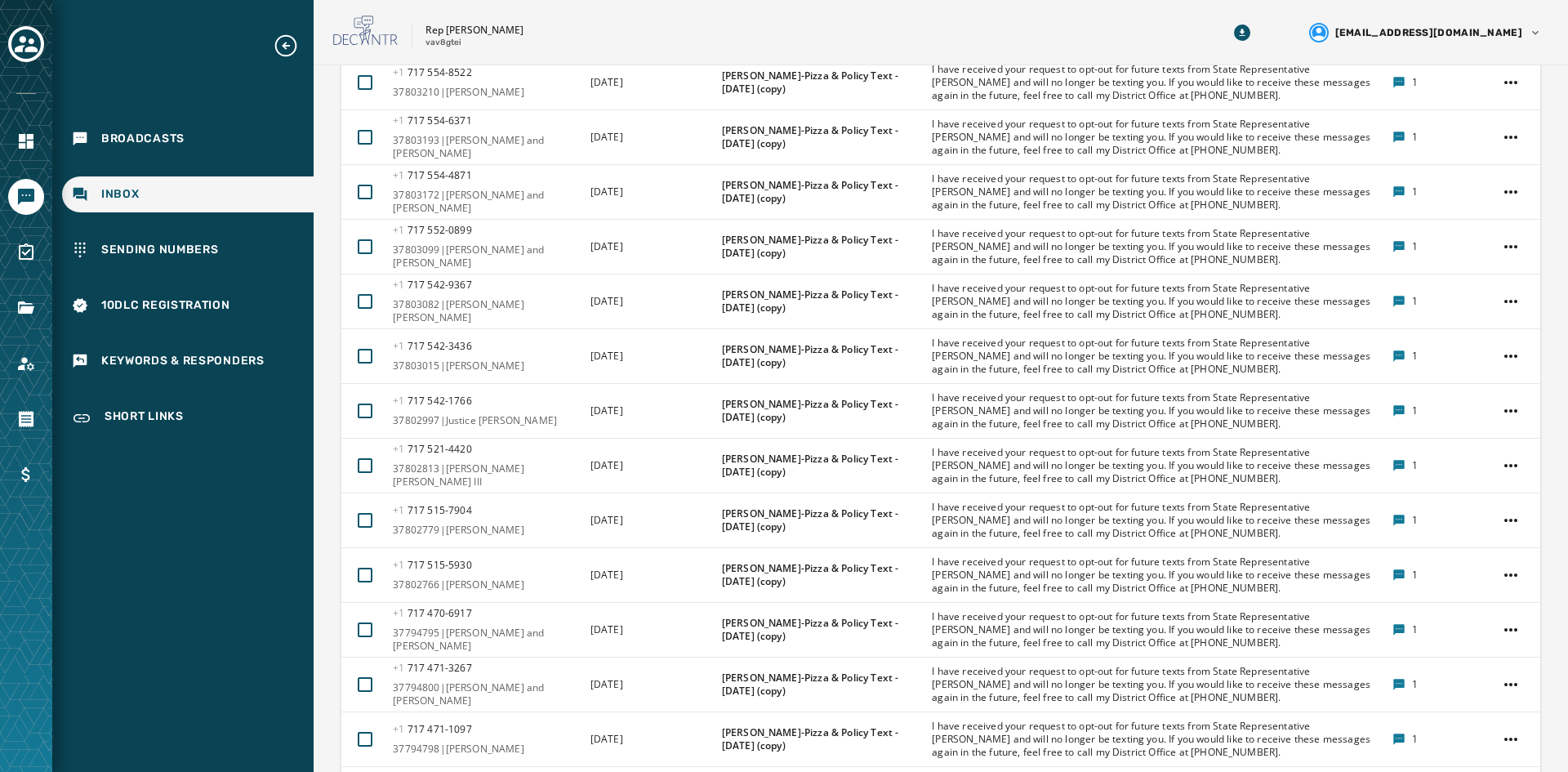
scroll to position [2258, 0]
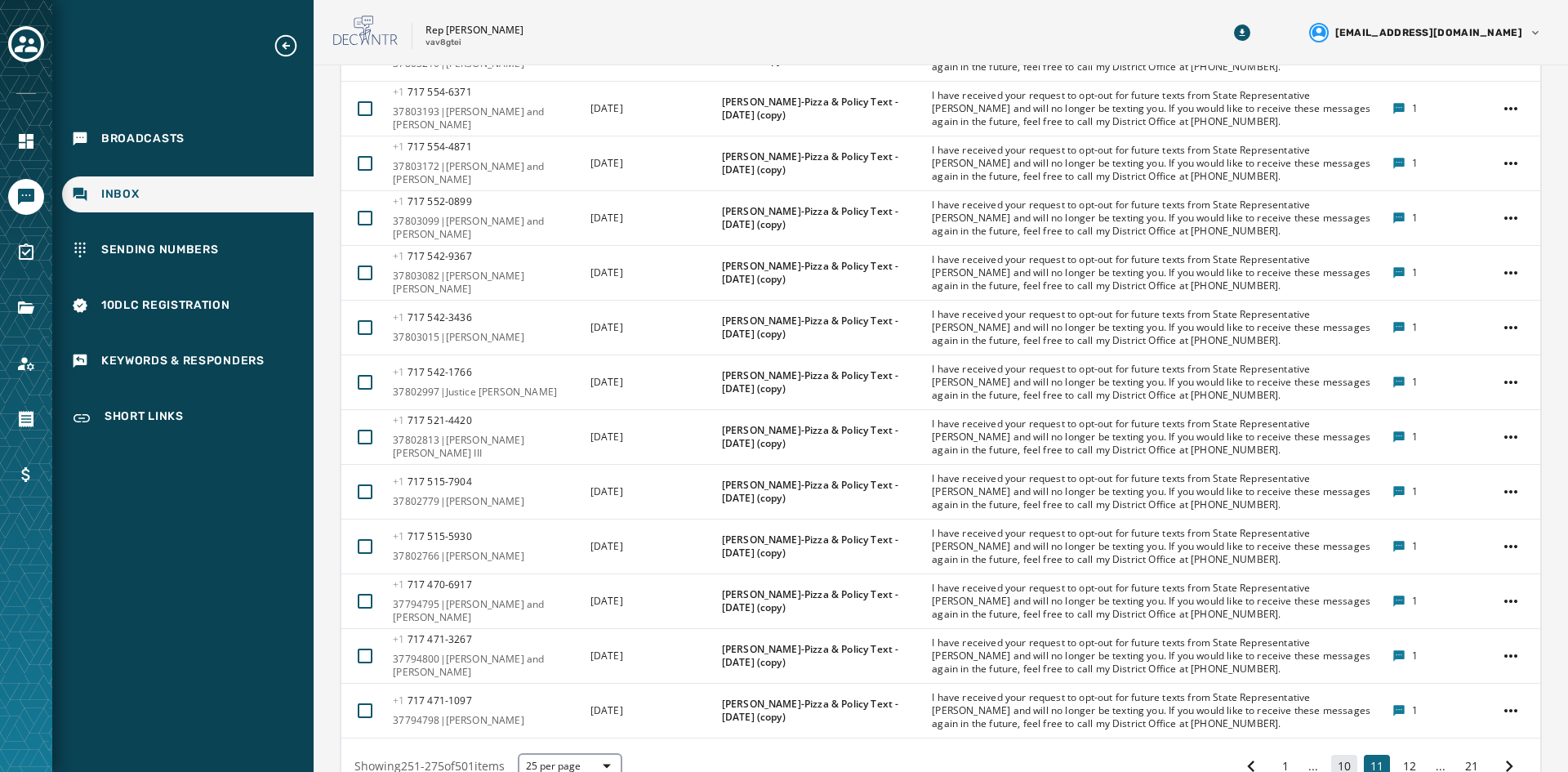
click at [1249, 684] on button "10" at bounding box center [1344, 765] width 26 height 23
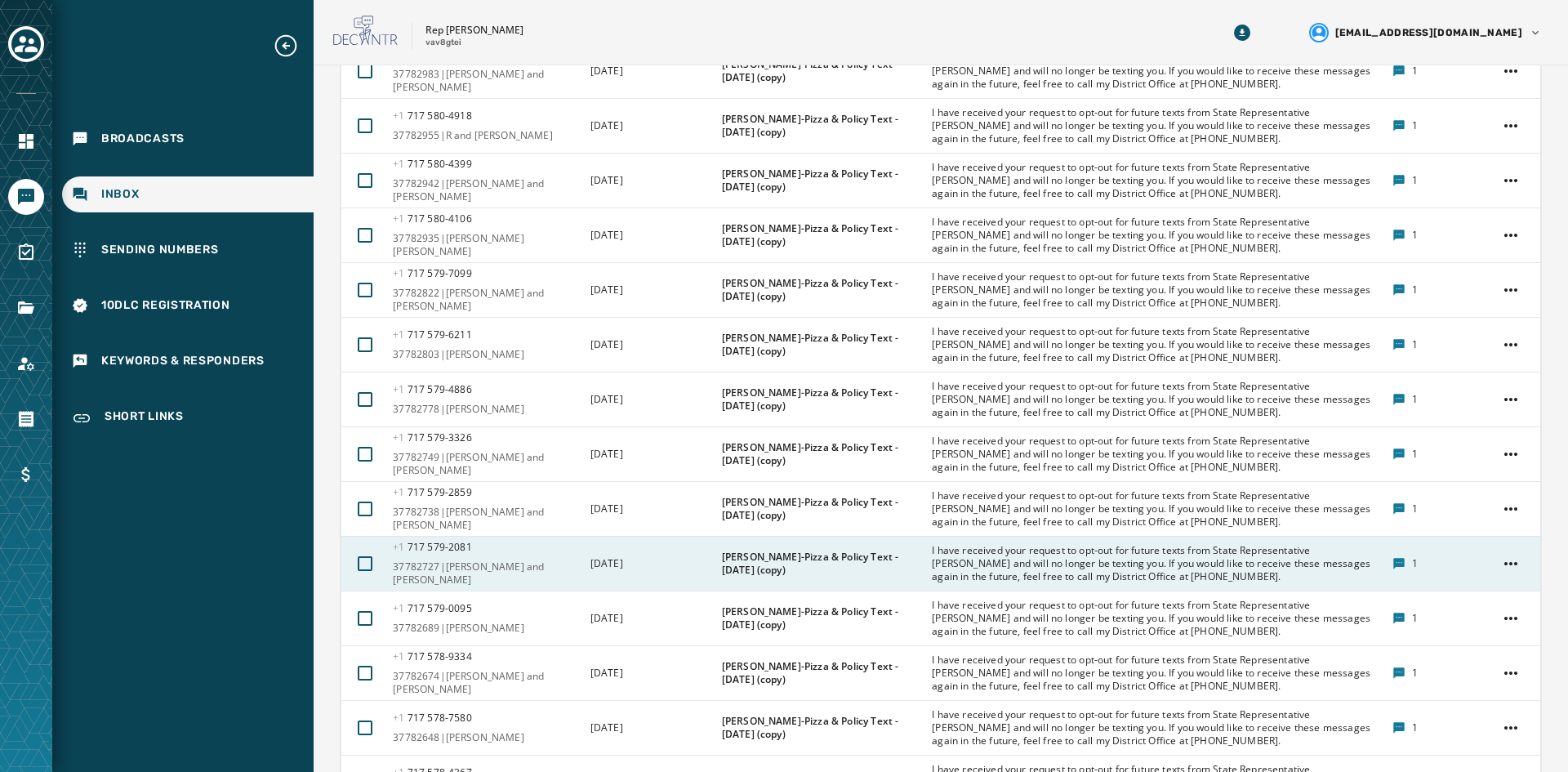
scroll to position [2258, 0]
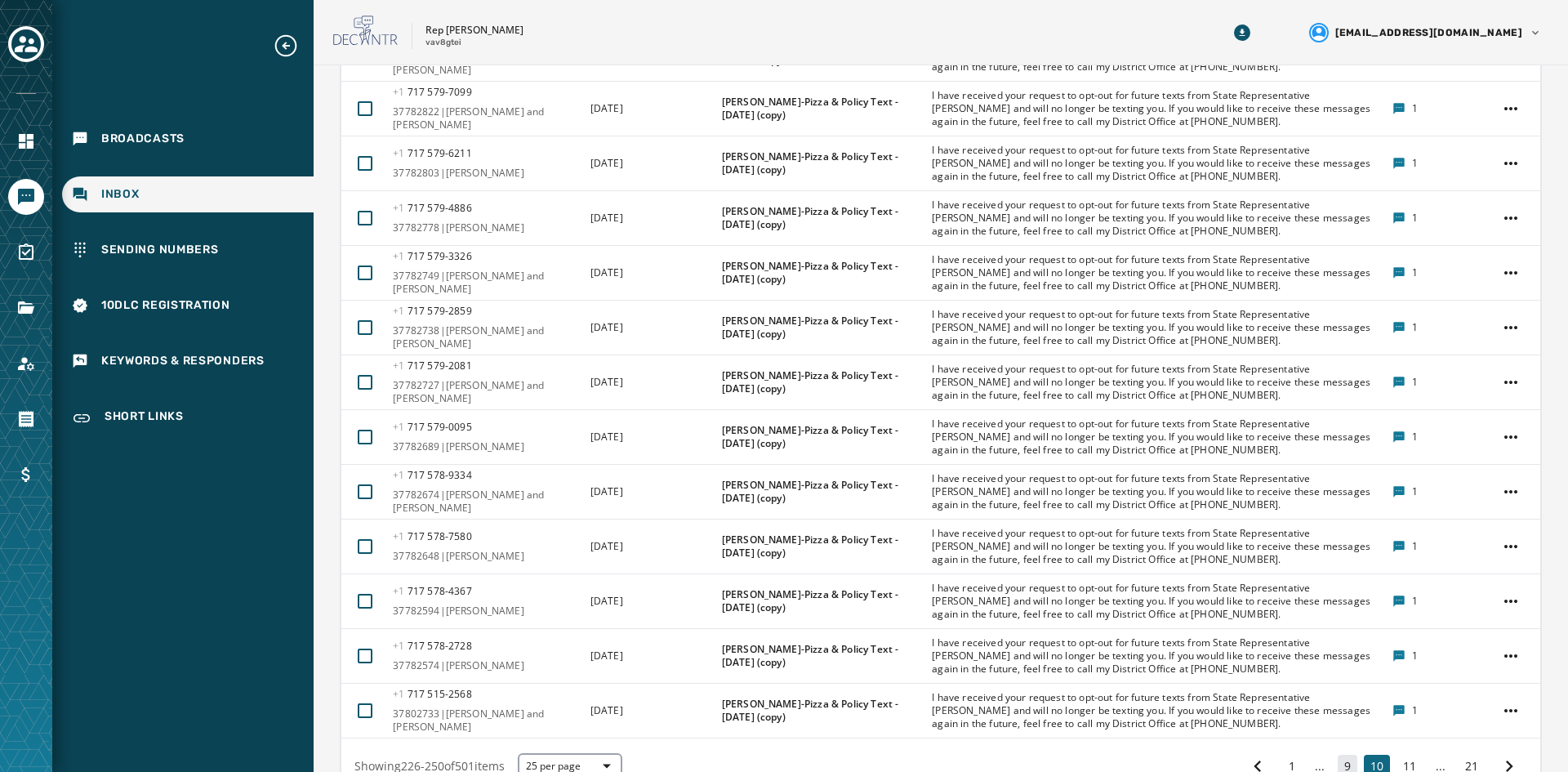
click at [1249, 684] on button "9" at bounding box center [1348, 765] width 19 height 23
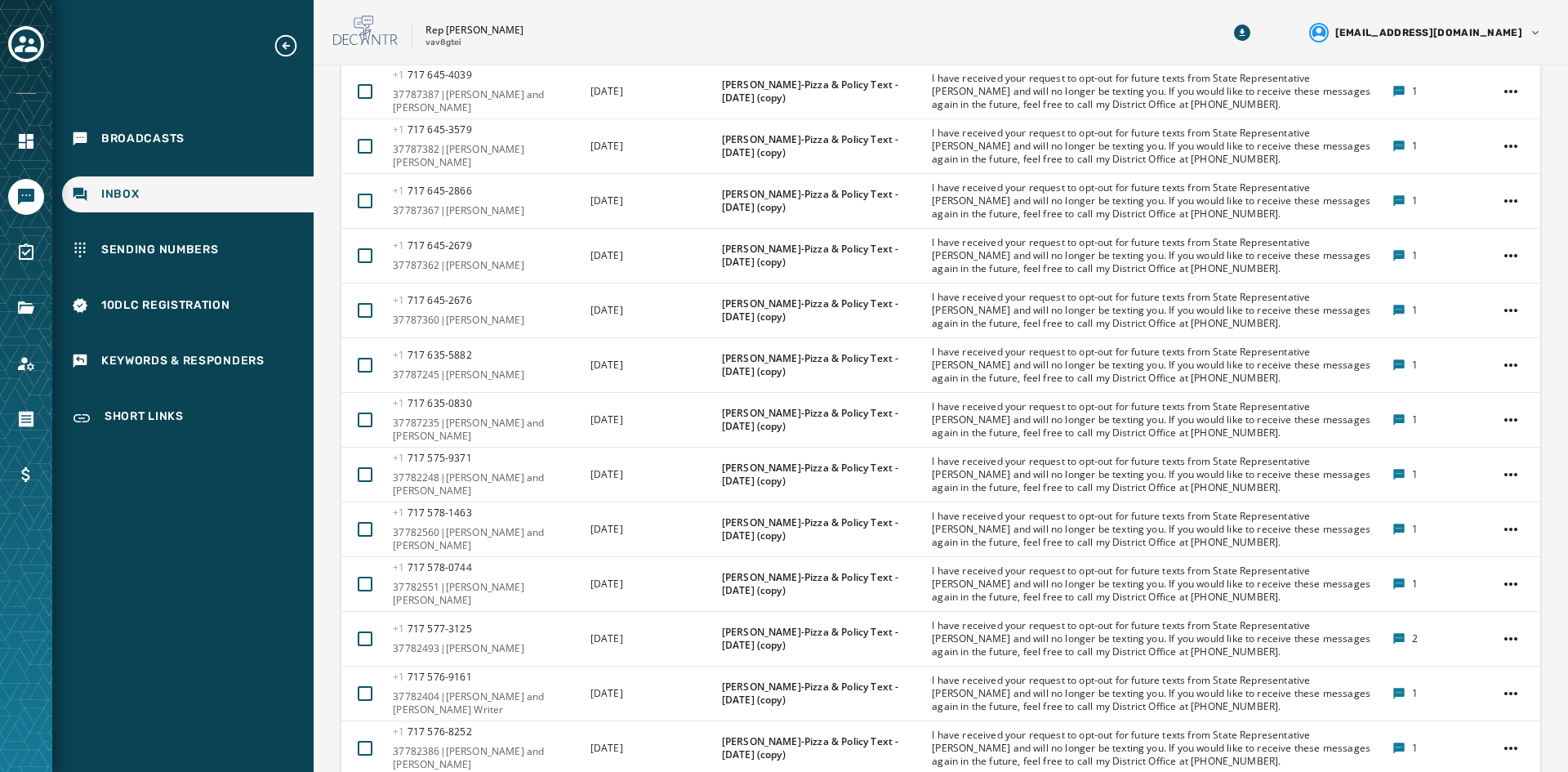
scroll to position [2258, 0]
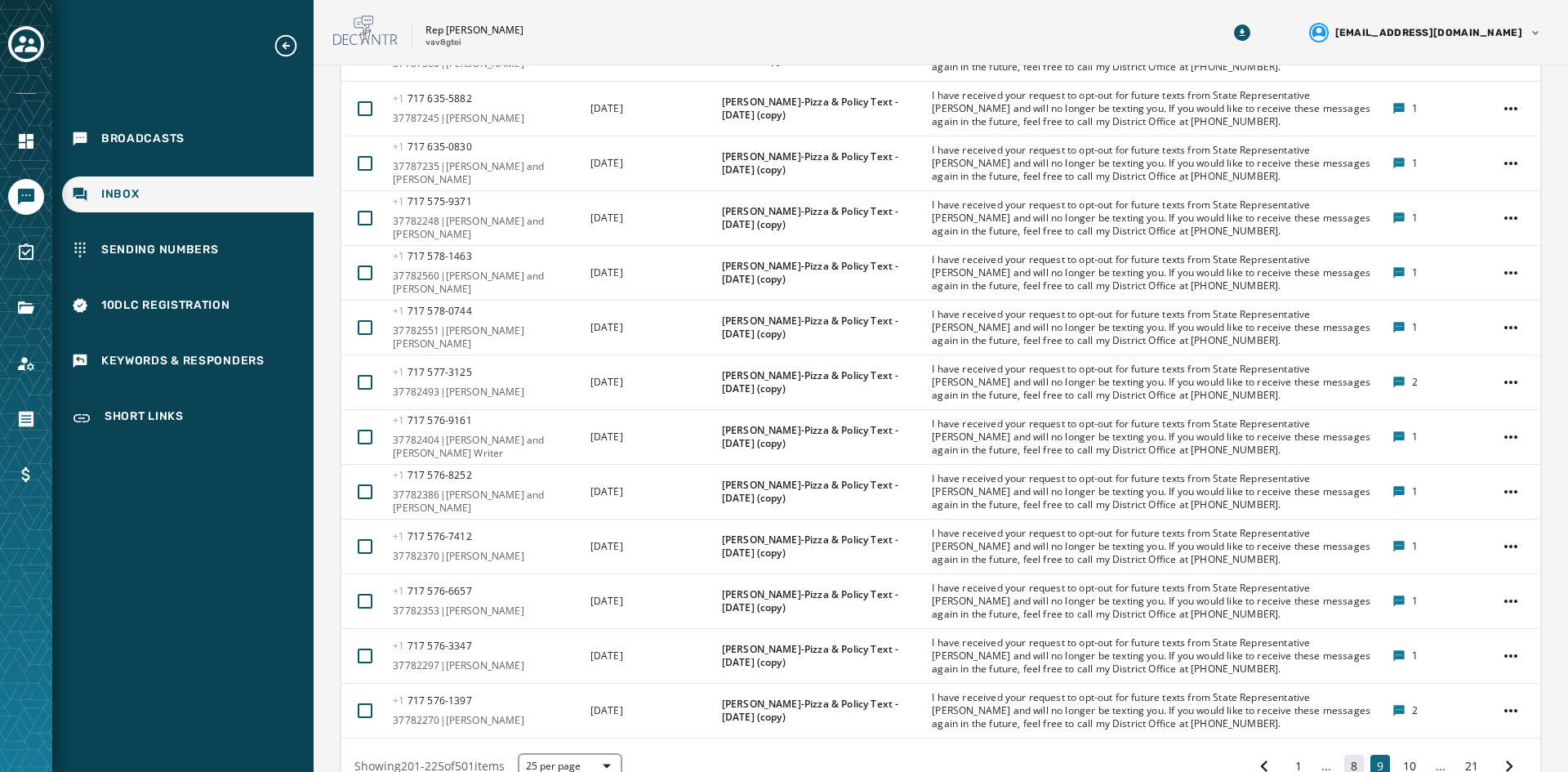
click at [1249, 684] on button "8" at bounding box center [1353, 765] width 19 height 23
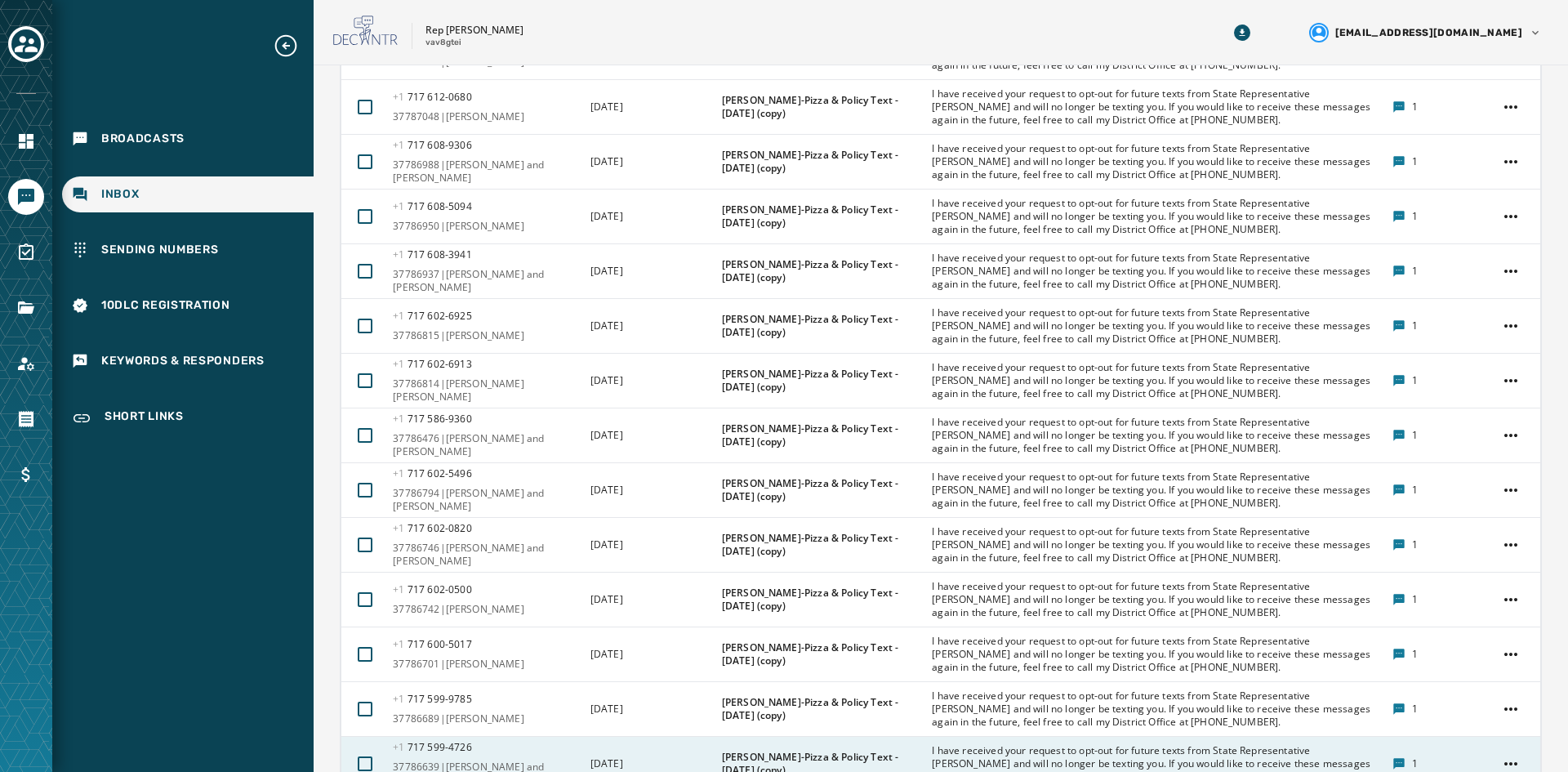
scroll to position [2362, 0]
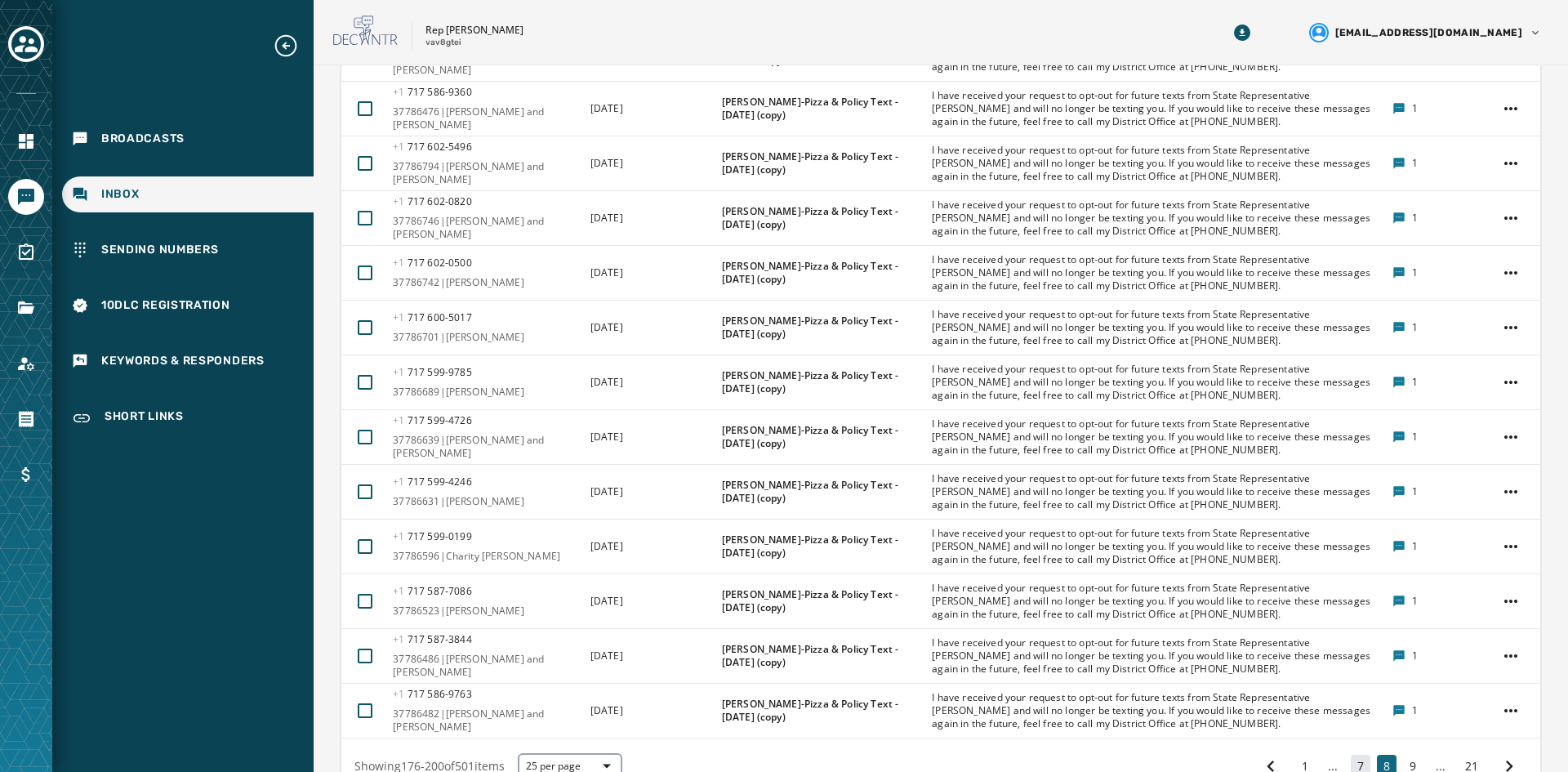
click at [1249, 684] on button "7" at bounding box center [1360, 765] width 19 height 23
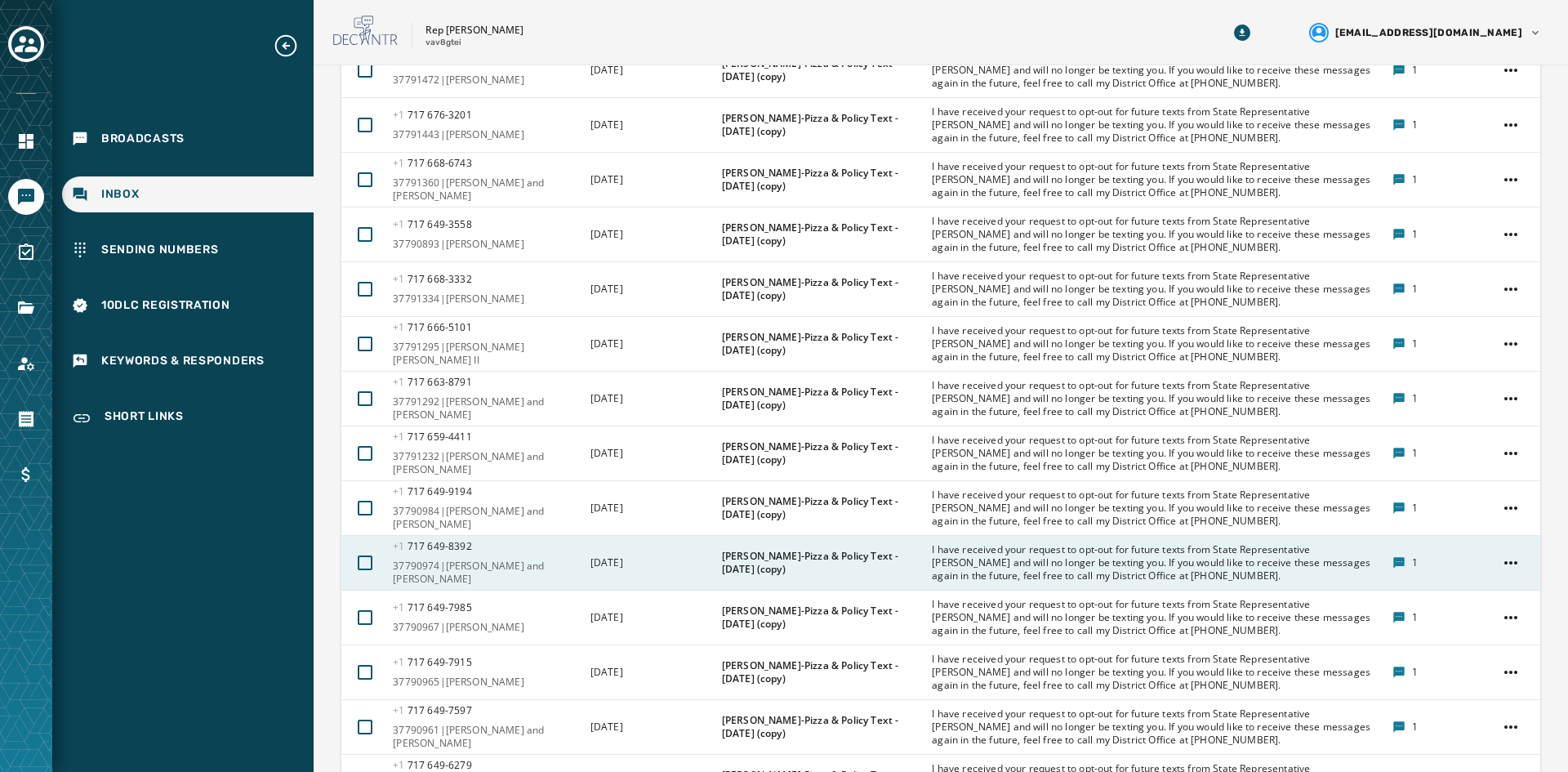
scroll to position [2258, 0]
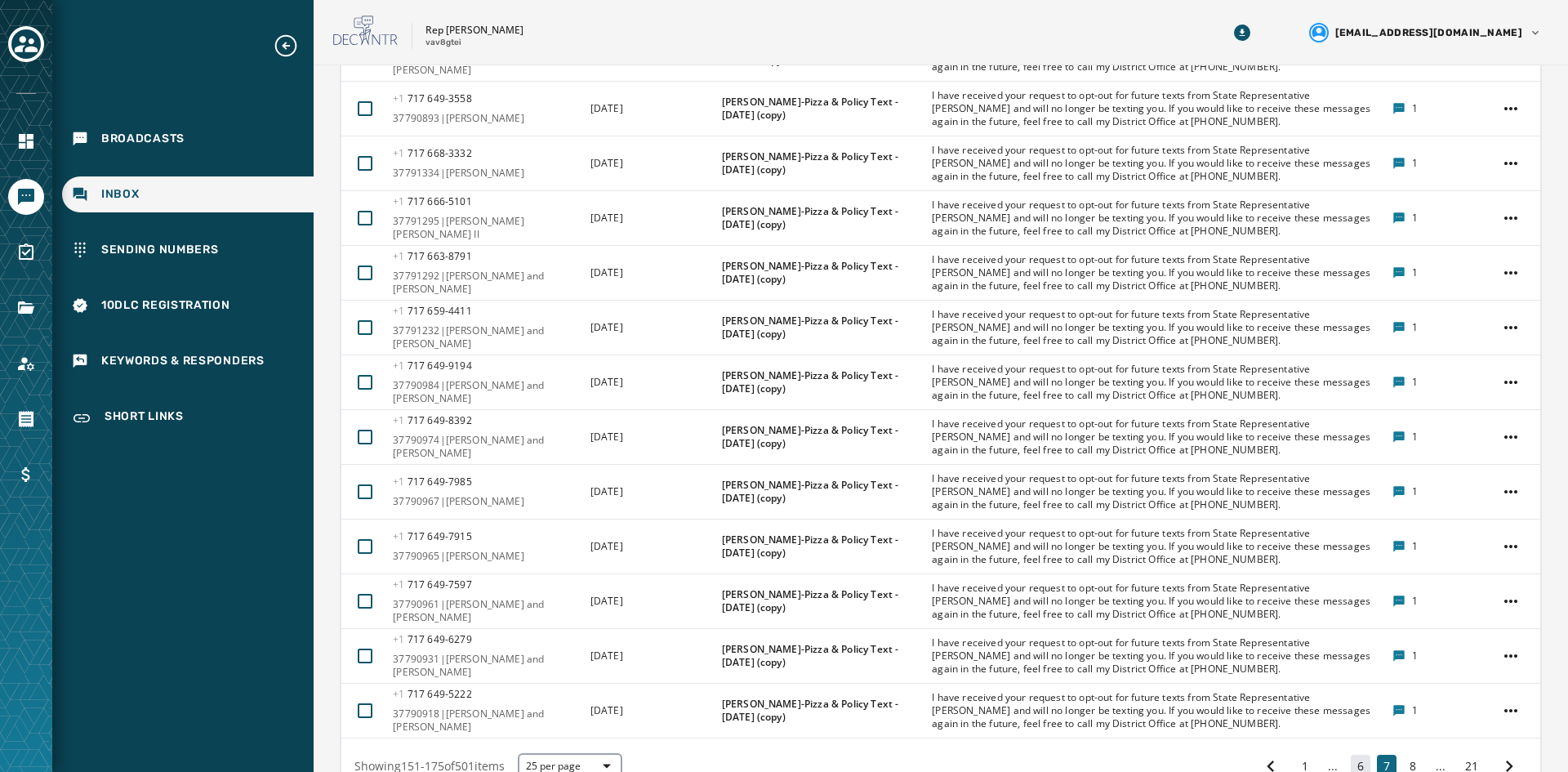
click at [1249, 684] on button "6" at bounding box center [1360, 765] width 19 height 23
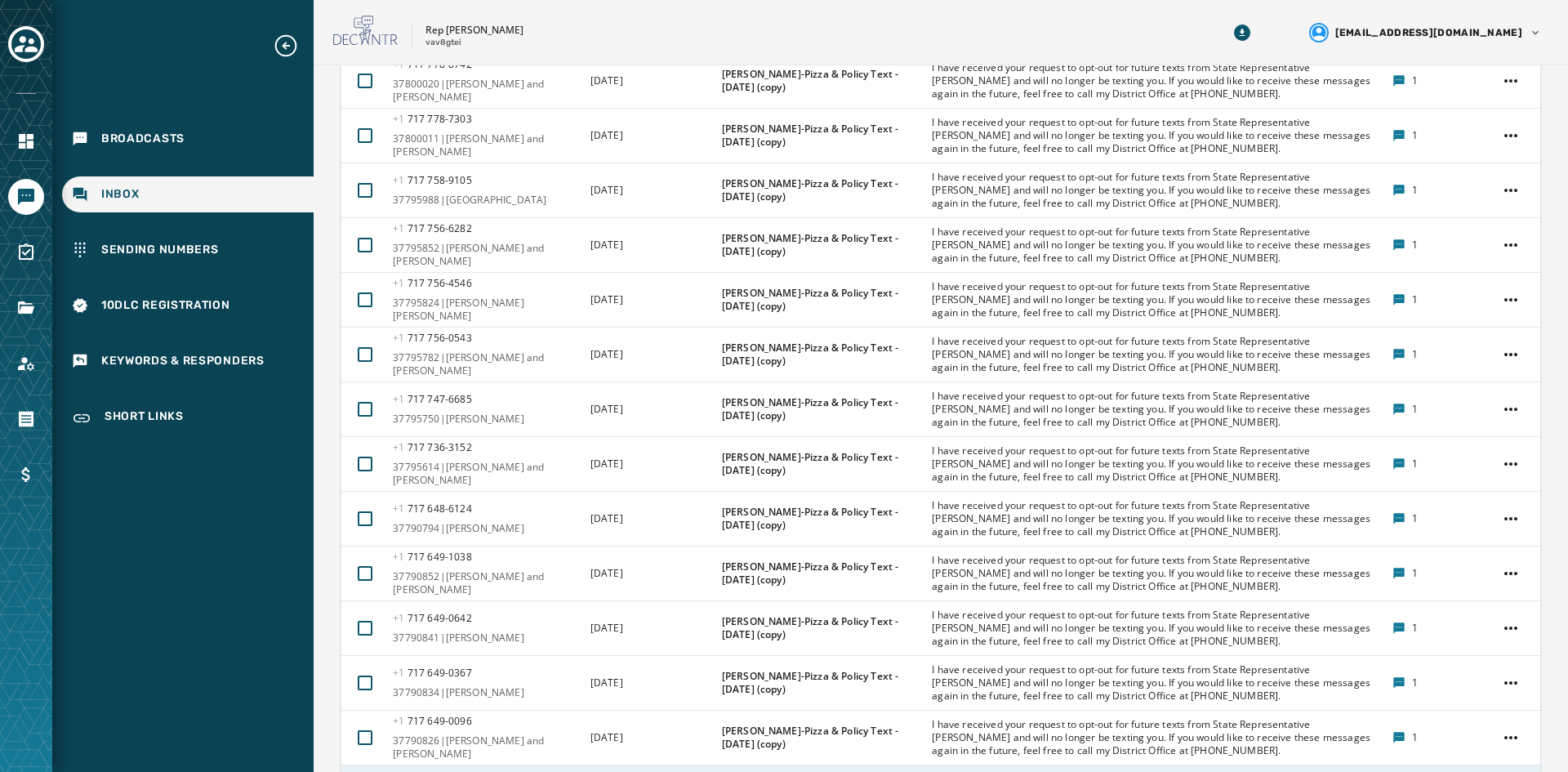
scroll to position [2258, 0]
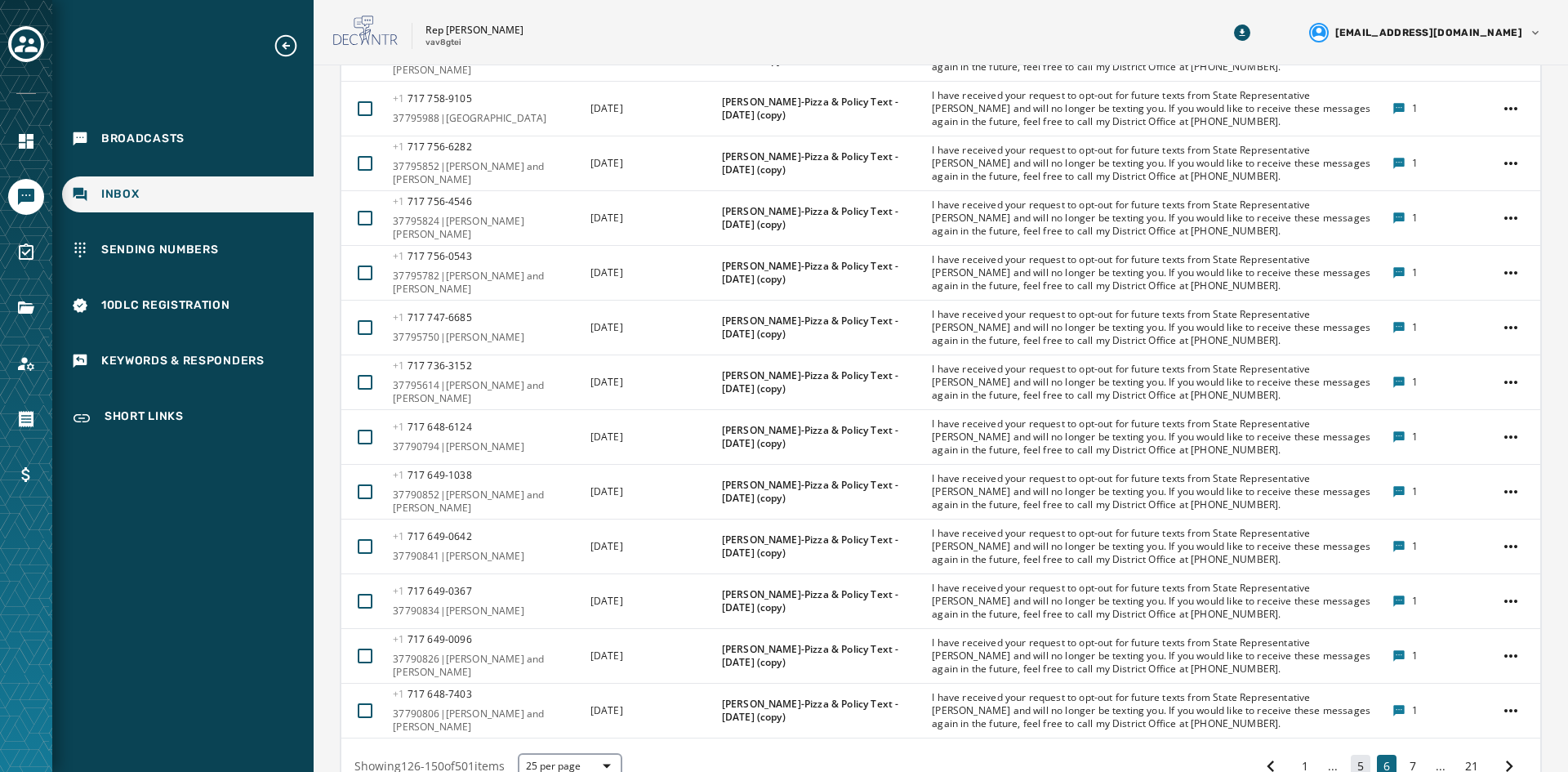
click at [1249, 684] on button "5" at bounding box center [1360, 765] width 19 height 23
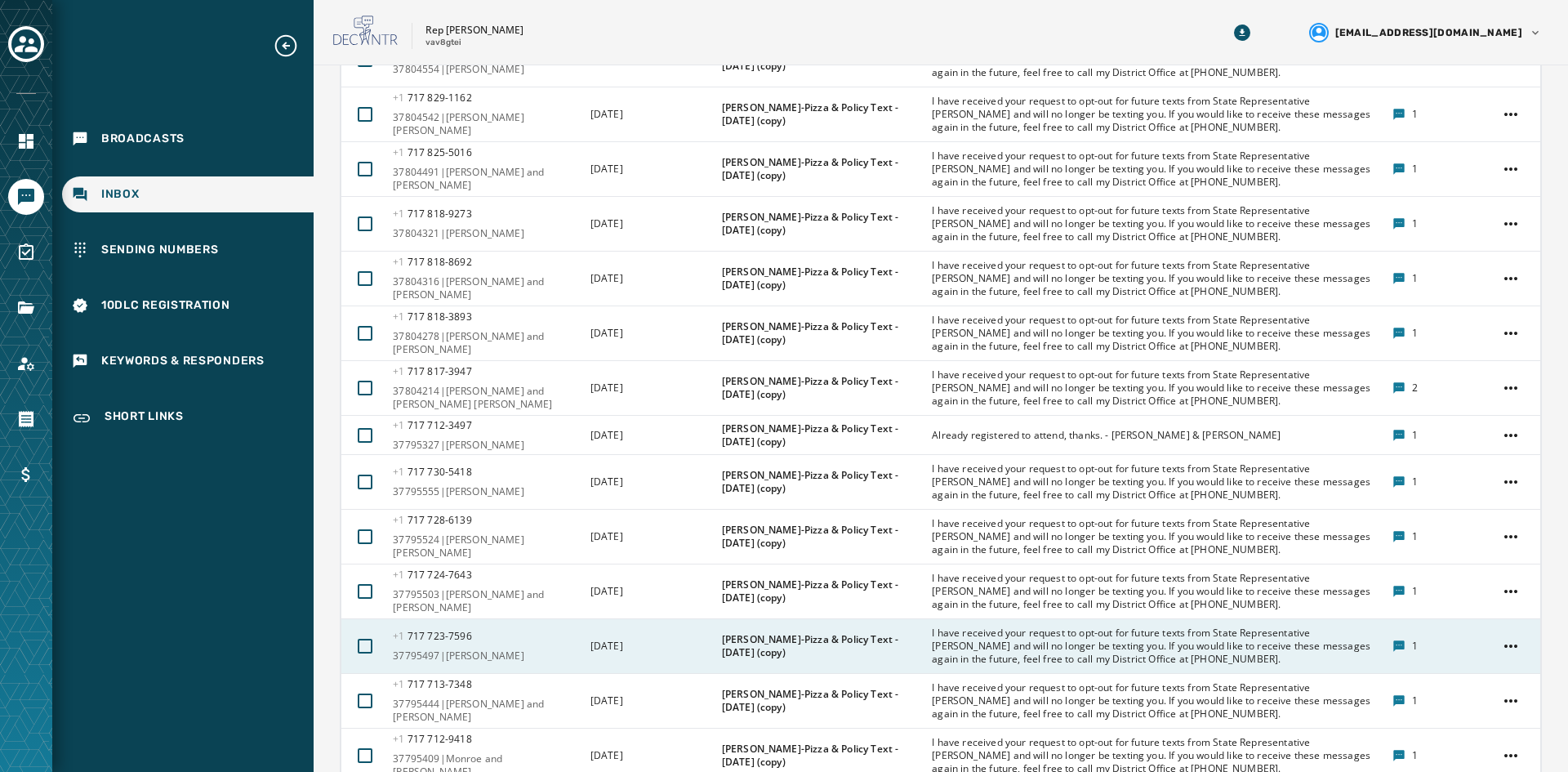
scroll to position [2243, 0]
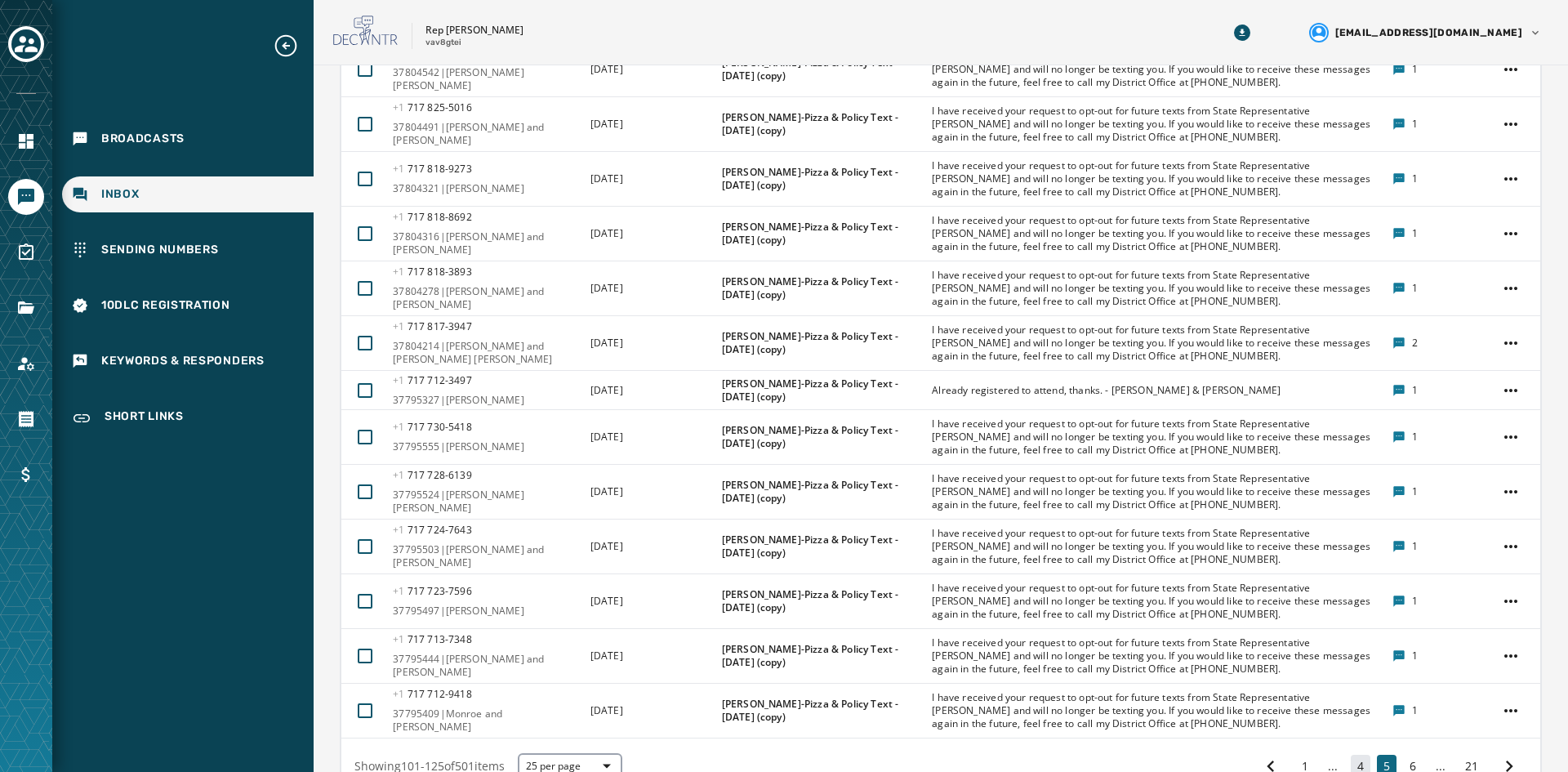
click at [1249, 684] on button "4" at bounding box center [1360, 765] width 19 height 23
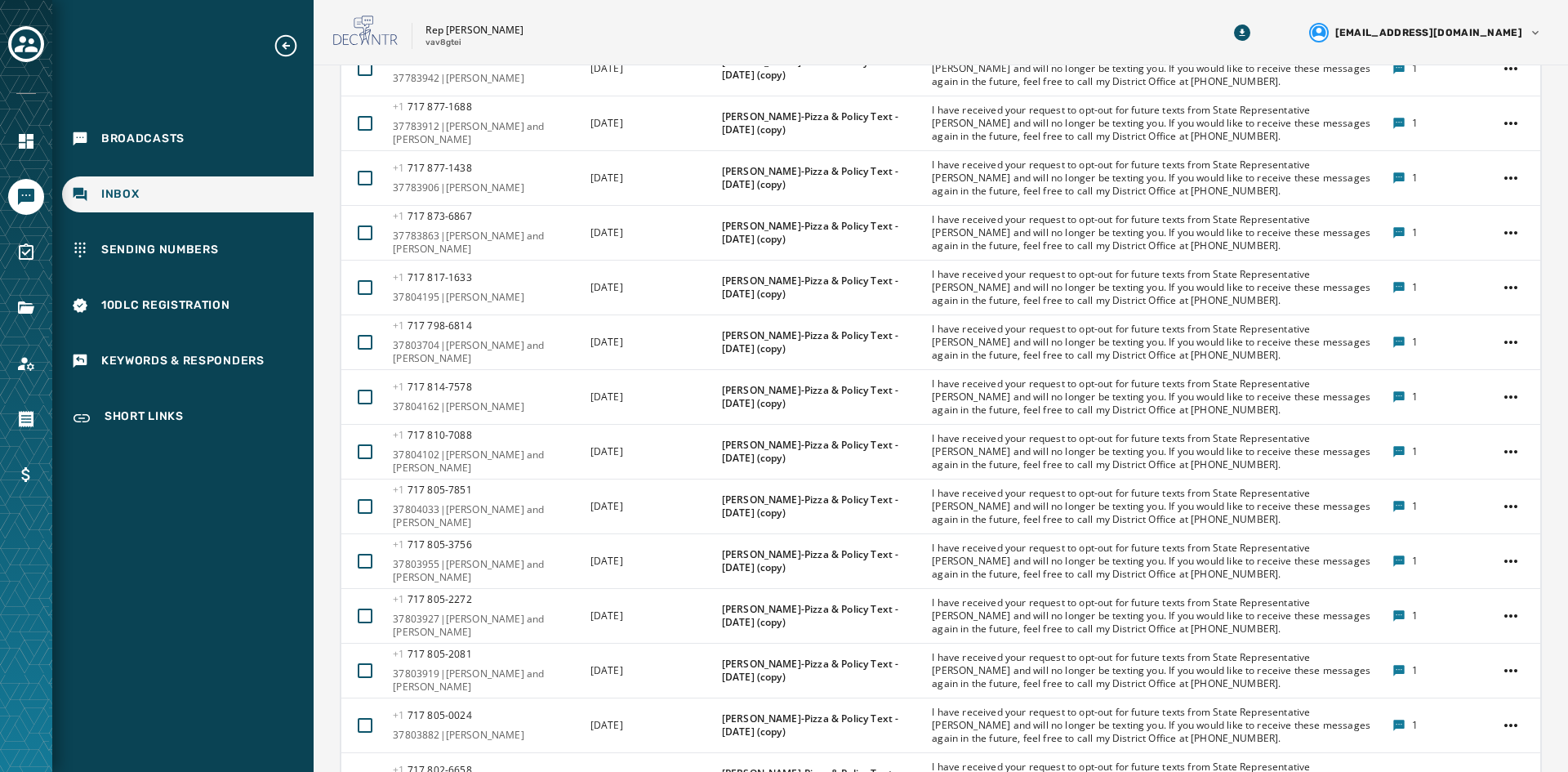
scroll to position [2243, 0]
click at [1249, 684] on button "3" at bounding box center [1360, 781] width 19 height 23
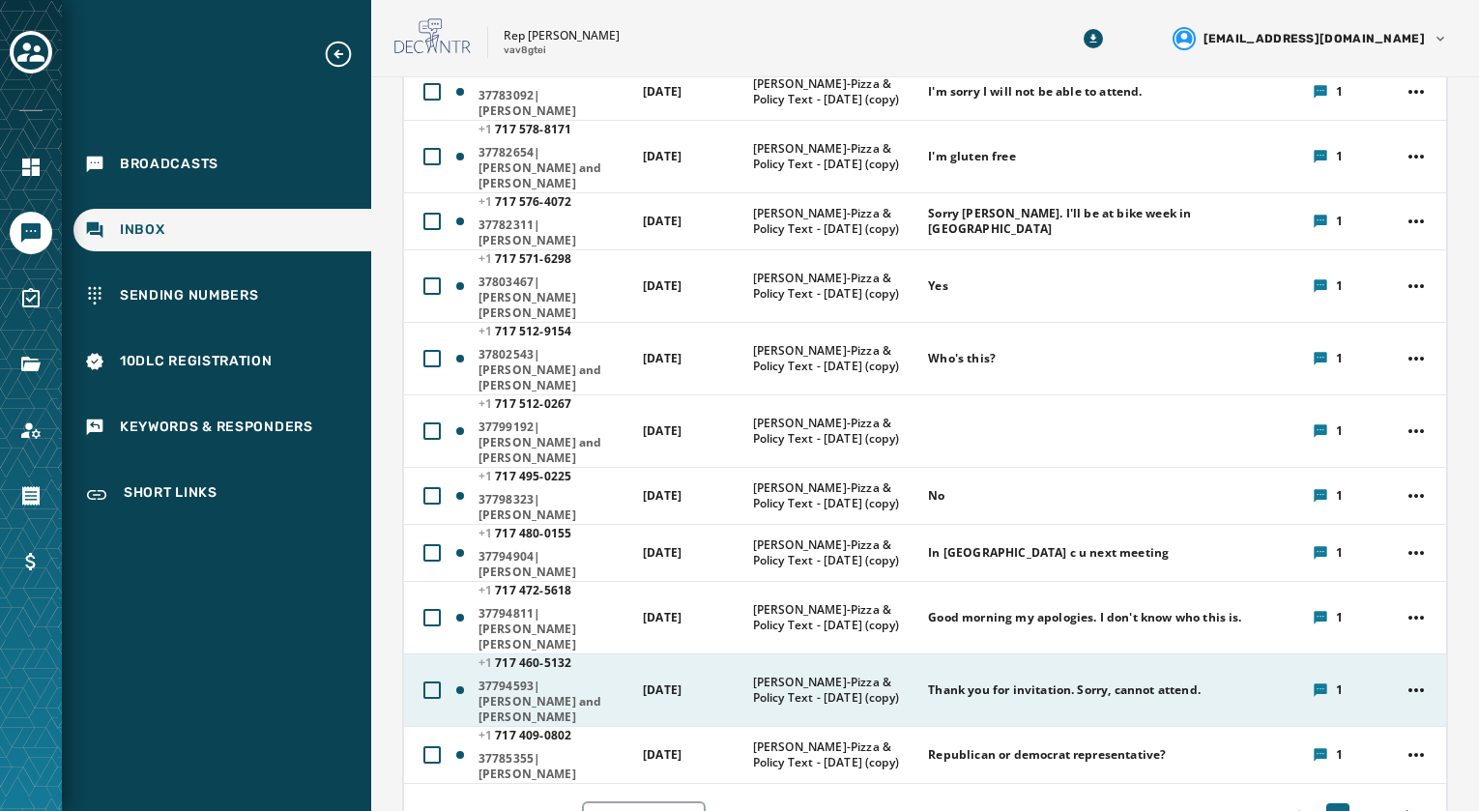
scroll to position [1257, 0]
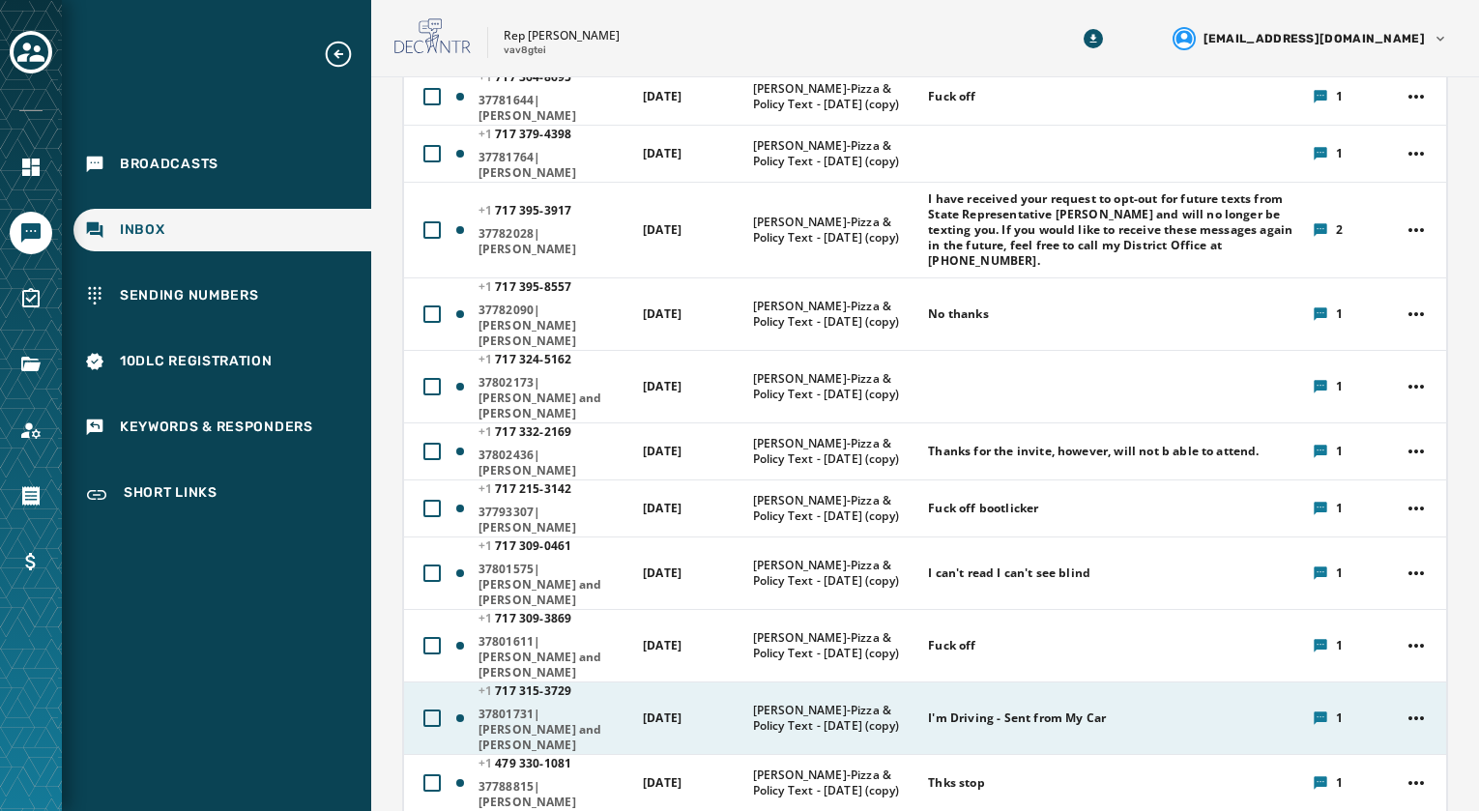
scroll to position [290, 0]
